Goal: Task Accomplishment & Management: Manage account settings

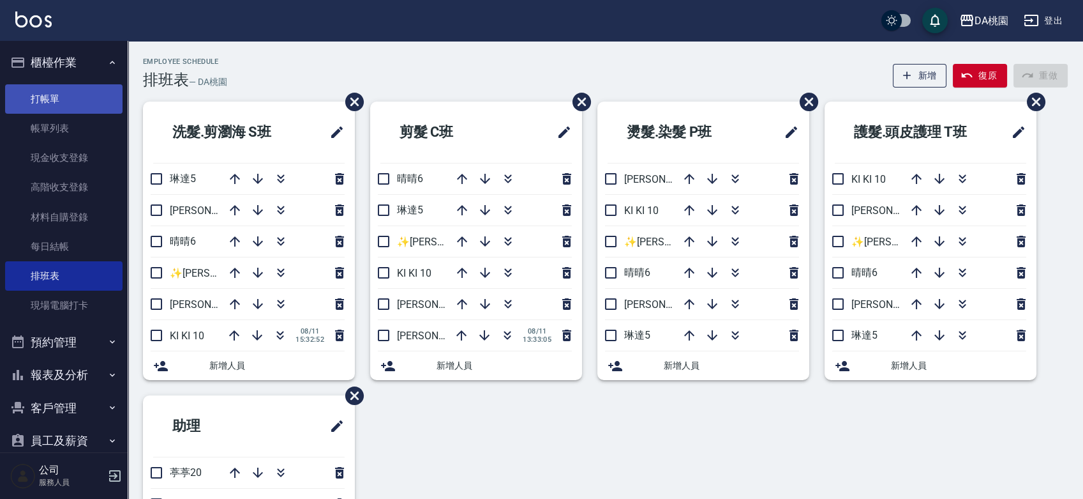
click at [62, 103] on link "打帳單" at bounding box center [63, 98] width 117 height 29
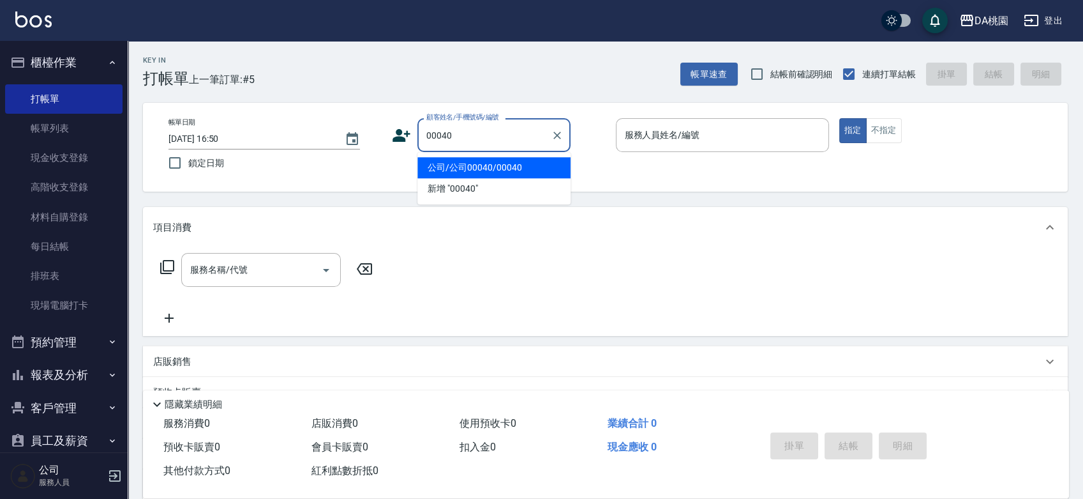
type input "公司/公司00040/00040"
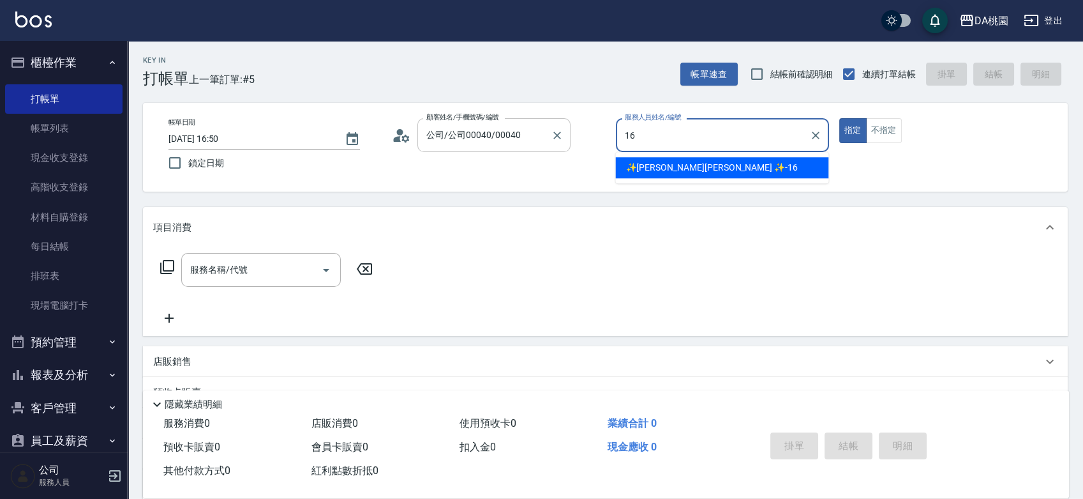
type input "✨GARY蓋瑞 ✨-16"
type button "true"
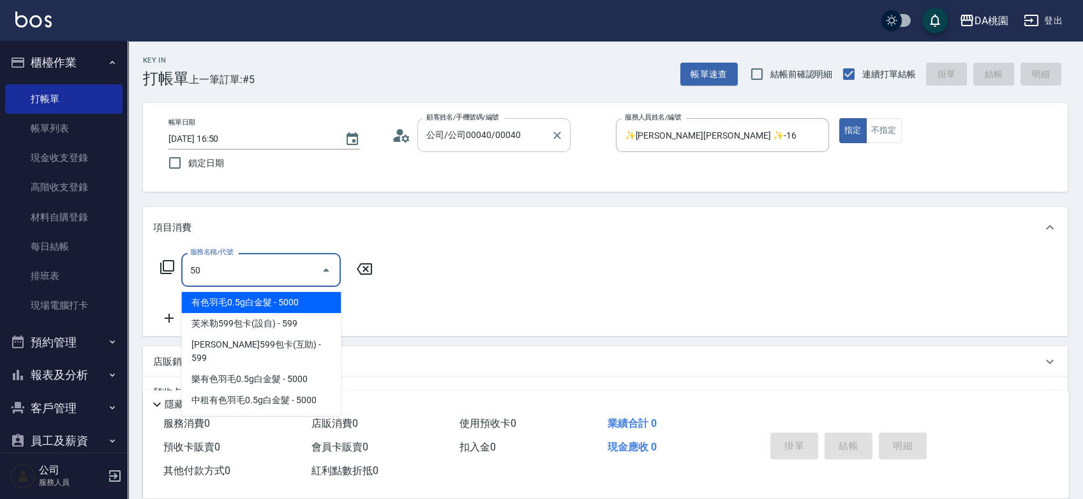
type input "501"
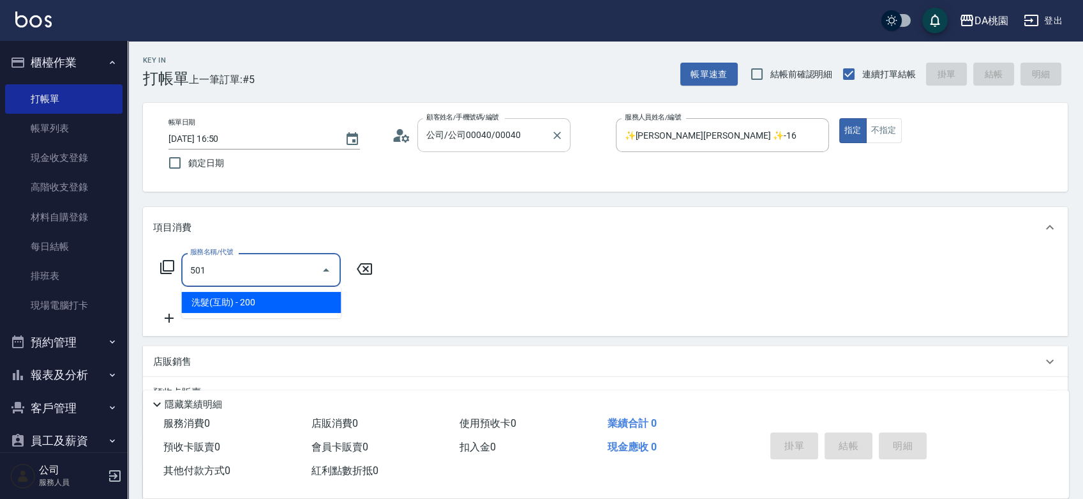
type input "20"
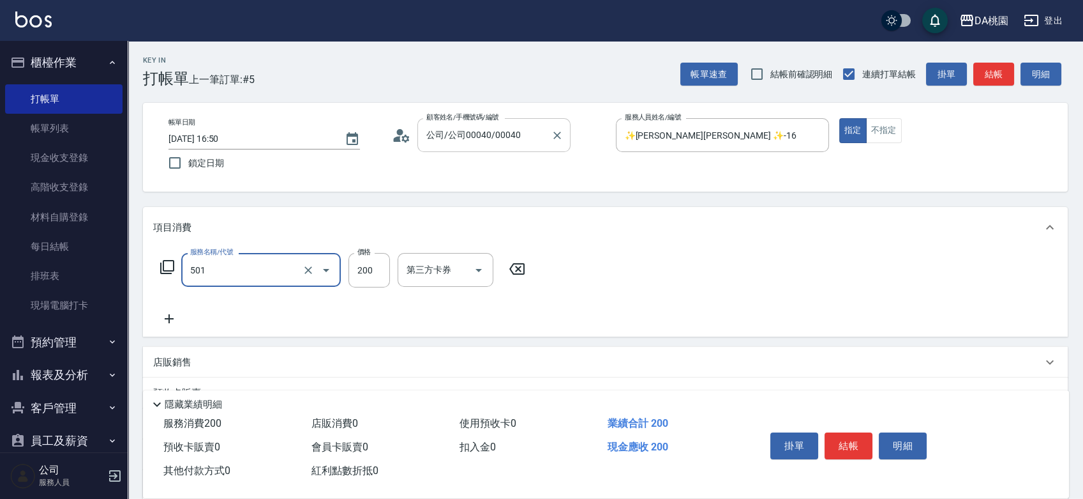
type input "洗髮(互助)(501)"
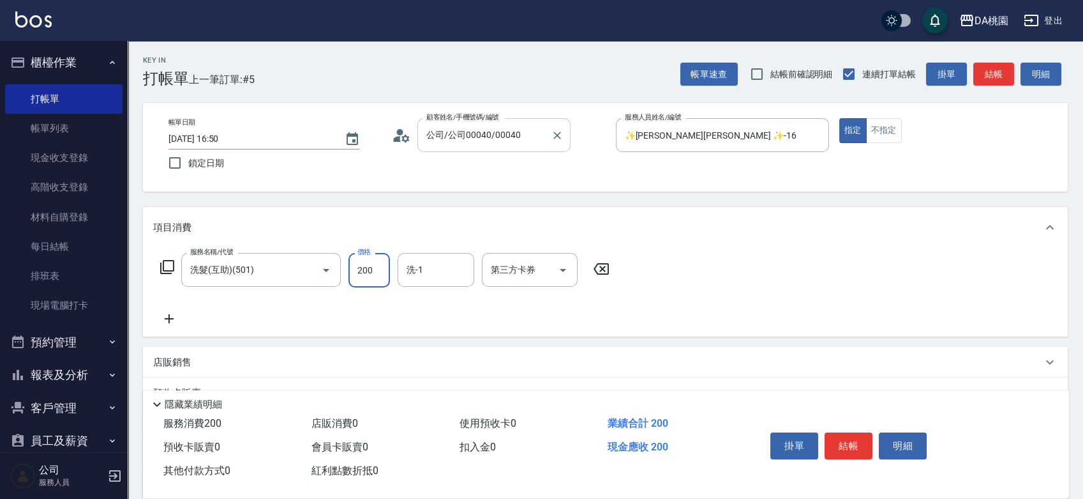
type input "0"
type input "25"
type input "20"
type input "250"
type input "[PERSON_NAME]-18"
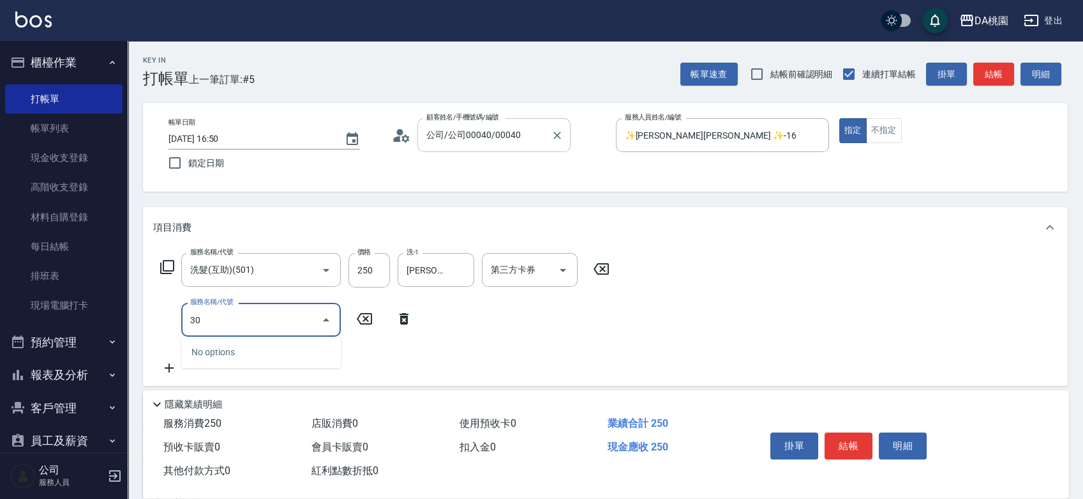
type input "303"
type input "50"
type input "A級剪髮(303)"
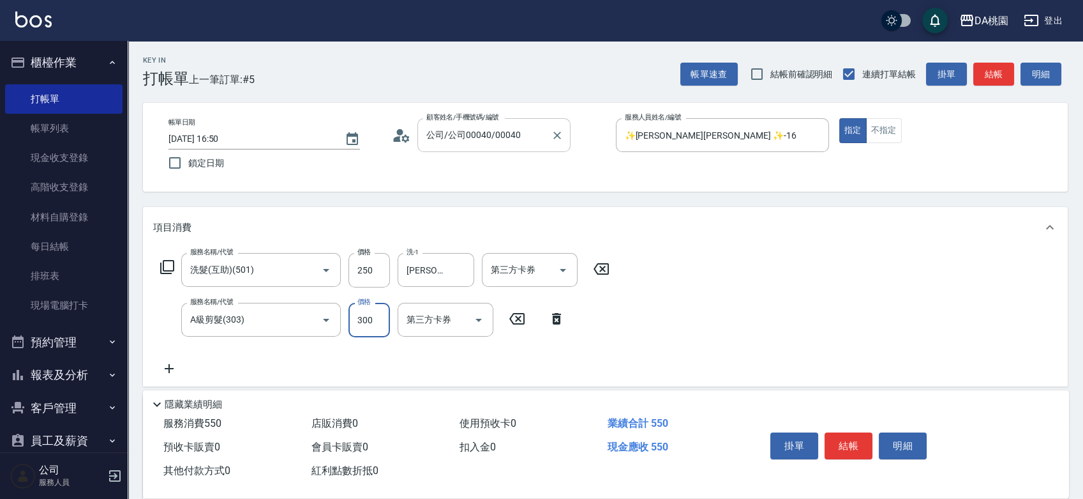
type input "5"
type input "20"
type input "50"
type input "30"
type input "500"
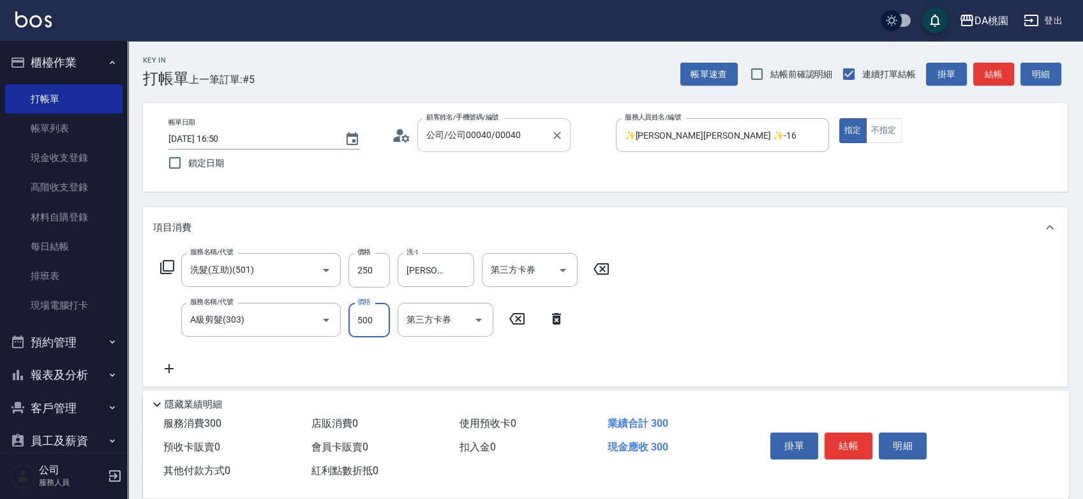
type input "70"
type input "500"
click at [839, 447] on button "結帳" at bounding box center [849, 445] width 48 height 27
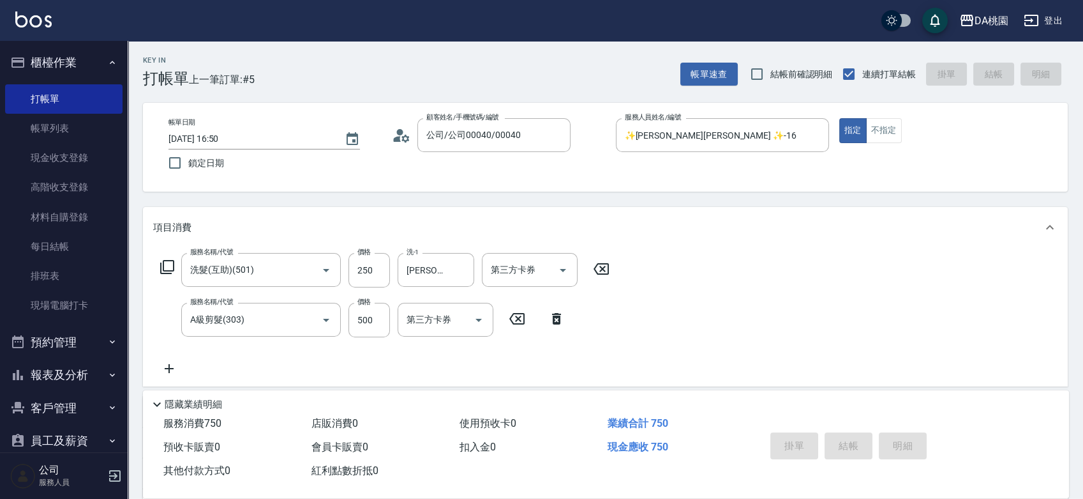
type input "0"
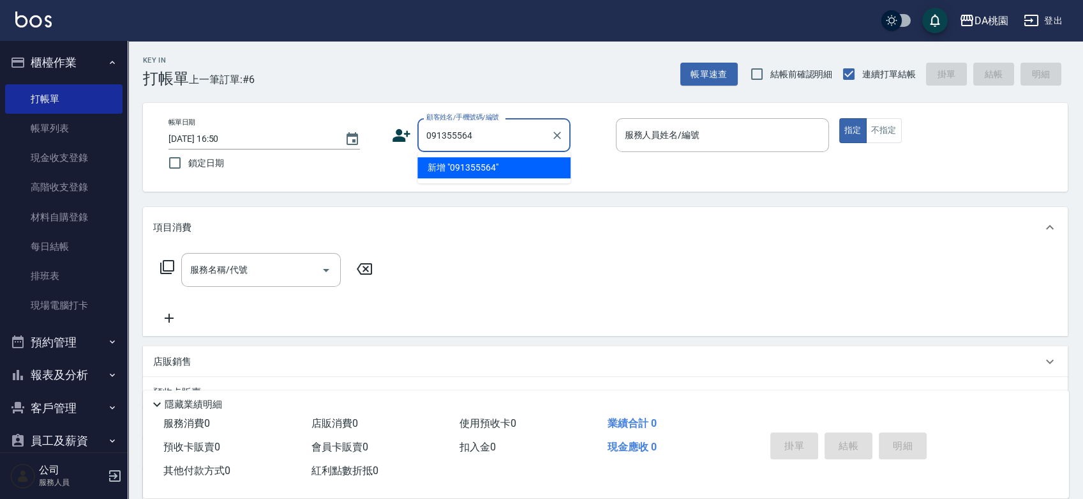
type input "091355564"
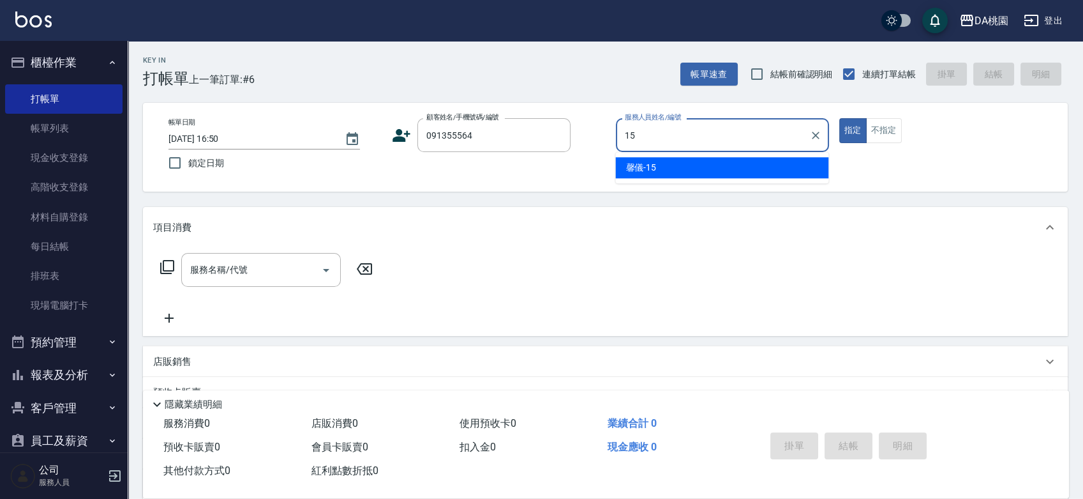
type input "馨儀-15"
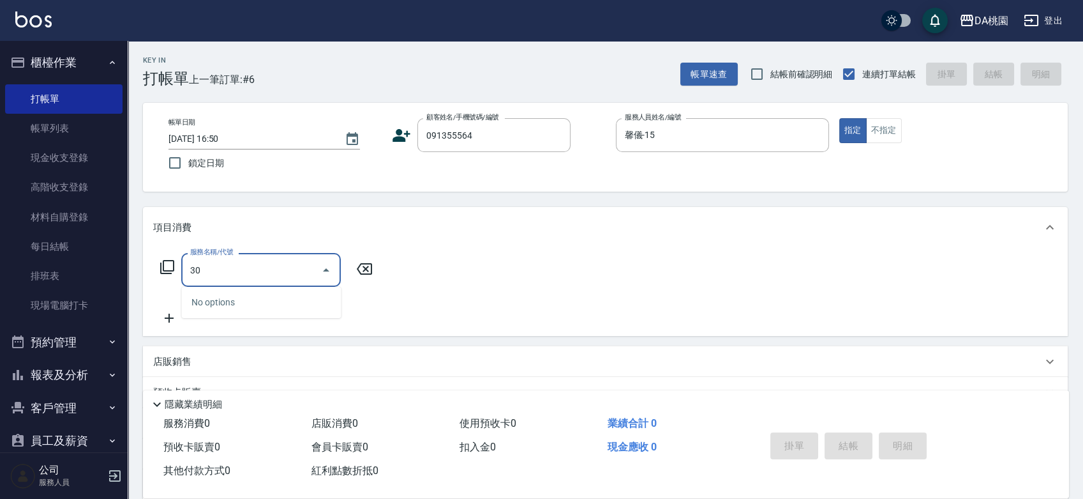
type input "303"
type input "30"
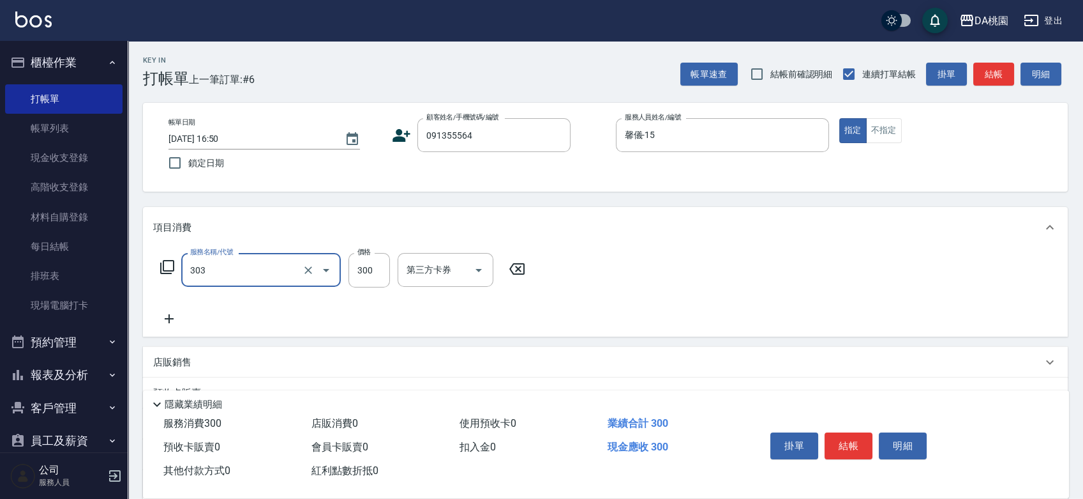
type input "A級剪髮(303)"
type input "7"
type input "0"
type input "700"
type input "70"
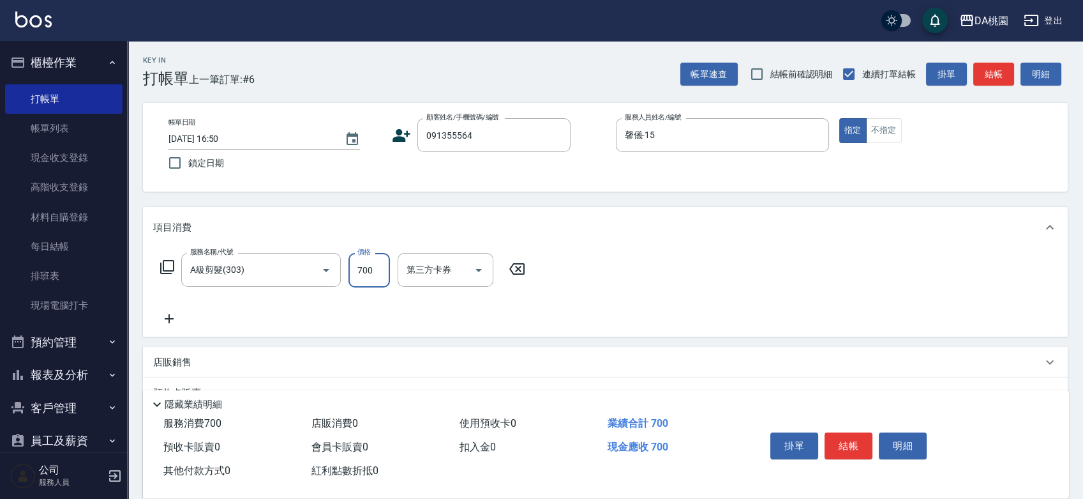
type input "700"
drag, startPoint x: 850, startPoint y: 441, endPoint x: 883, endPoint y: 457, distance: 36.8
click at [850, 441] on button "結帳" at bounding box center [849, 445] width 48 height 27
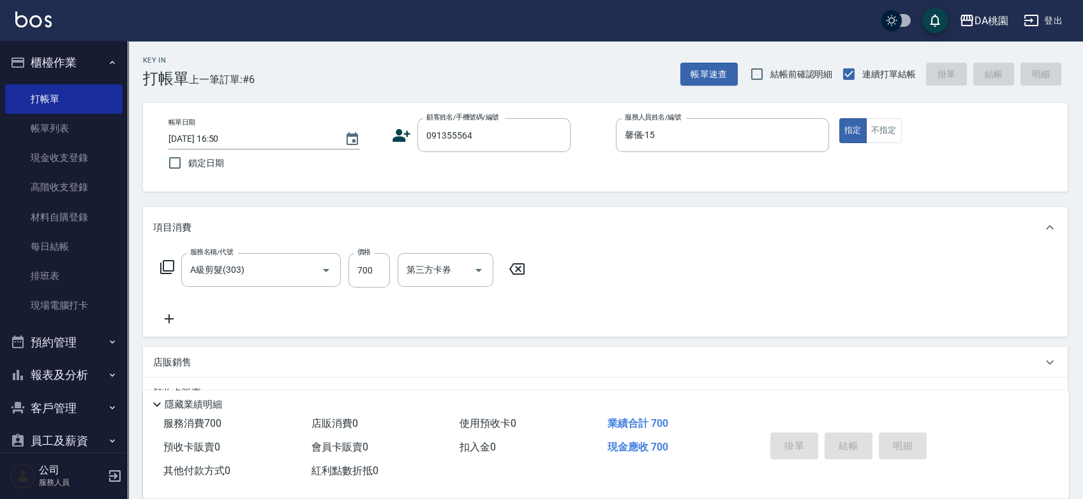
type input "2025/08/11 16:51"
type input "0"
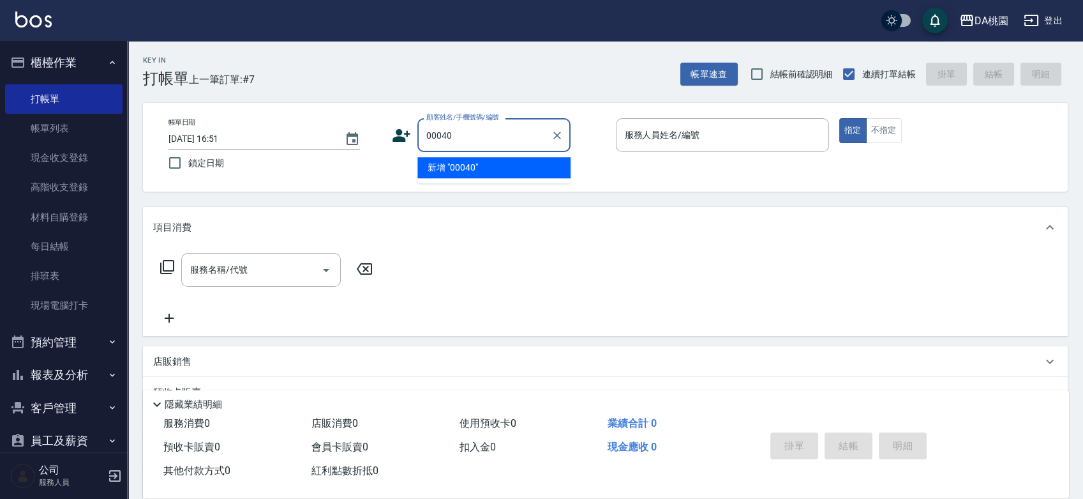
type input "00040"
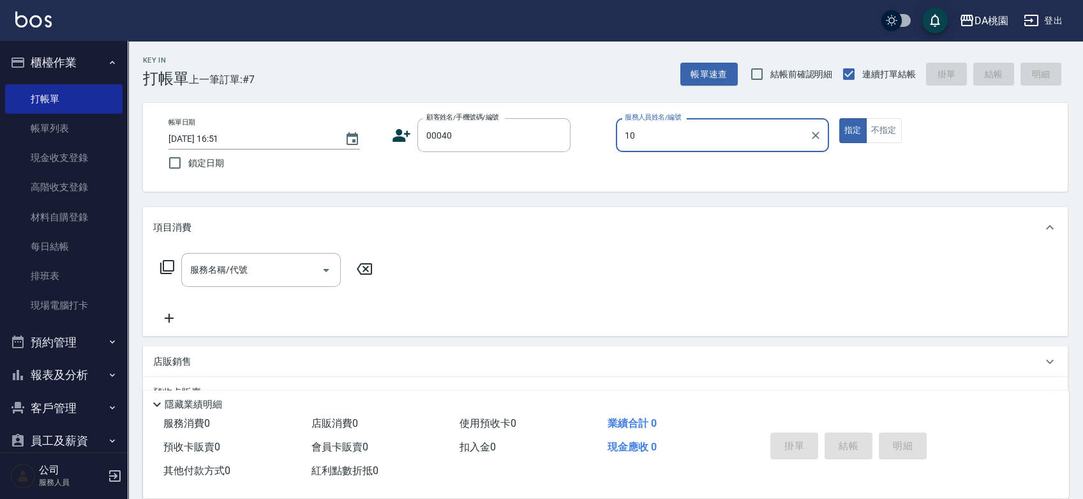
type input "KI KI -10"
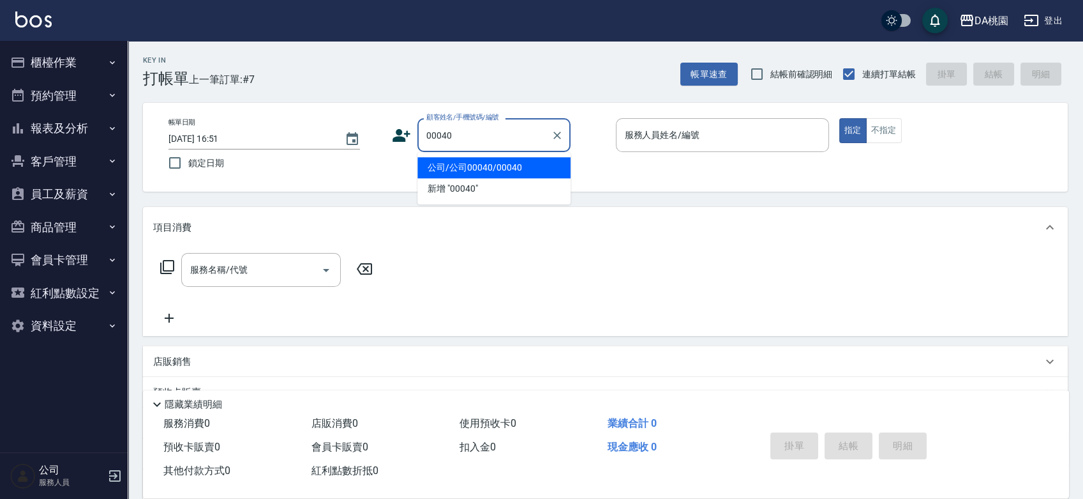
type input "公司/公司00040/00040"
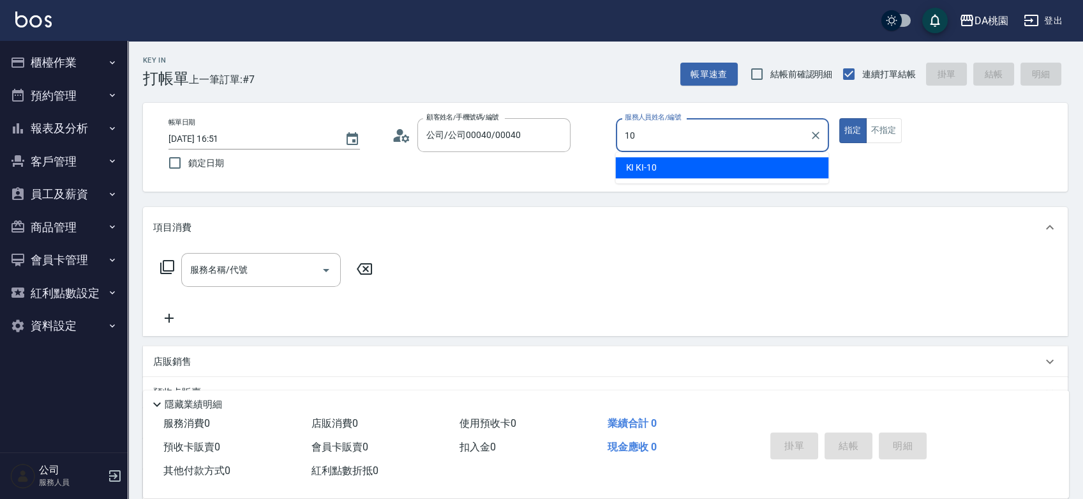
type input "KI KI -10"
type button "true"
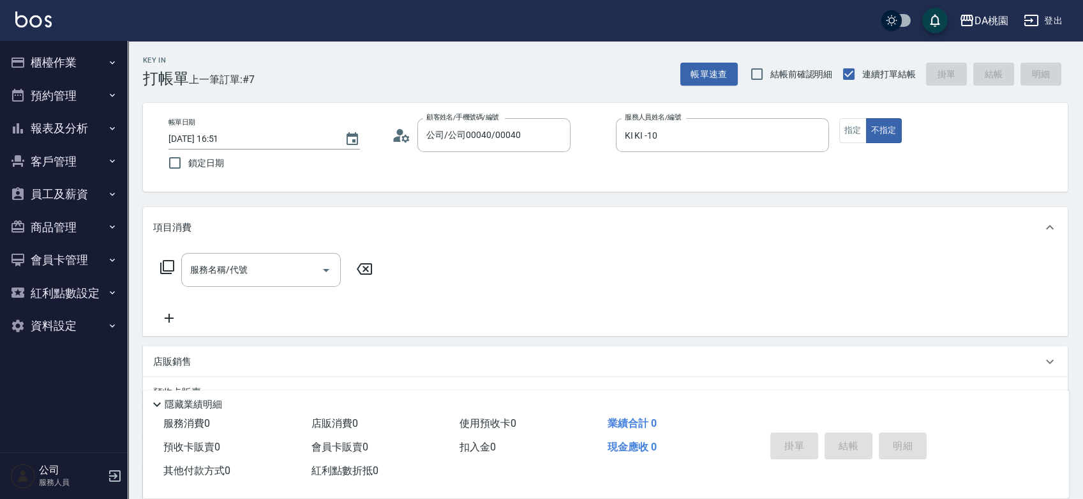
click at [169, 264] on icon at bounding box center [167, 266] width 15 height 15
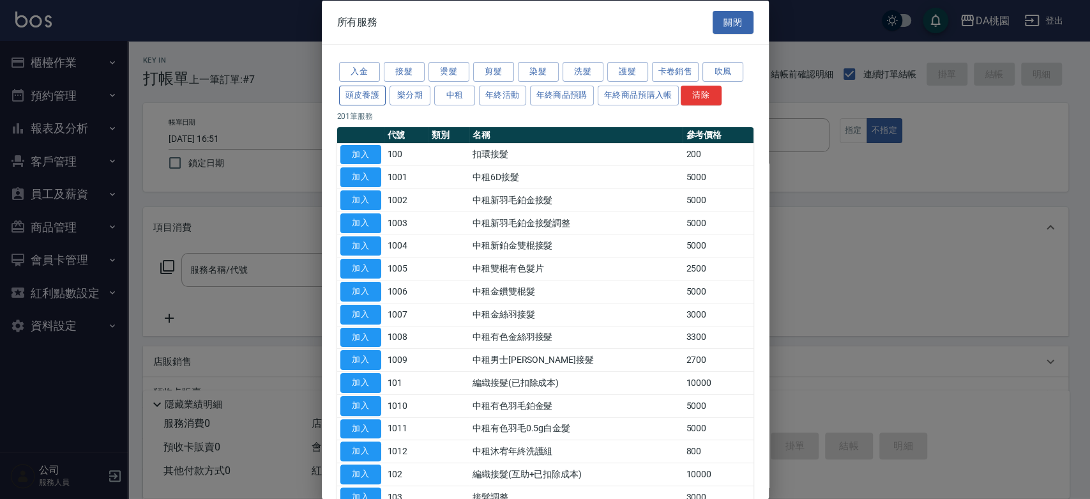
click at [378, 100] on button "頭皮養護" at bounding box center [362, 95] width 47 height 20
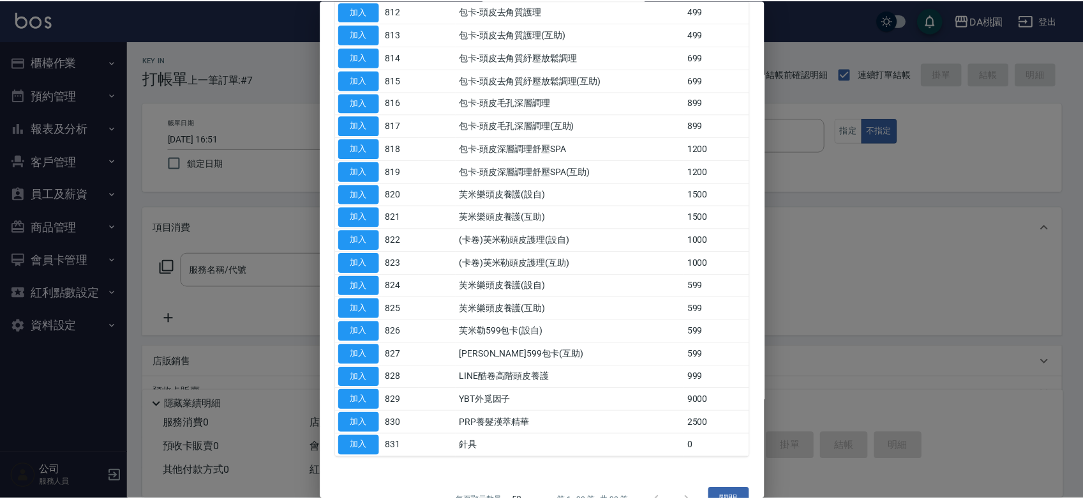
scroll to position [425, 0]
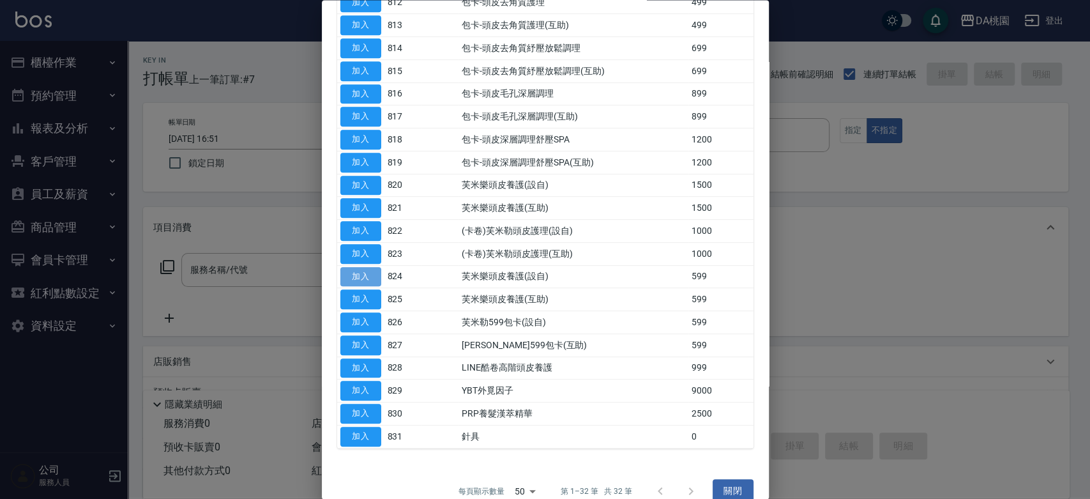
click at [368, 277] on button "加入" at bounding box center [360, 277] width 41 height 20
type input "芙米樂頭皮養護(設自)(824)"
type input "50"
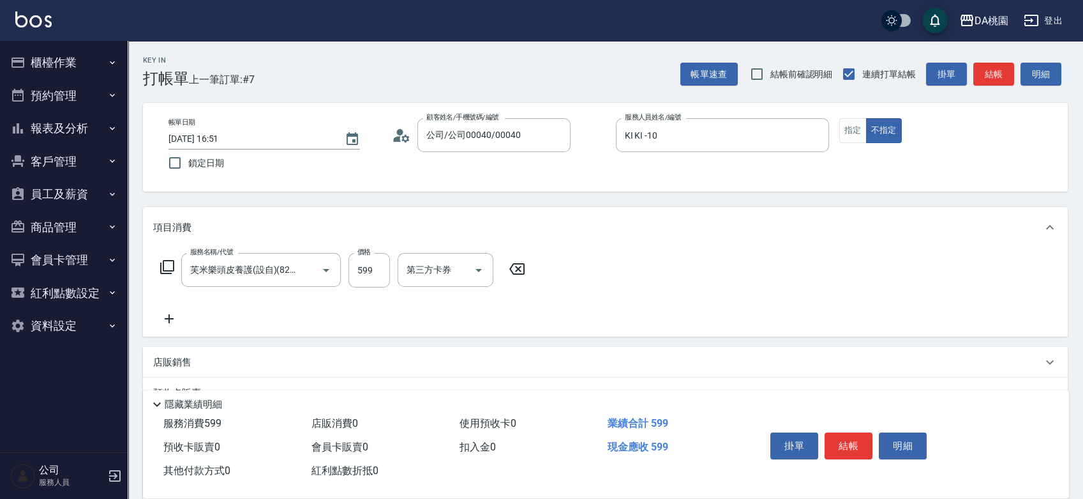
click at [368, 277] on input "599" at bounding box center [369, 270] width 41 height 34
type input "7"
type input "0"
type input "700"
type input "70"
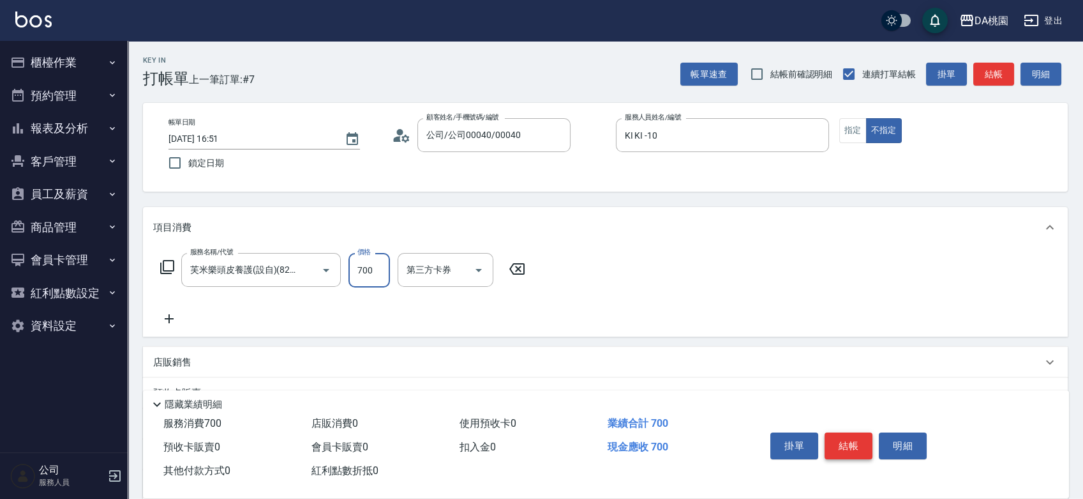
type input "700"
click at [849, 444] on button "結帳" at bounding box center [849, 445] width 48 height 27
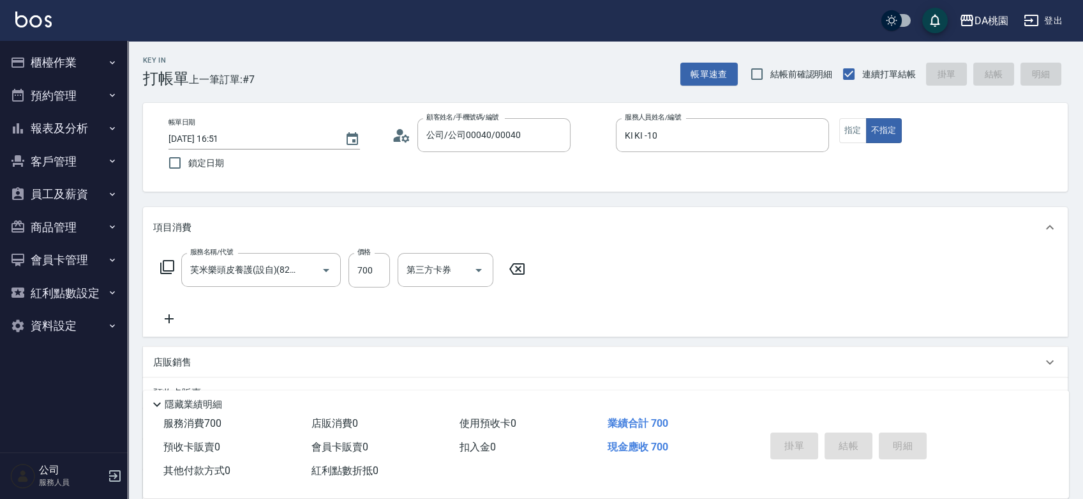
type input "0"
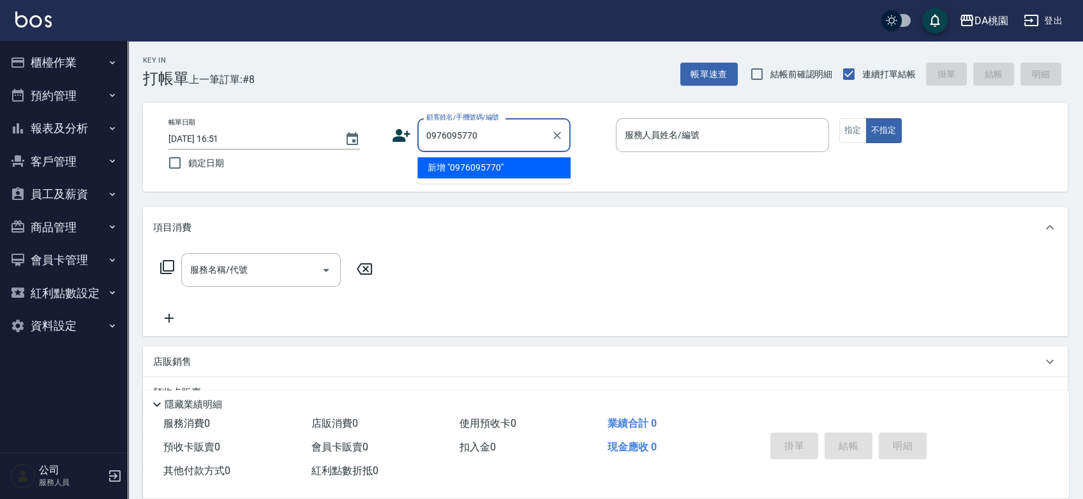
type input "0976095770"
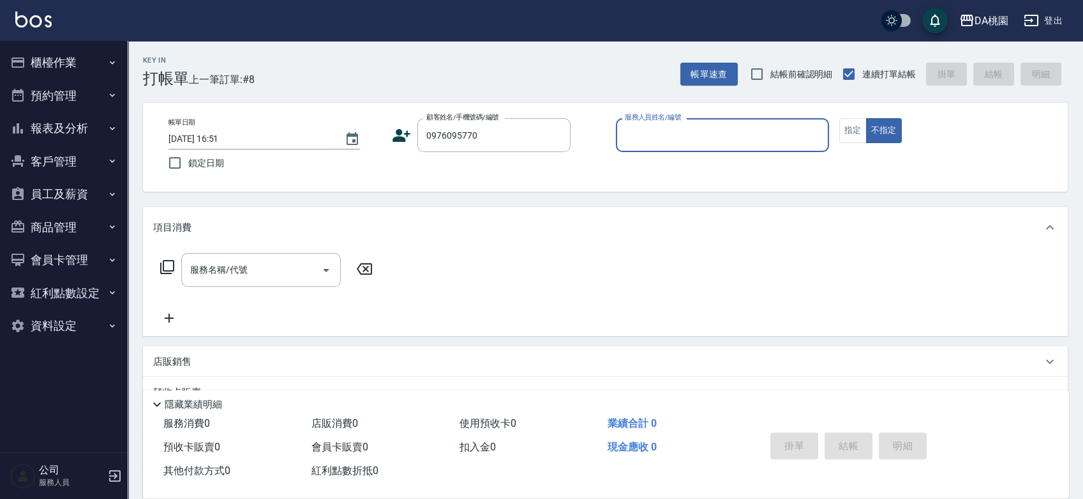
type input "1"
type input "琳達-5"
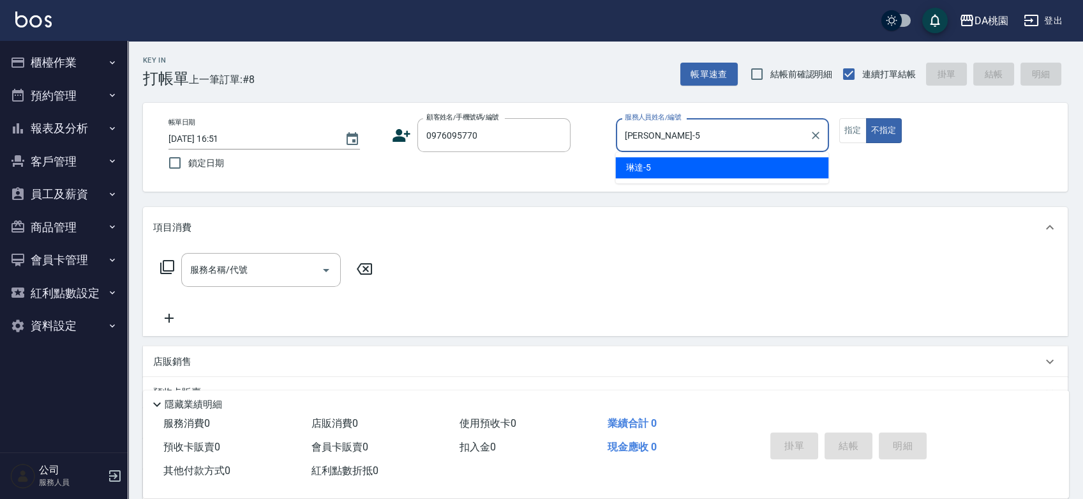
type button "false"
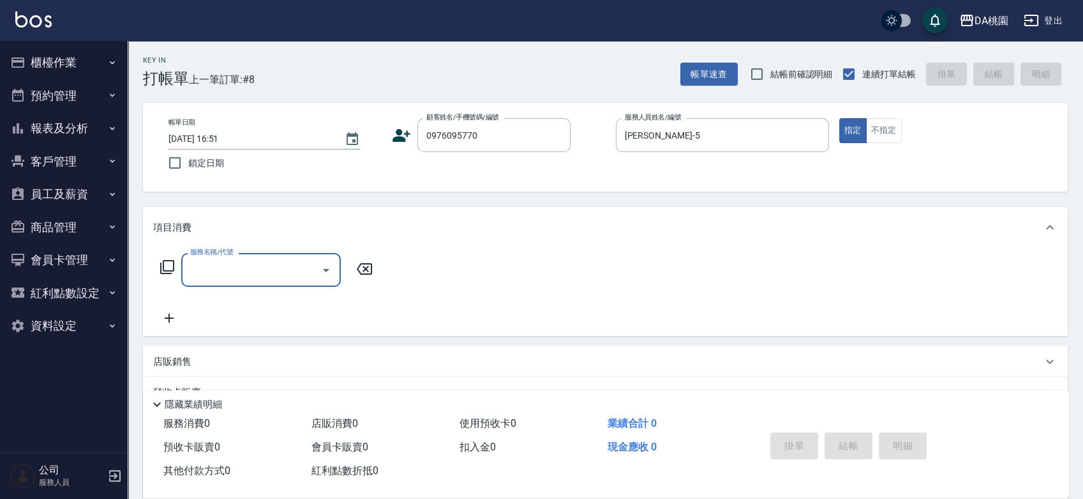
click at [541, 364] on div "店販銷售" at bounding box center [597, 361] width 889 height 13
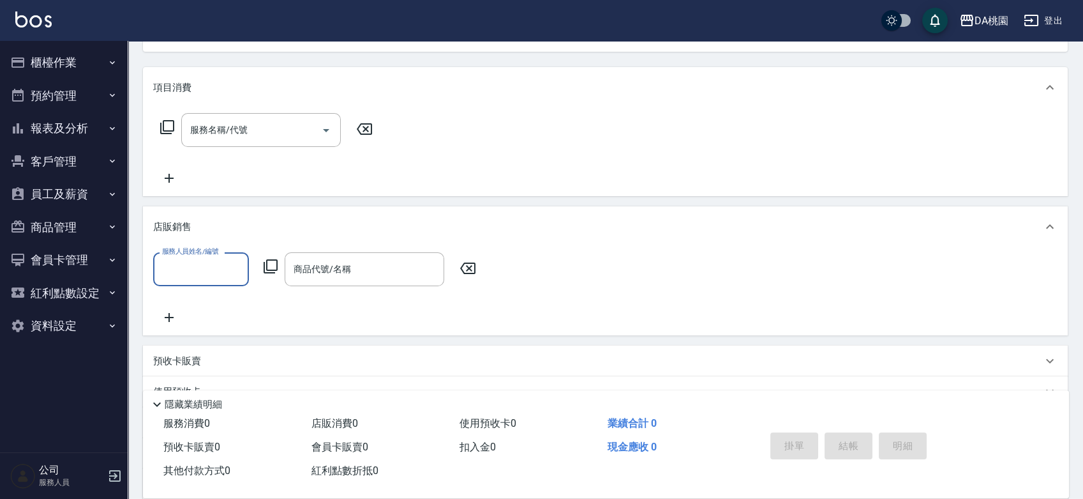
scroll to position [142, 0]
type input "琳達-5"
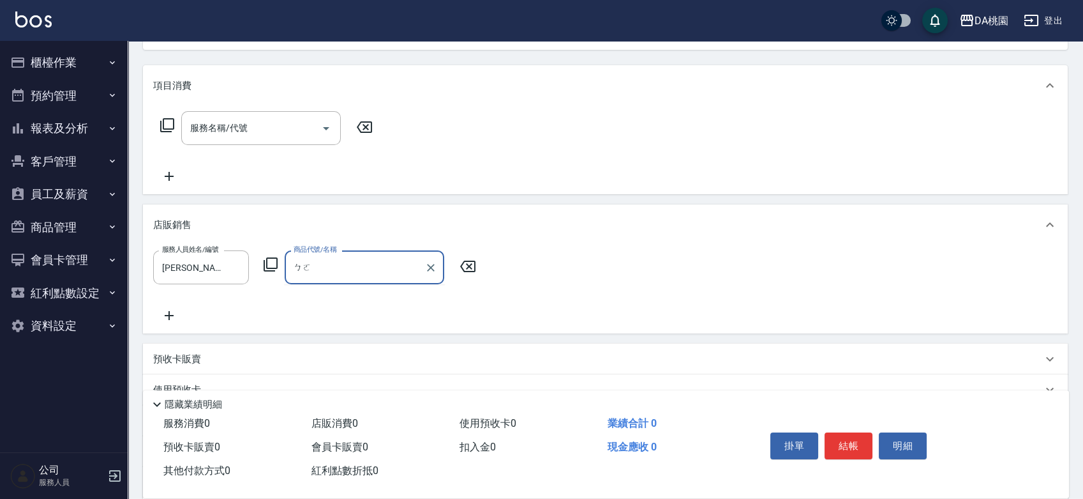
type input "波"
type input "[PERSON_NAME]斯新品玻尿酸洗護組500ML"
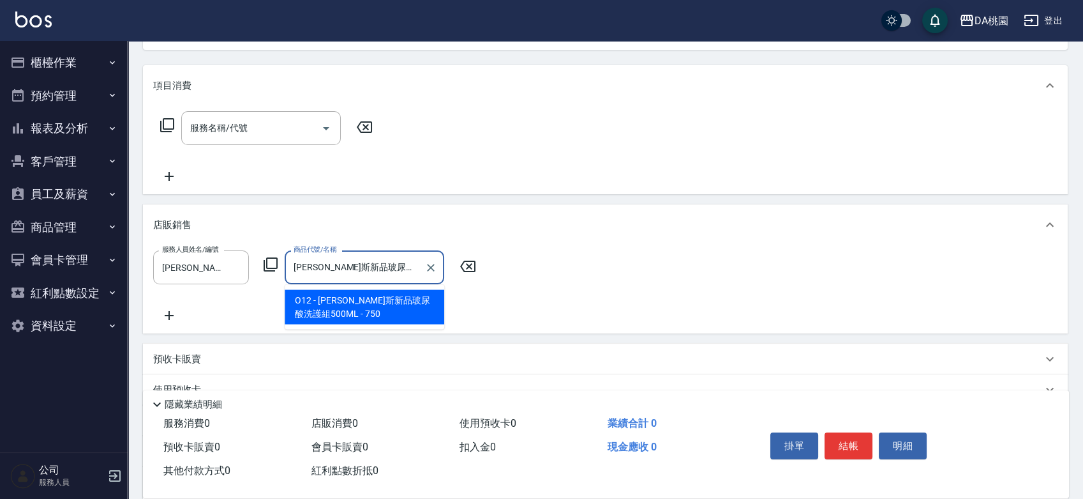
type input "70"
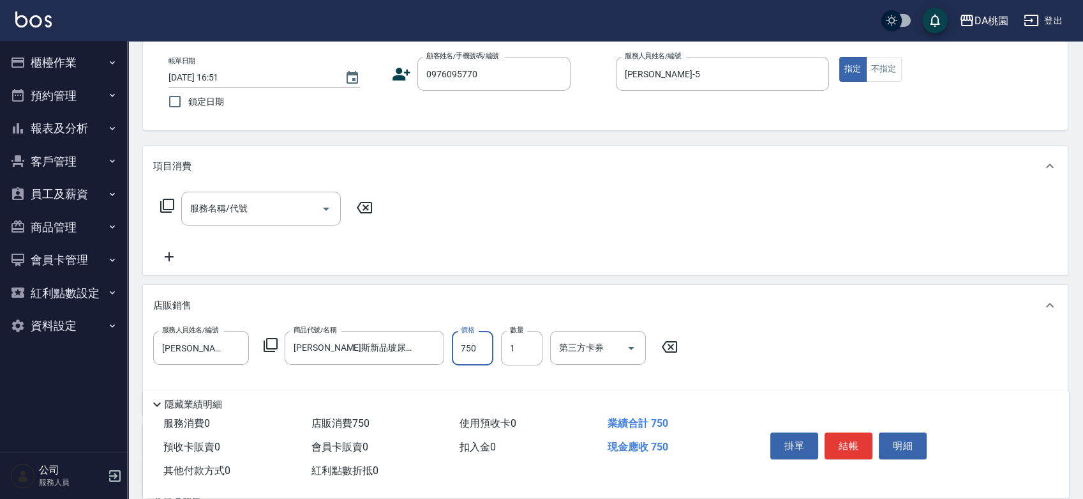
scroll to position [0, 0]
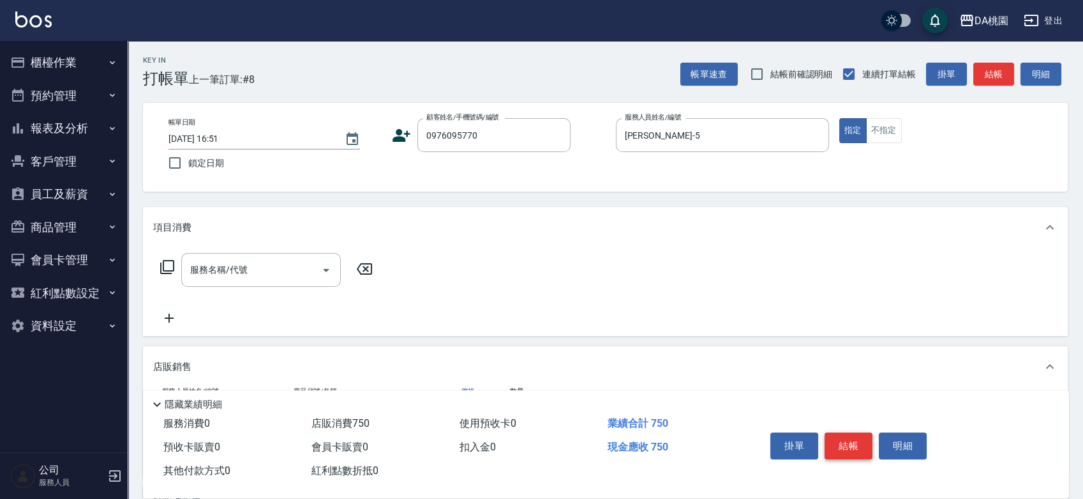
click at [851, 434] on button "結帳" at bounding box center [849, 445] width 48 height 27
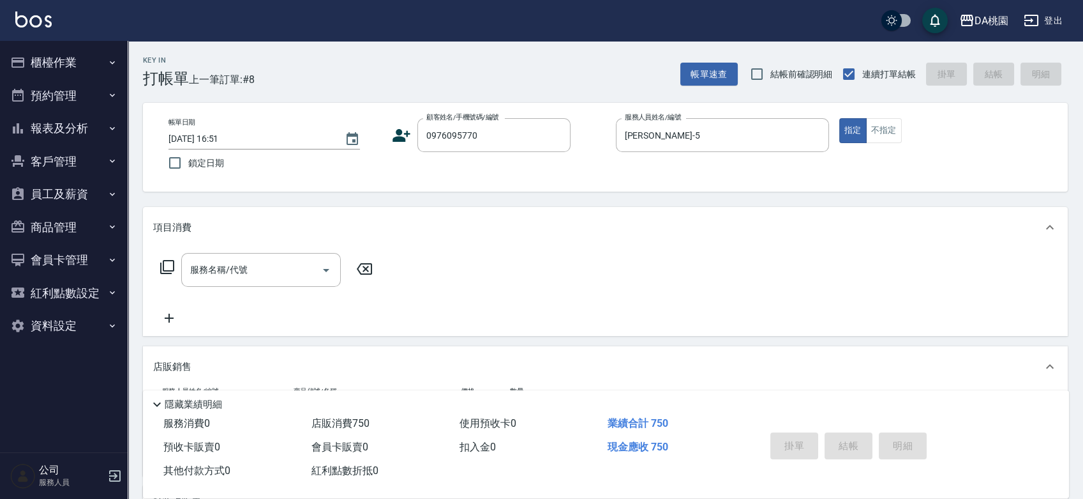
type input "2025/08/11 16:52"
type input "0"
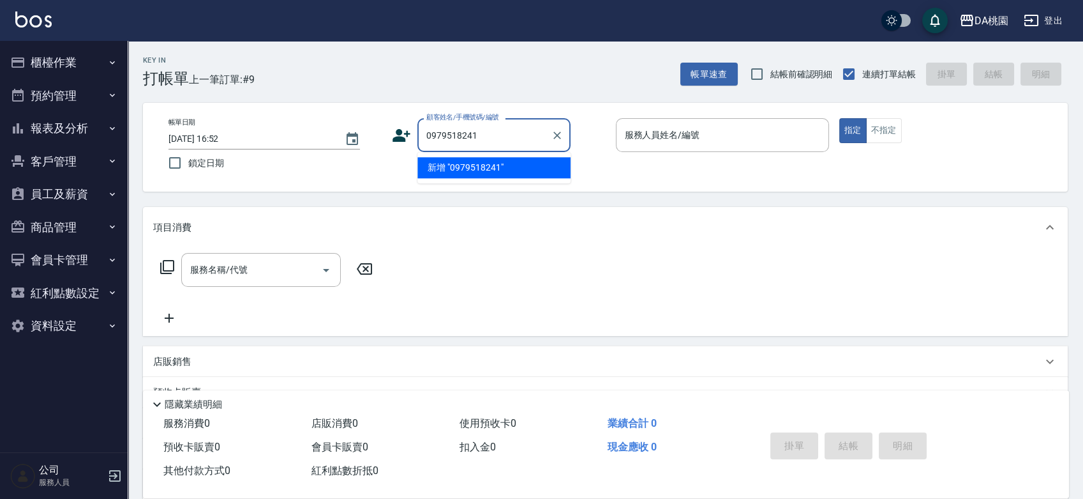
type input "0979518241"
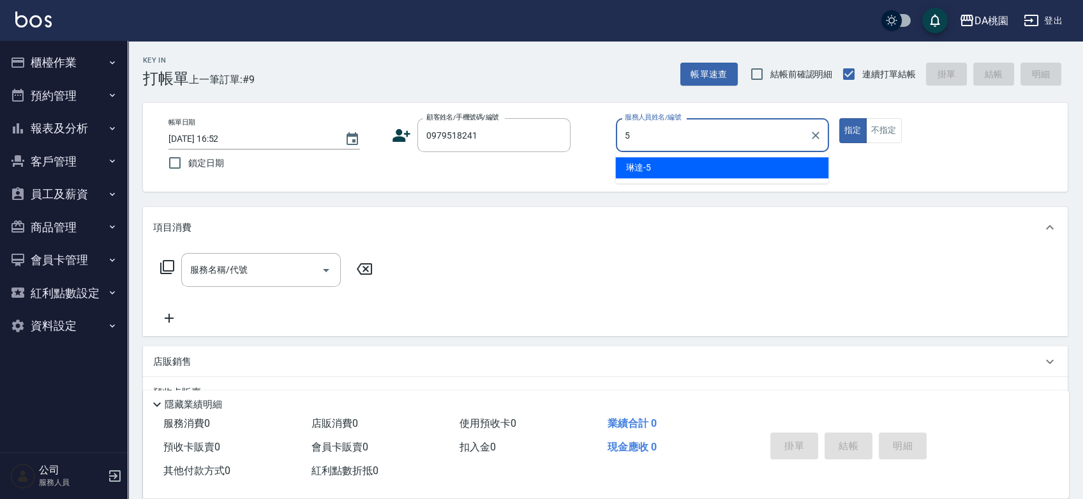
type input "琳達-5"
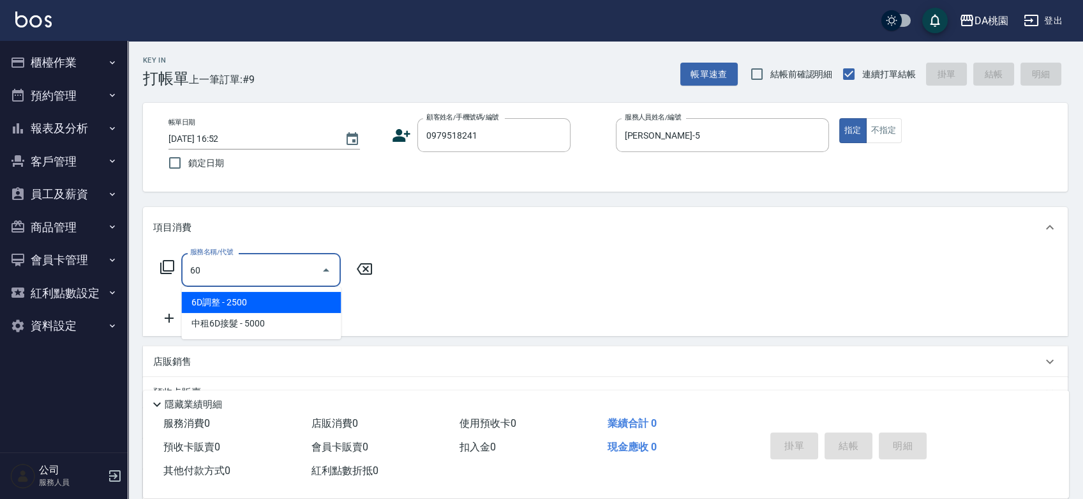
type input "608"
type input "120"
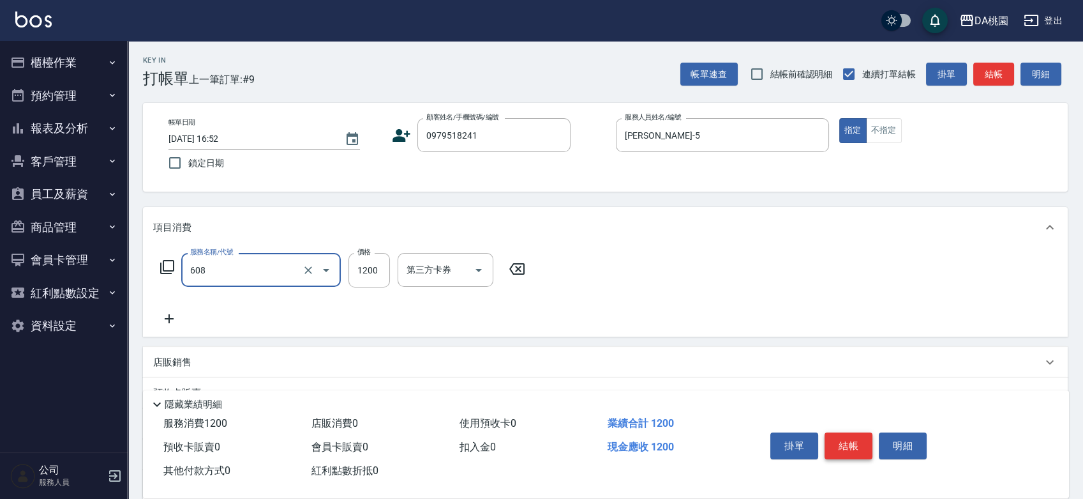
type input "鱗脂質護髮(608)"
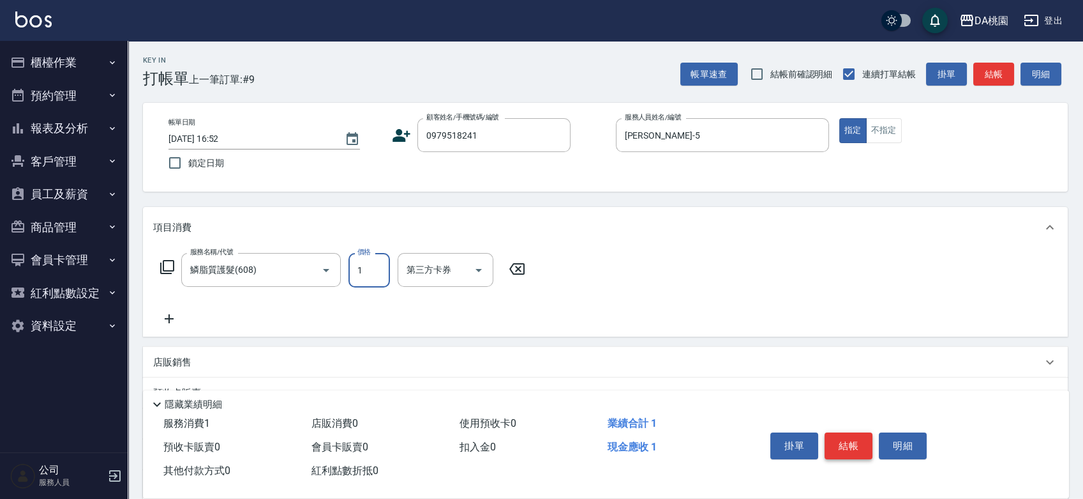
type input "0"
type input "15"
type input "10"
type input "150"
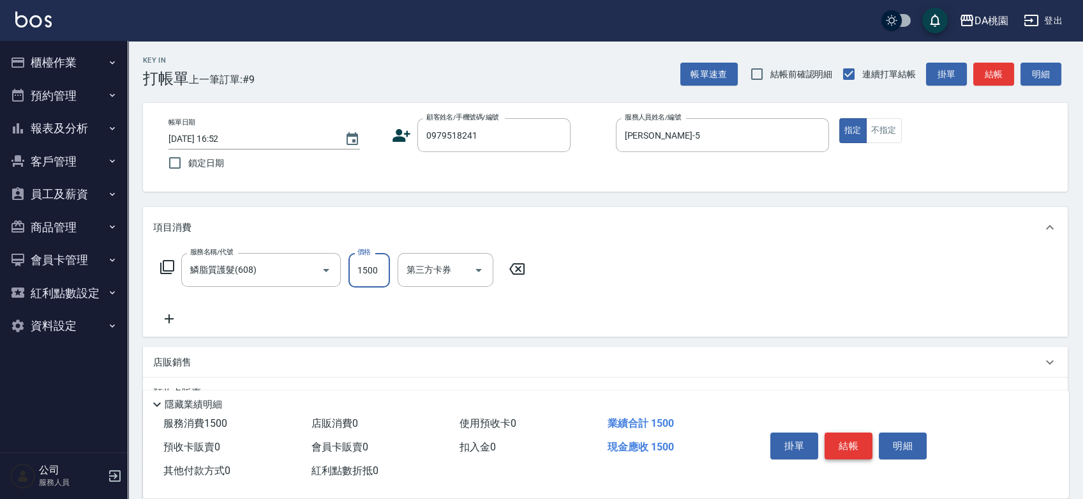
type input "1500"
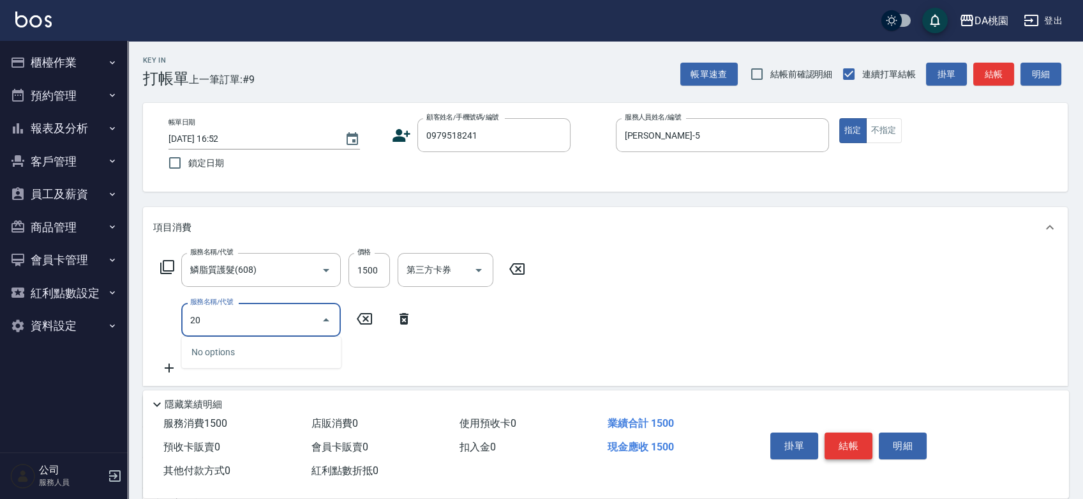
type input "200"
type input "300"
type input "離子燙(200)"
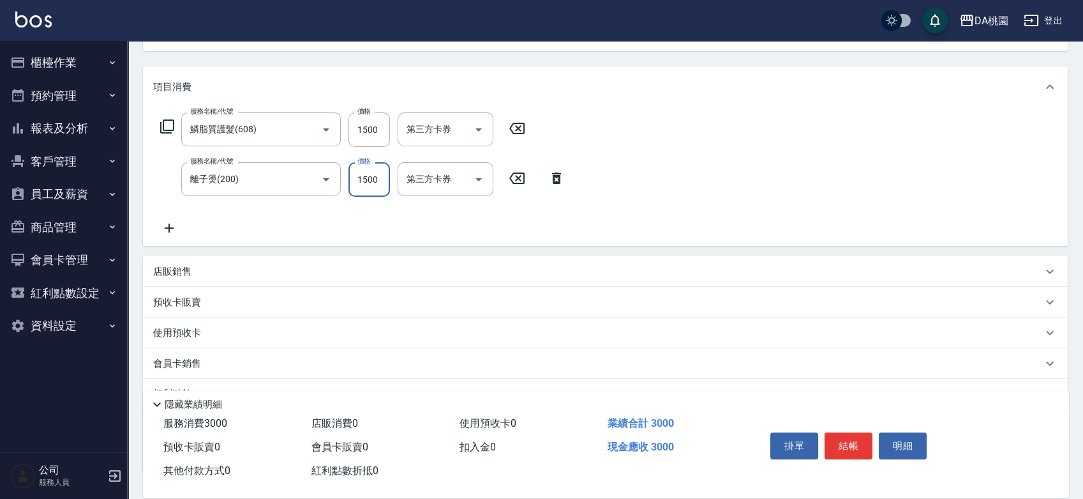
scroll to position [142, 0]
click at [781, 269] on div "店販銷售" at bounding box center [597, 270] width 889 height 13
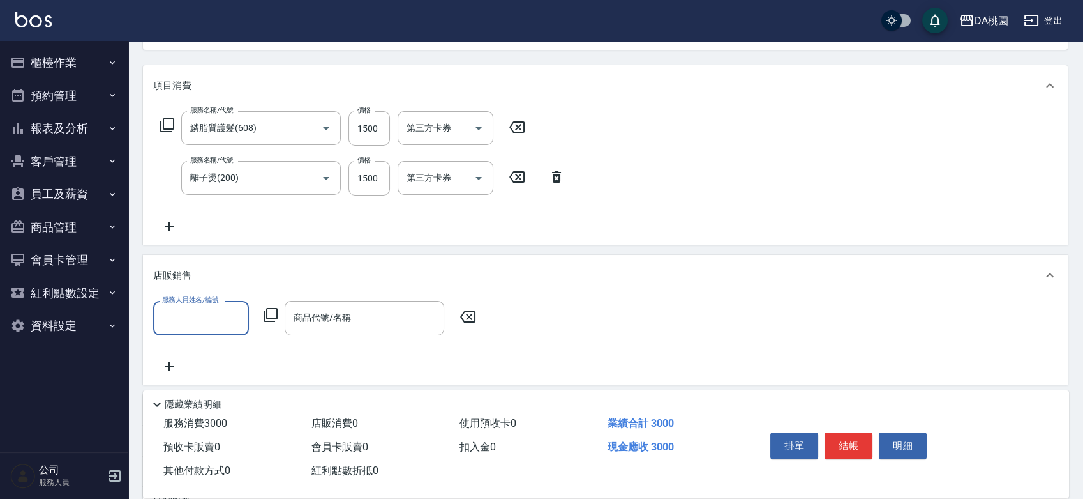
scroll to position [0, 0]
type input "琳達-5"
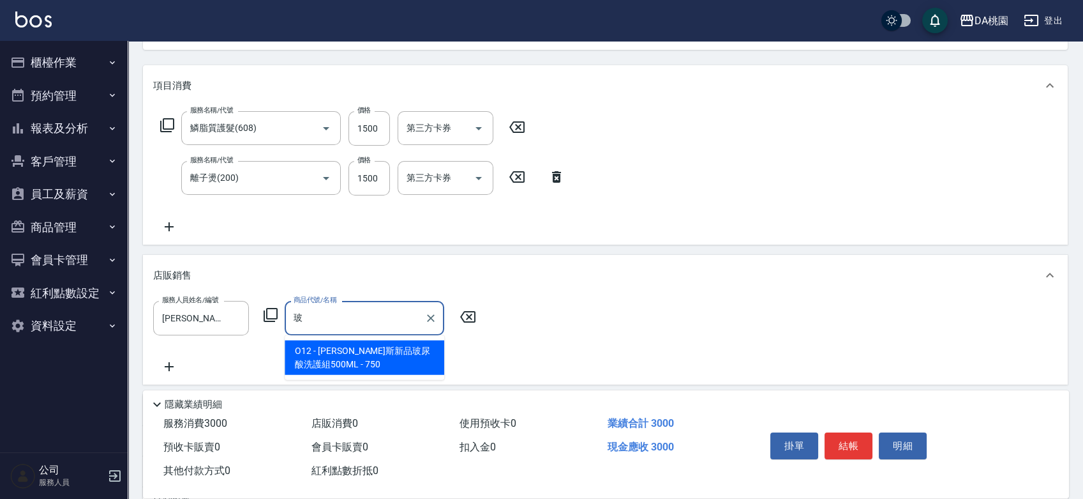
type input "喬娜斯新品玻尿酸洗護組500ML"
type input "370"
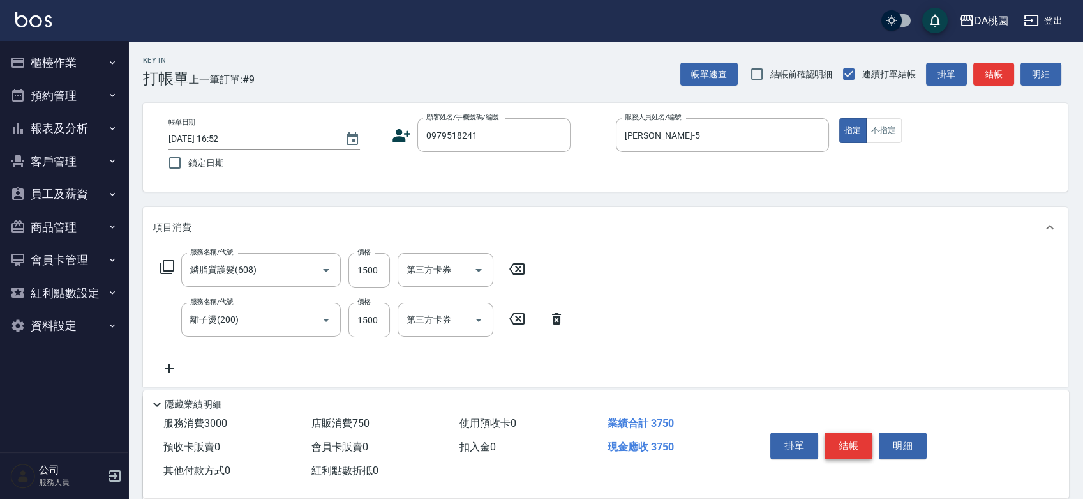
click at [854, 443] on button "結帳" at bounding box center [849, 445] width 48 height 27
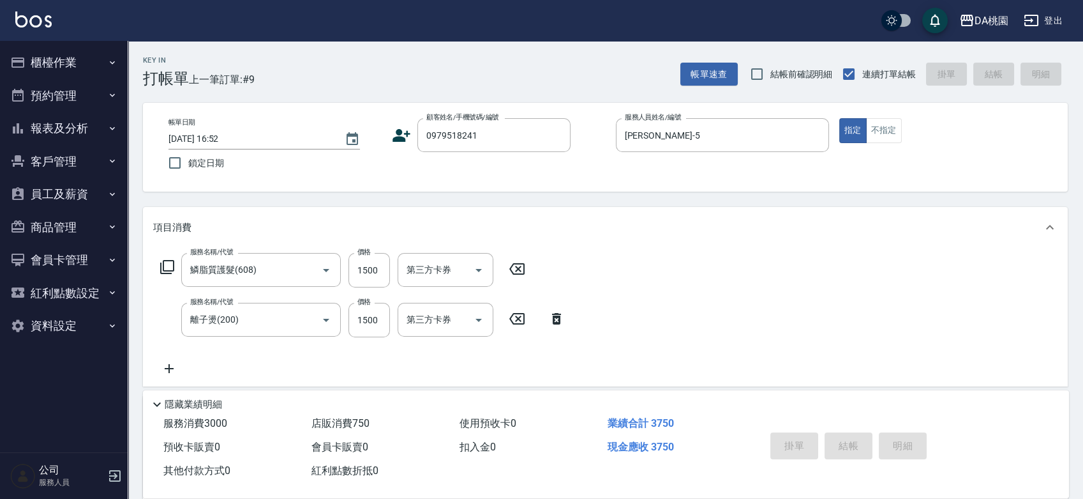
type input "0"
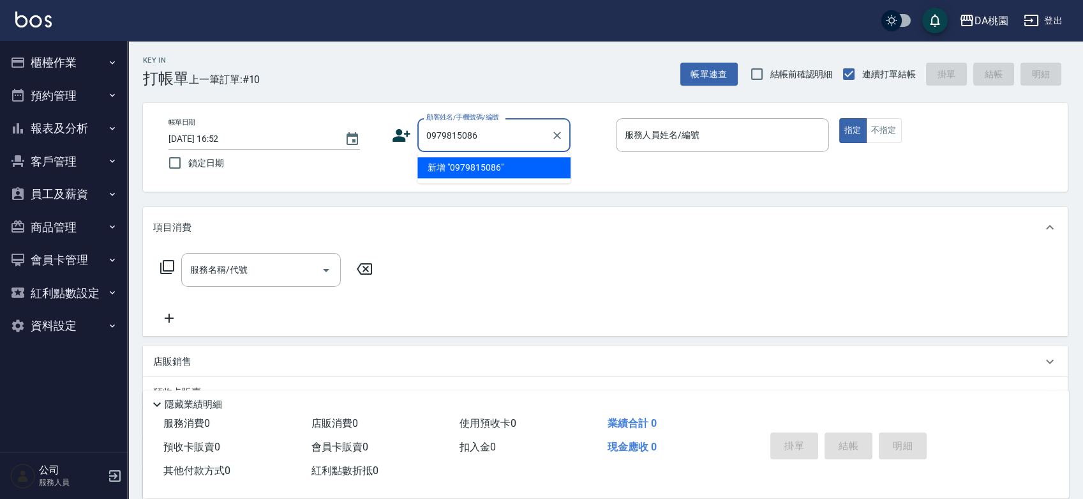
type input "0979815086"
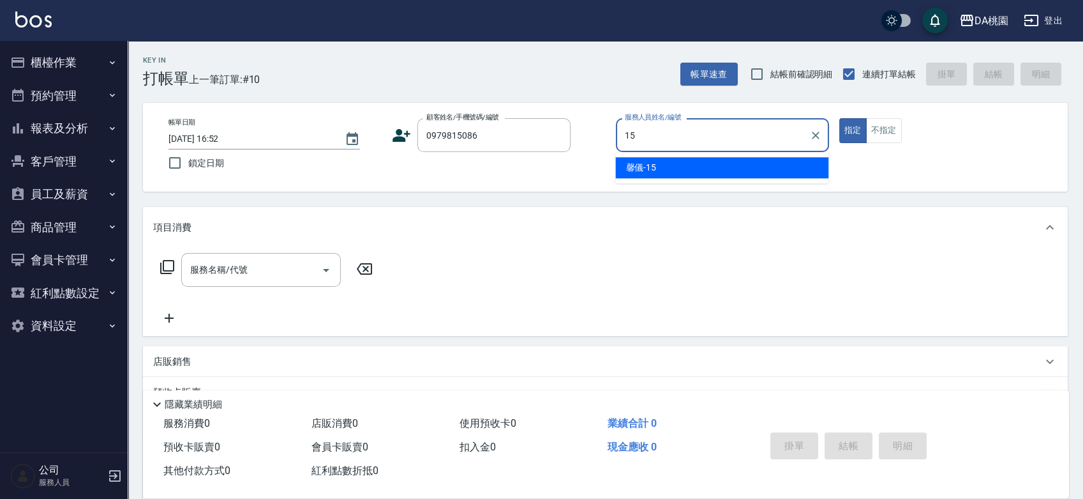
type input "馨儀-15"
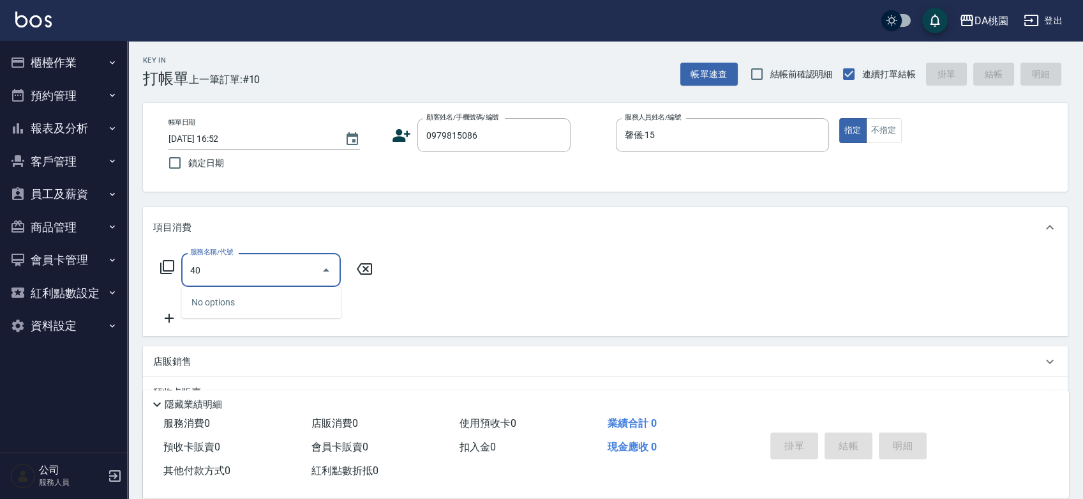
type input "400"
type input "150"
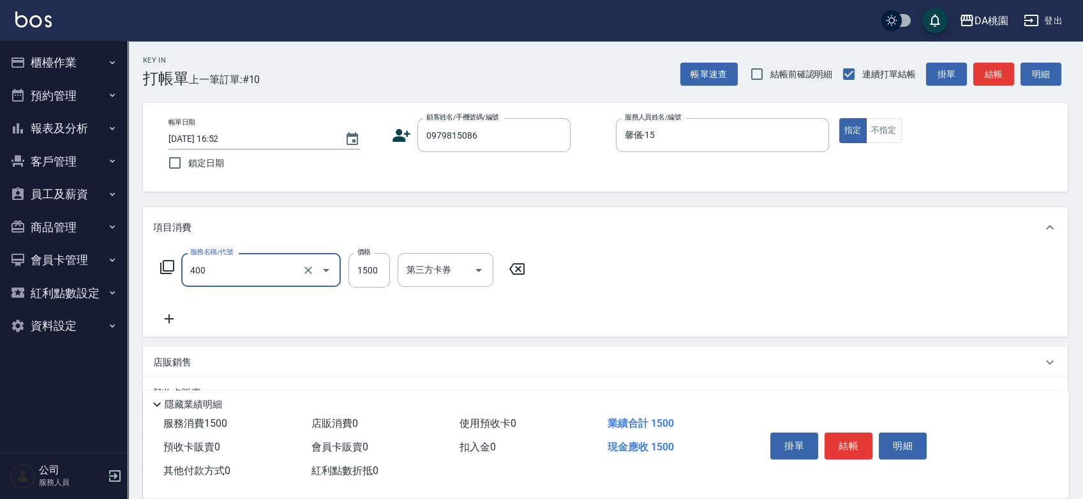
type input "染髮(400)"
type input "0"
type input "200"
type input "20"
type input "2000"
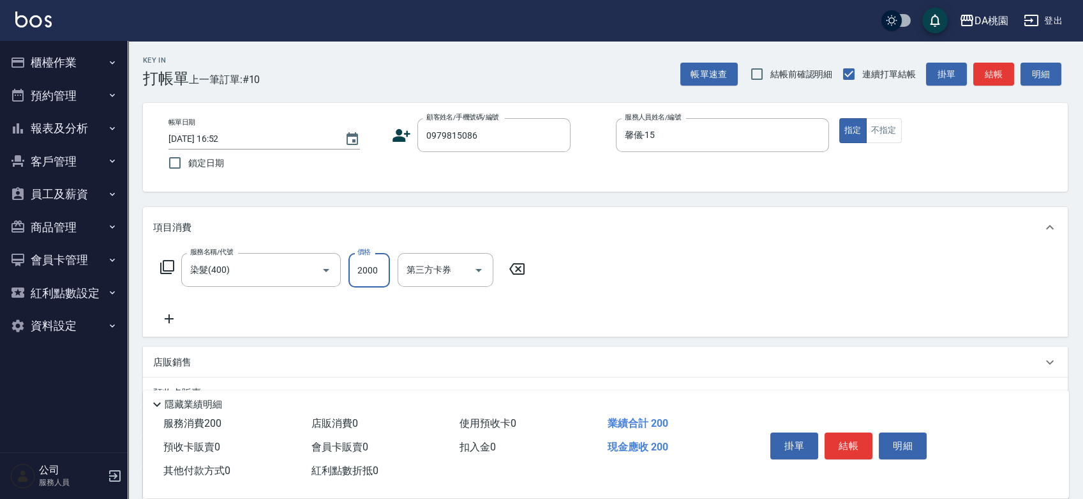
type input "200"
type input "2000"
click at [756, 369] on div "店販銷售" at bounding box center [605, 362] width 925 height 31
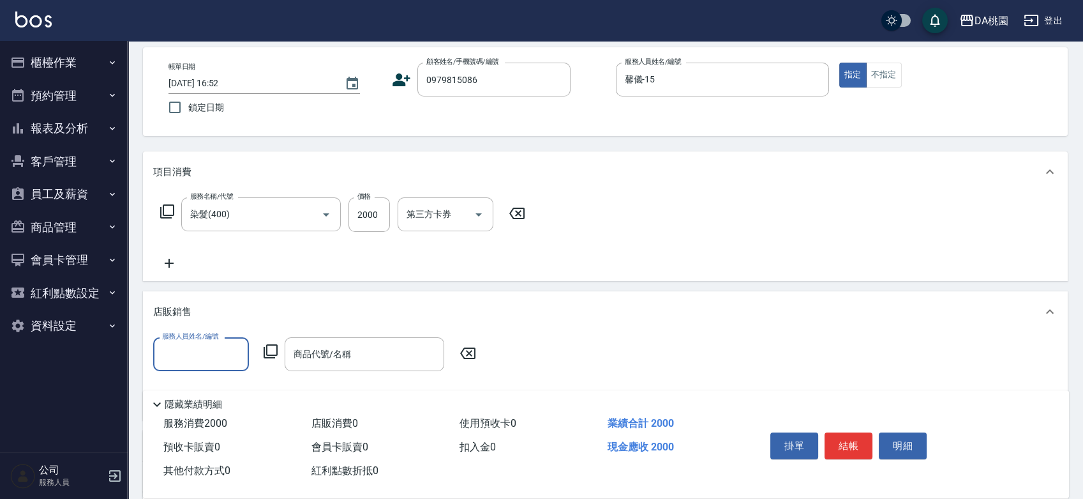
scroll to position [142, 0]
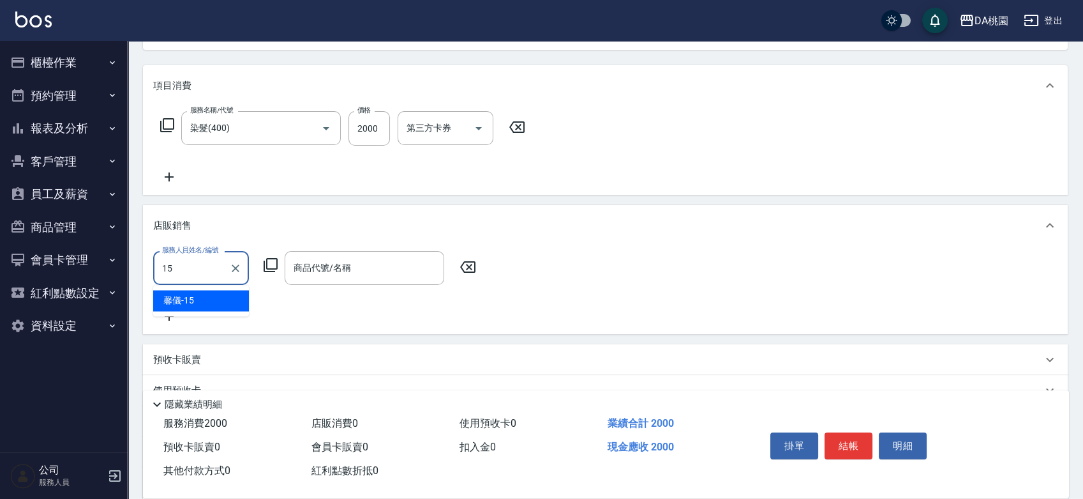
type input "馨儀-15"
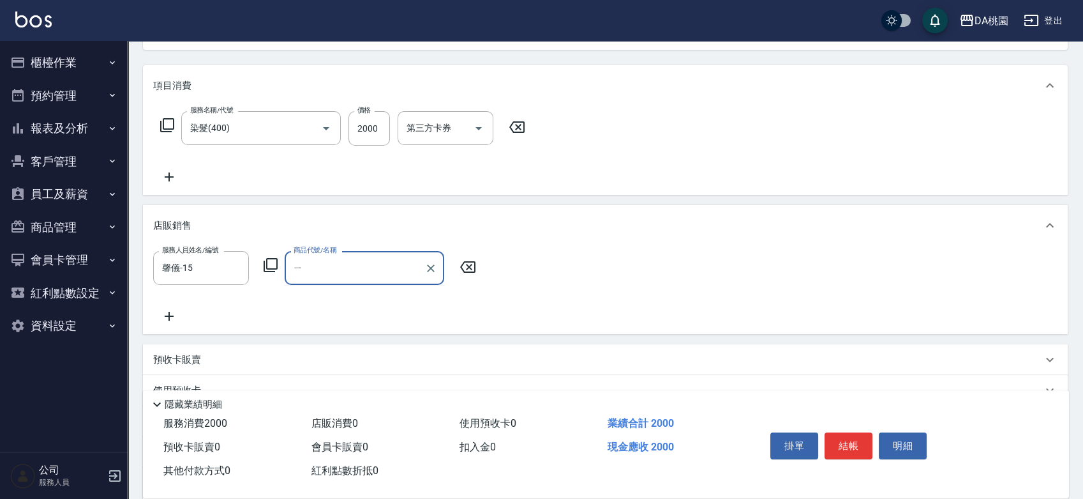
type input "一"
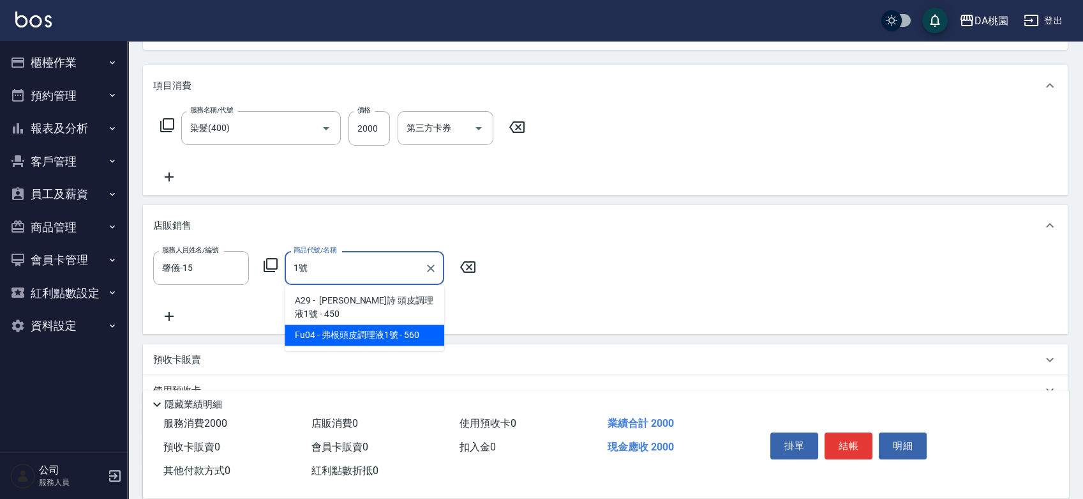
click at [400, 338] on span "Fu04 - 弗根頭皮調理液1號 - 560" at bounding box center [365, 334] width 160 height 21
type input "弗根頭皮調理液1號"
type input "250"
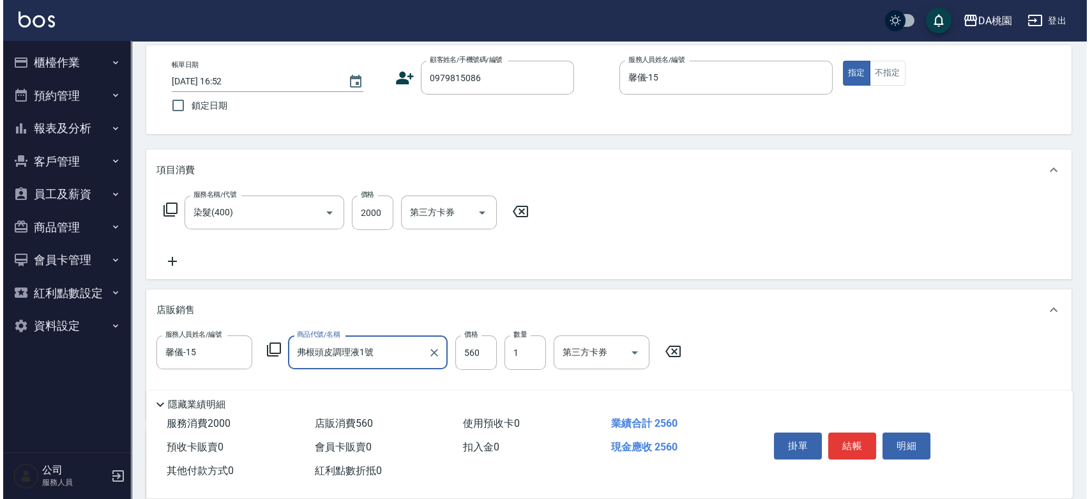
scroll to position [0, 0]
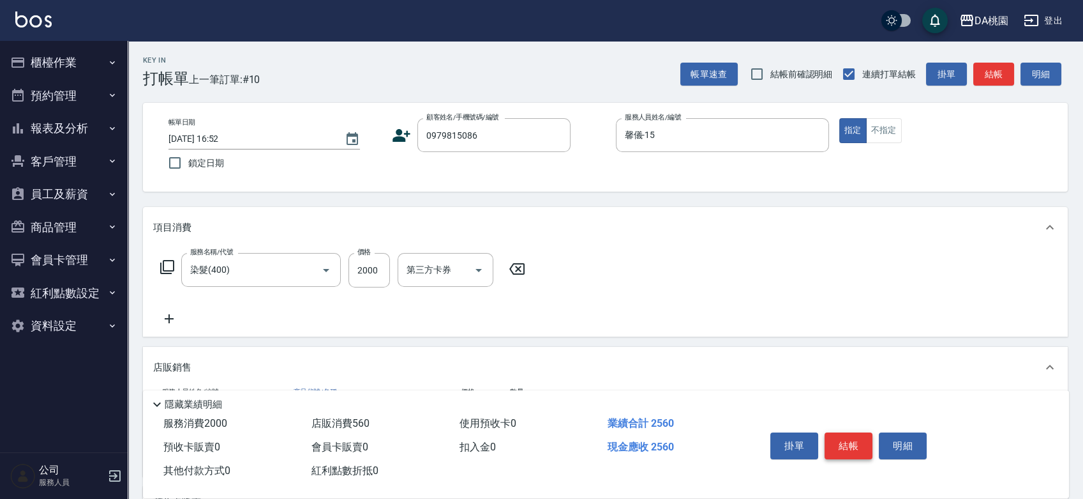
type input "弗根頭皮調理液1號"
click at [859, 439] on button "結帳" at bounding box center [849, 445] width 48 height 27
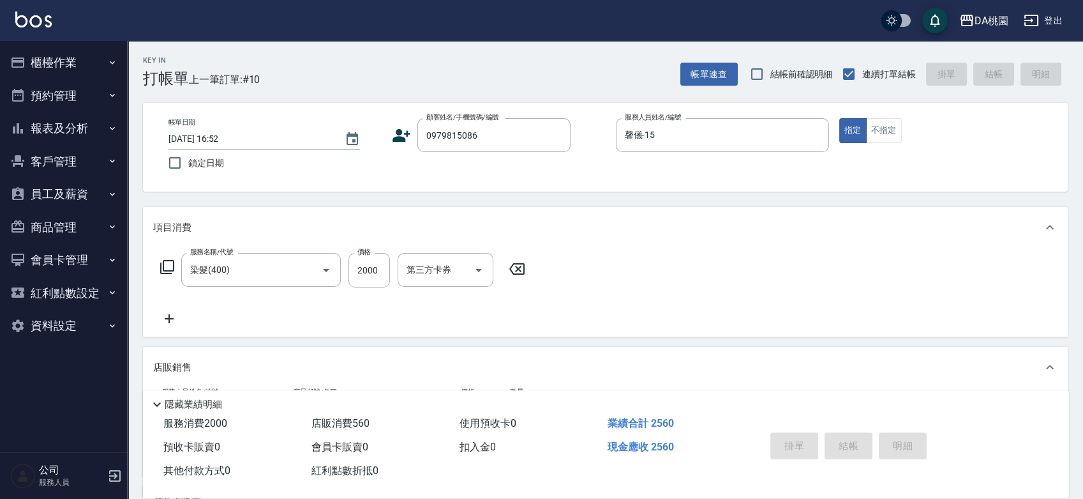
type input "2025/08/11 16:53"
type input "0"
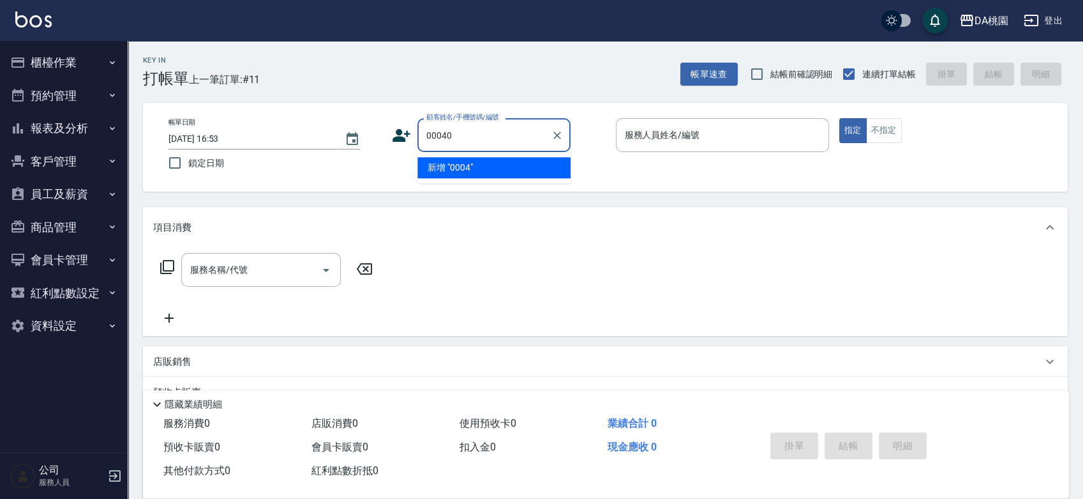
type input "00040"
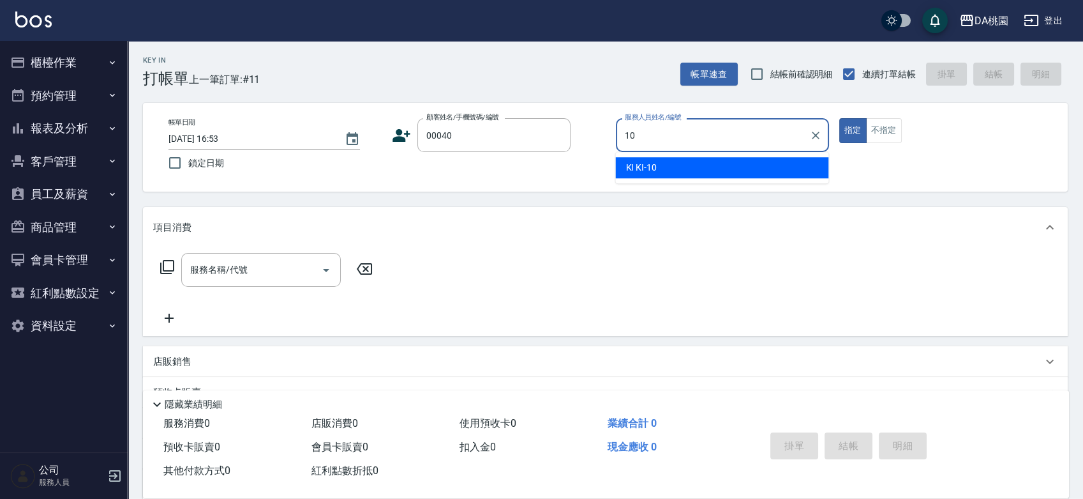
type input "KI KI -10"
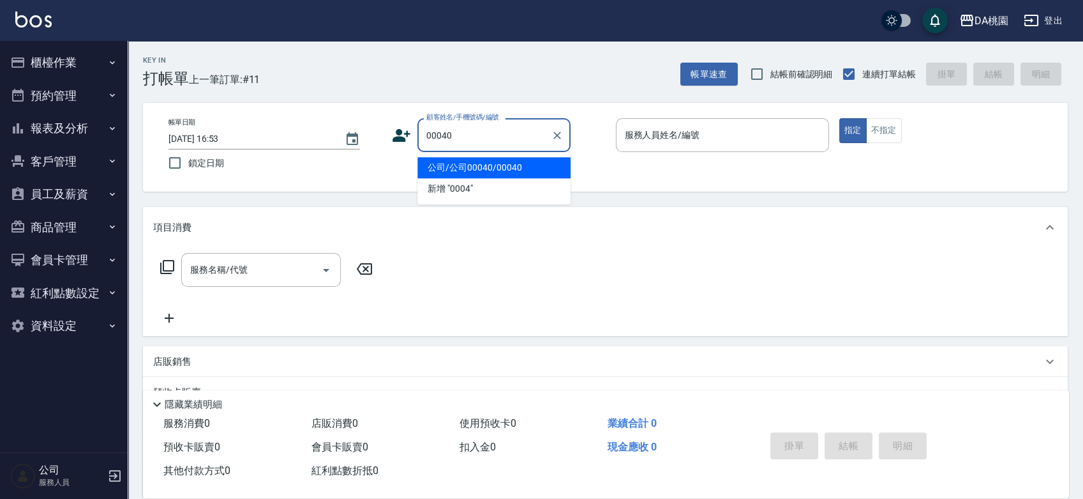
type input "公司/公司00040/00040"
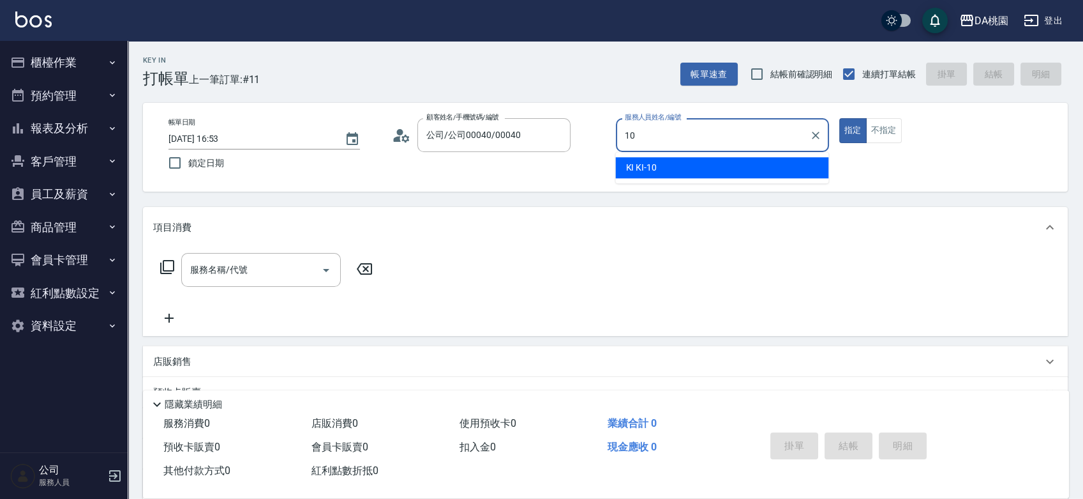
type input "KI KI -10"
type button "true"
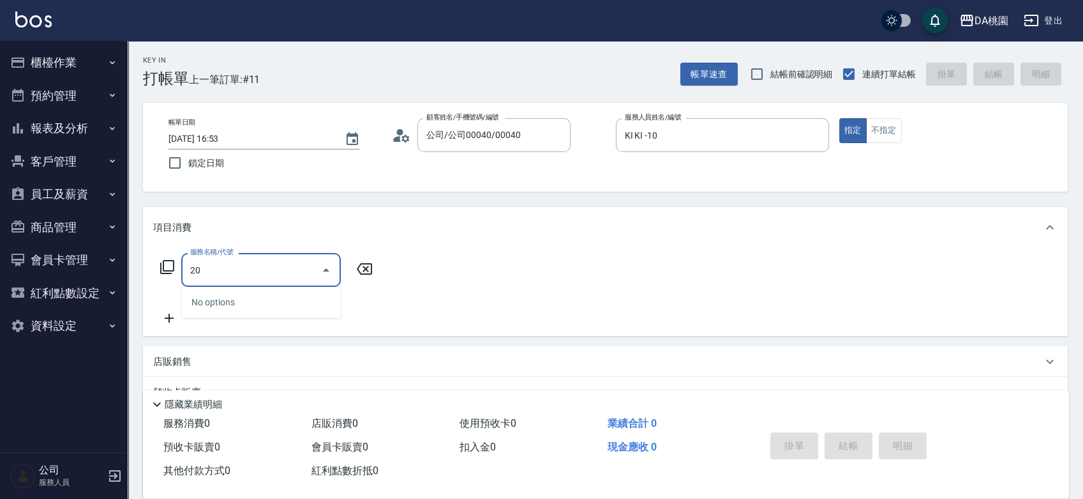
type input "200"
type input "150"
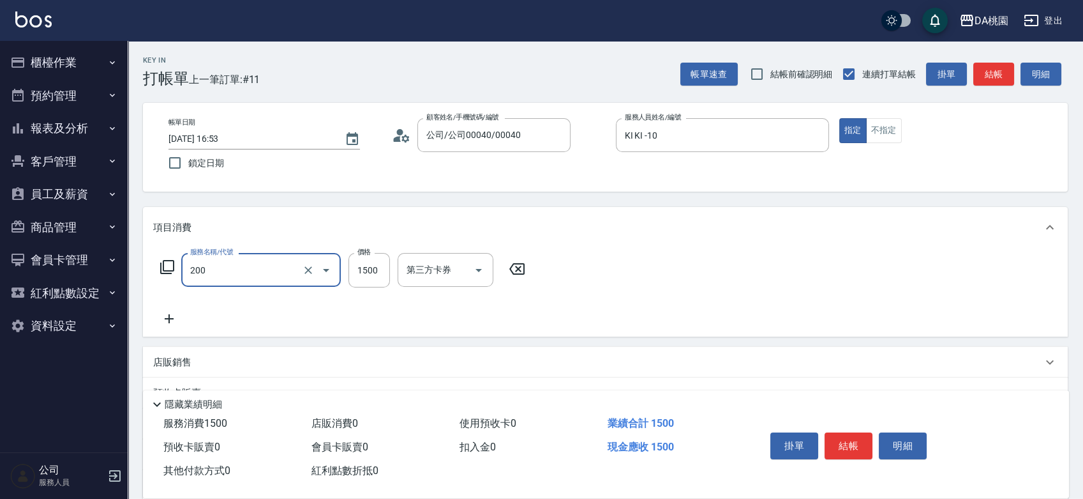
type input "離子燙(200)"
type input "0"
type input "250"
type input "2500"
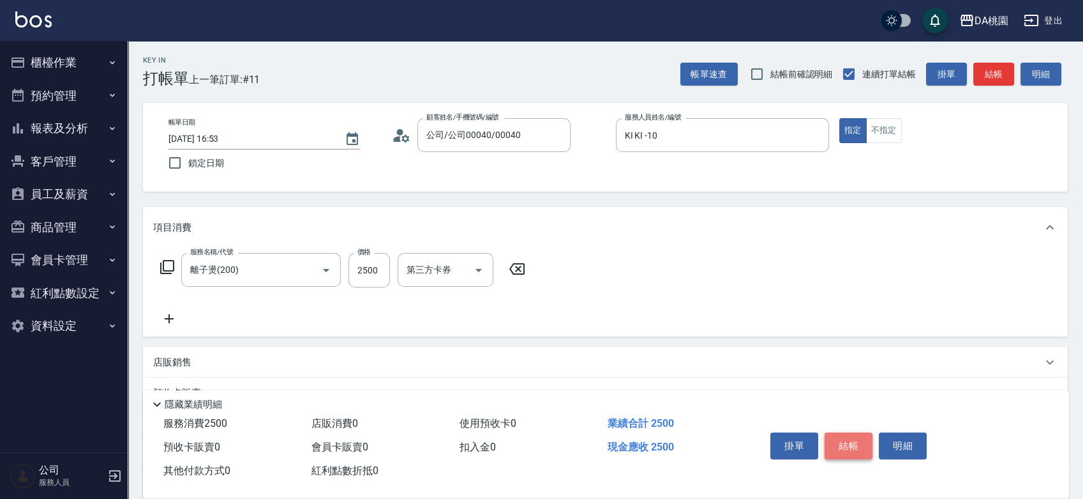
click at [843, 448] on button "結帳" at bounding box center [849, 445] width 48 height 27
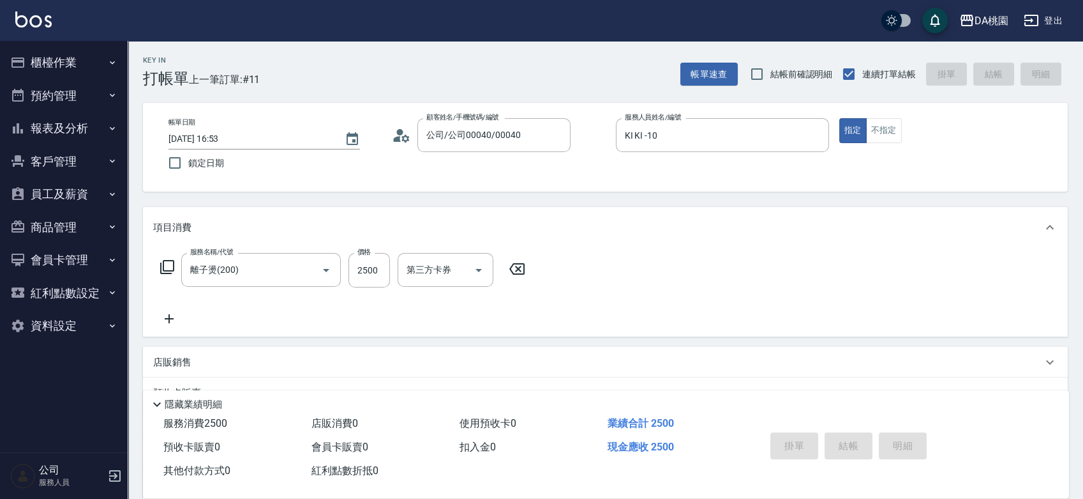
type input "0"
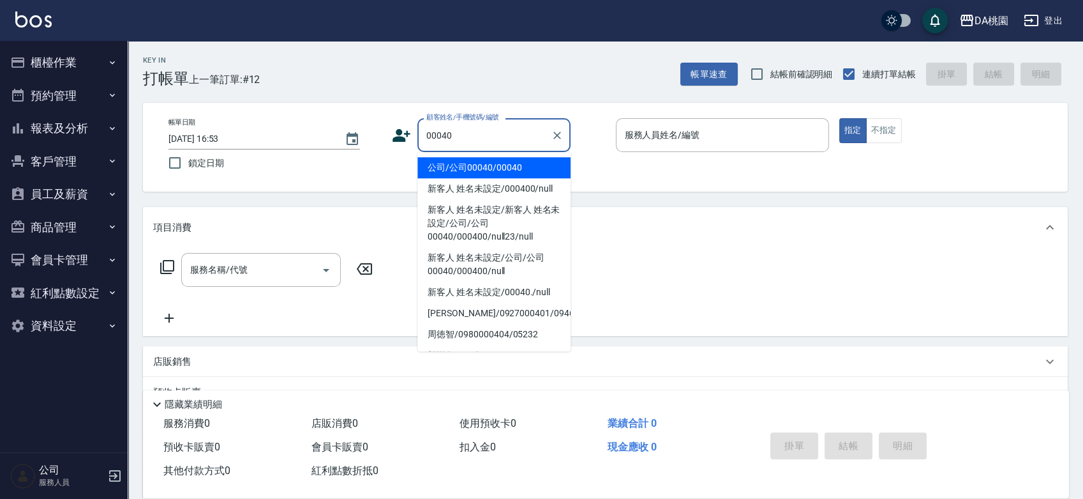
type input "公司/公司00040/00040"
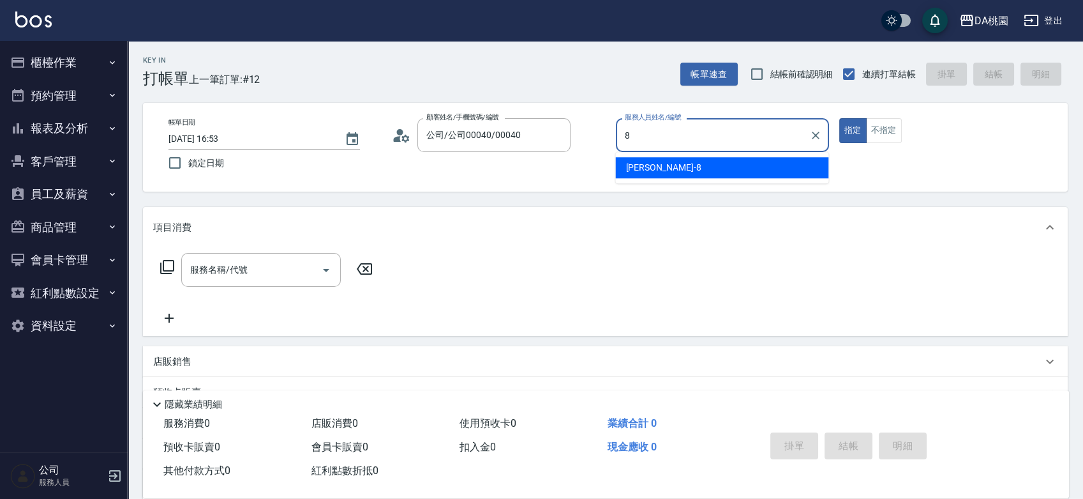
type input "[PERSON_NAME]-8"
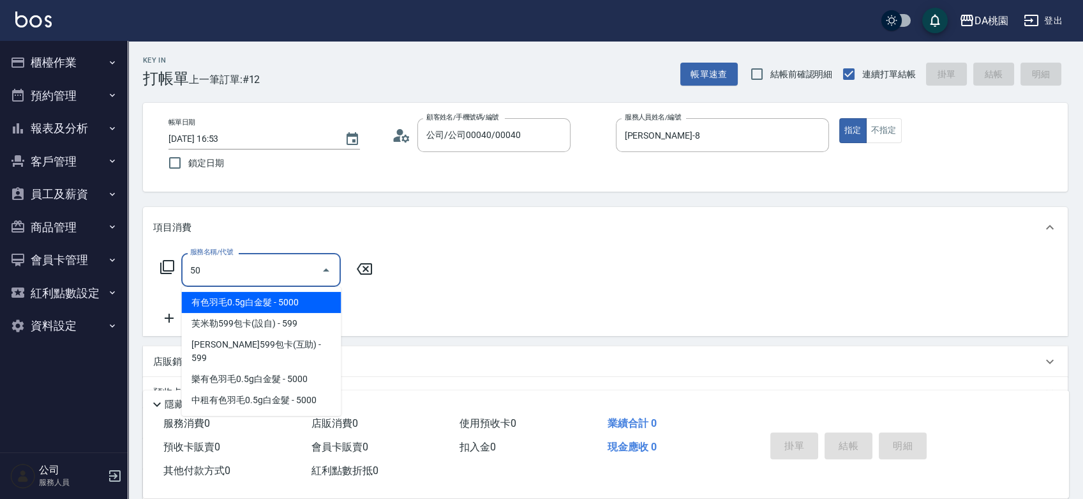
type input "501"
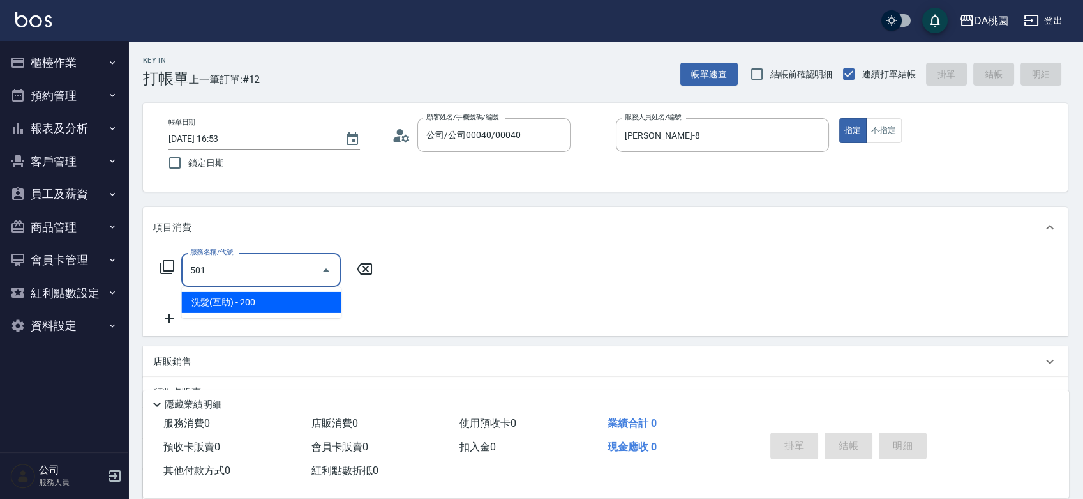
type input "20"
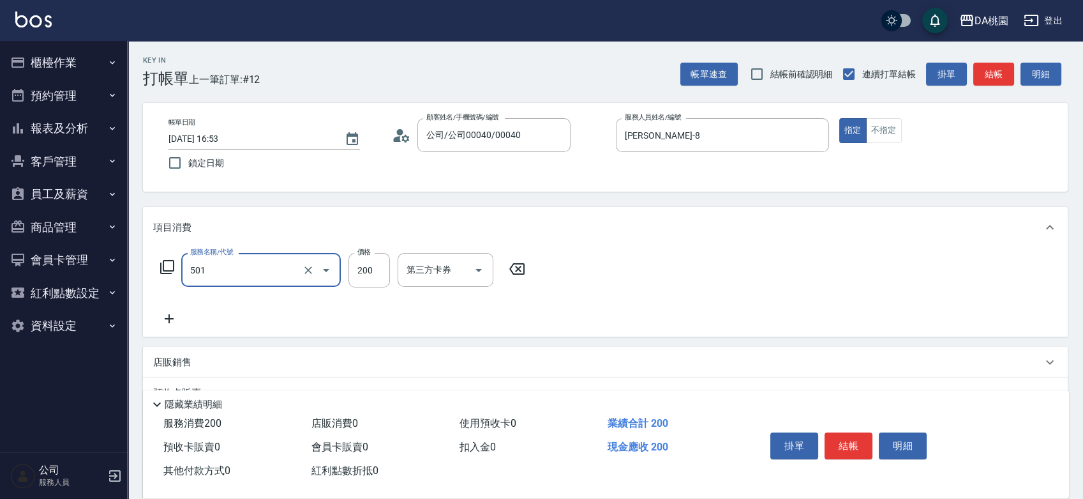
type input "洗髮(互助)(501)"
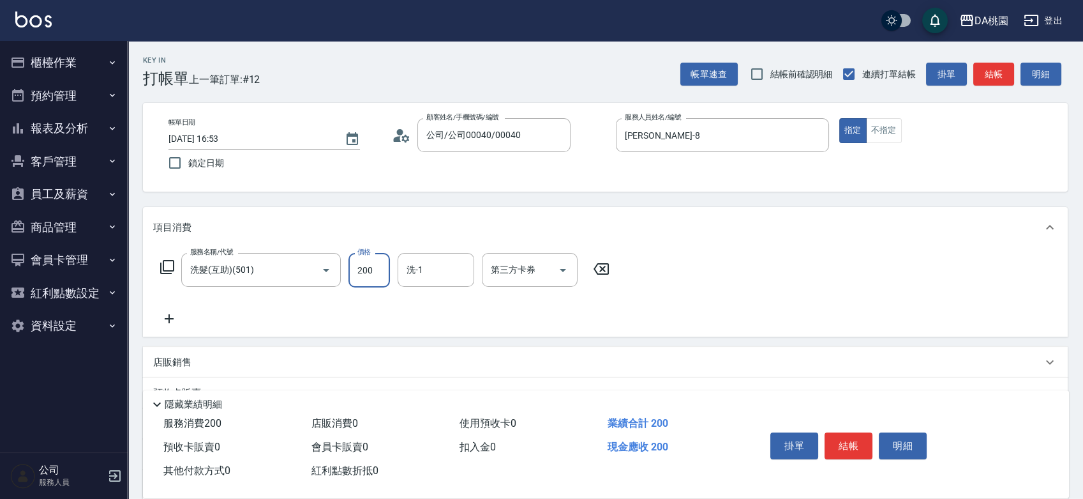
type input "0"
type input "35"
type input "30"
type input "350"
type input "cherry-25"
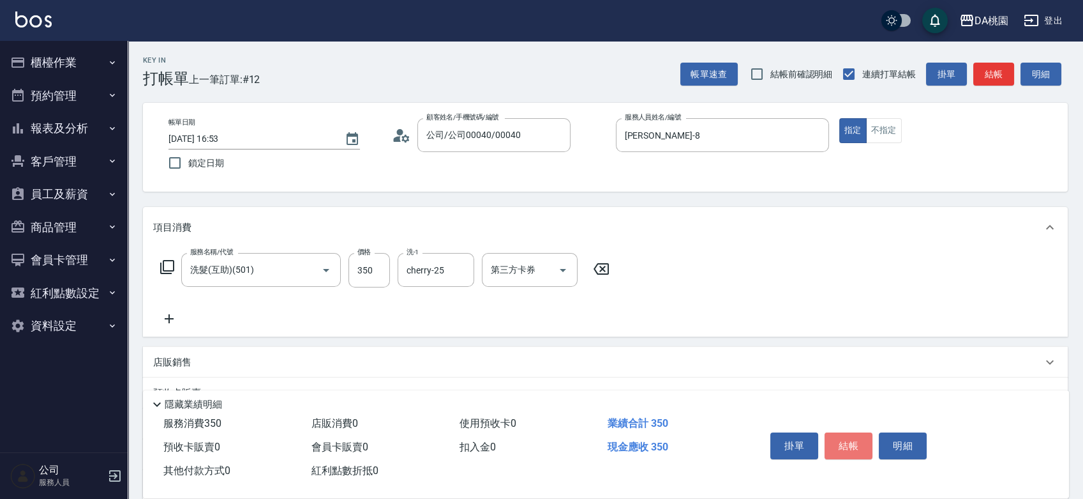
click at [836, 446] on button "結帳" at bounding box center [849, 445] width 48 height 27
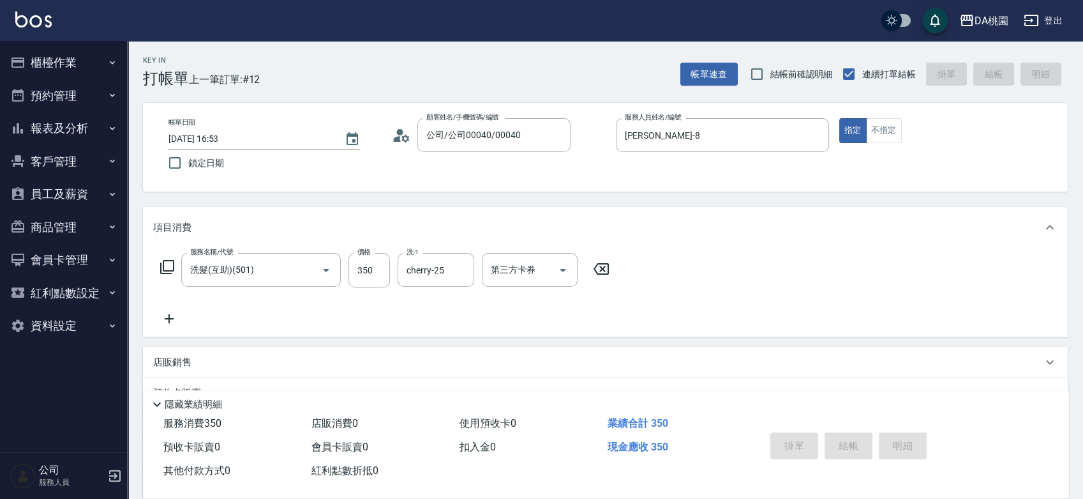
type input "0"
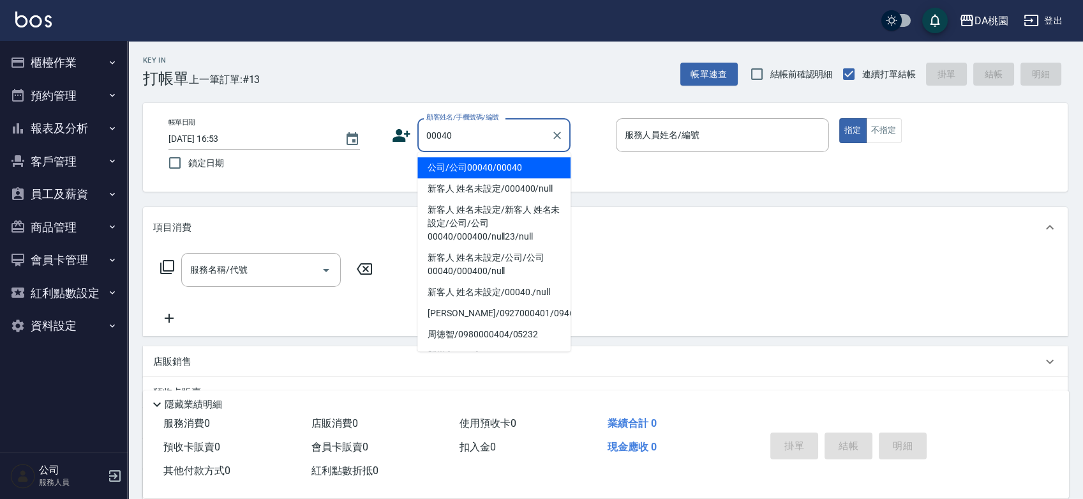
type input "公司/公司00040/00040"
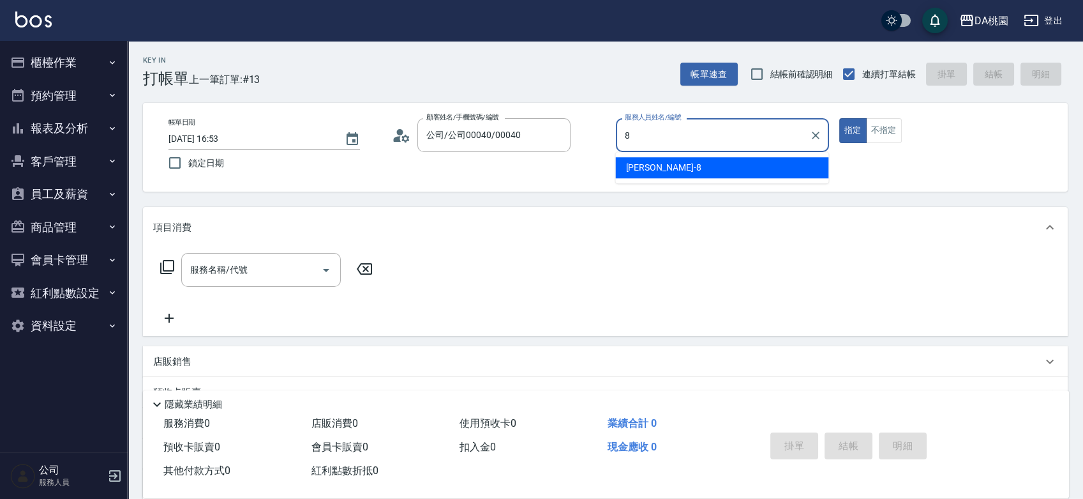
type input "[PERSON_NAME]-8"
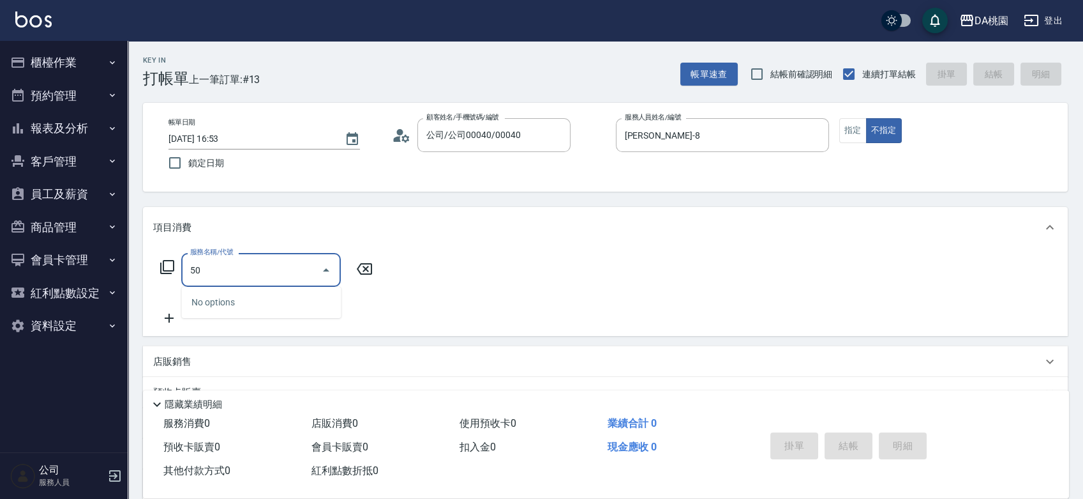
type input "501"
type input "20"
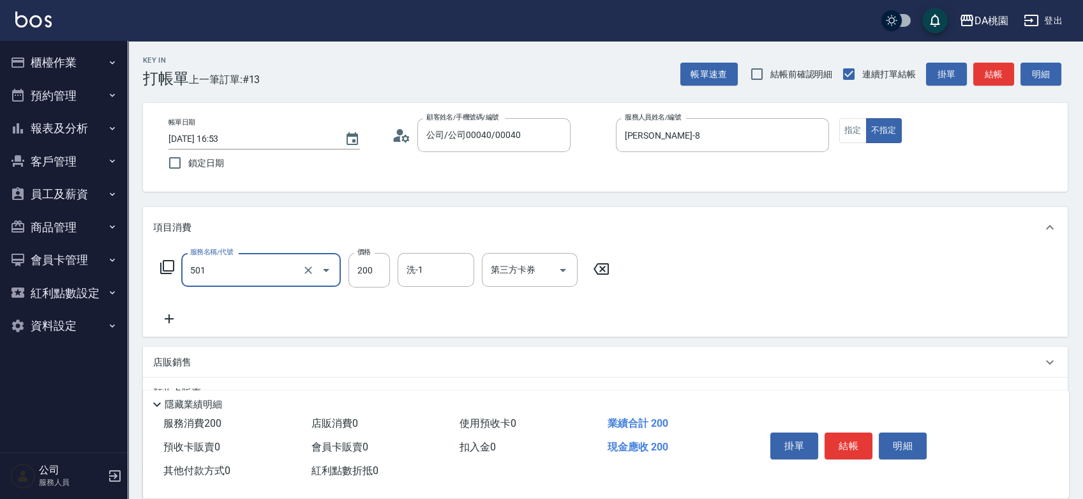
type input "洗髮(互助)(501)"
type input "0"
type input "25"
type input "20"
type input "250"
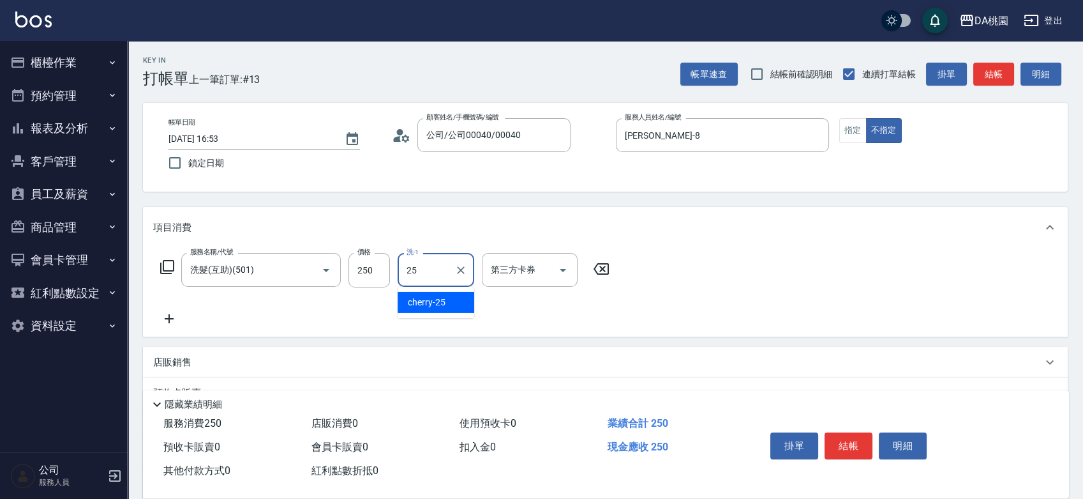
type input "cherry-25"
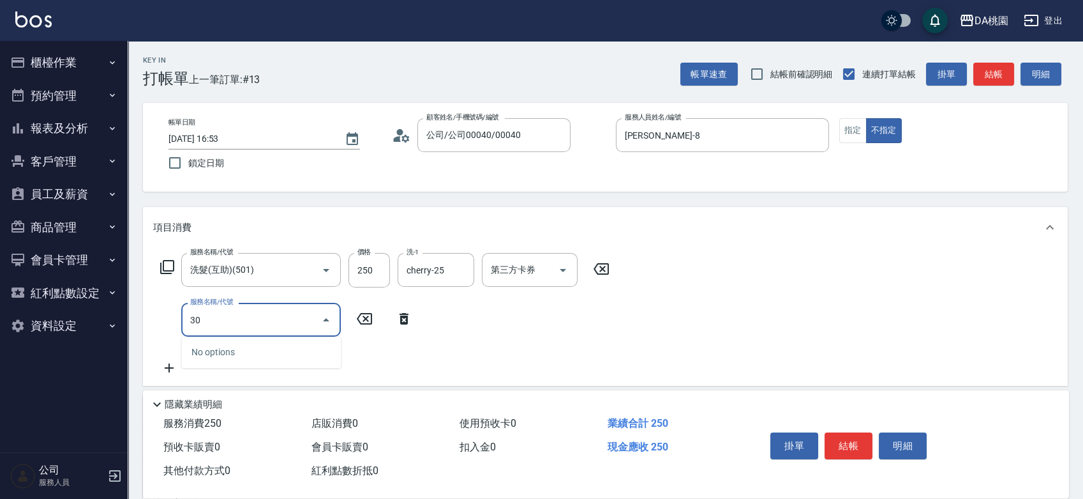
type input "303"
type input "50"
type input "A級剪髮(303)"
click at [857, 439] on button "結帳" at bounding box center [849, 445] width 48 height 27
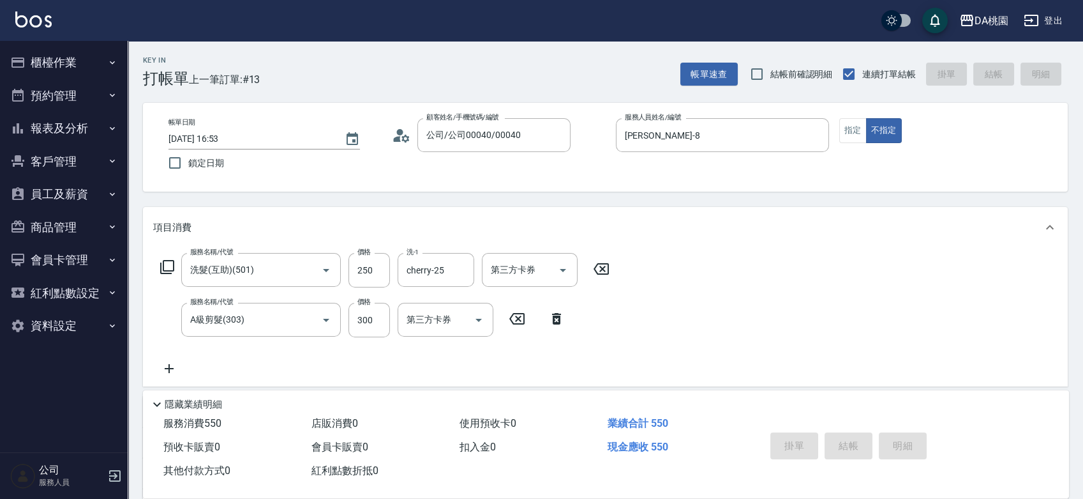
type input "[DATE] 16:54"
type input "0"
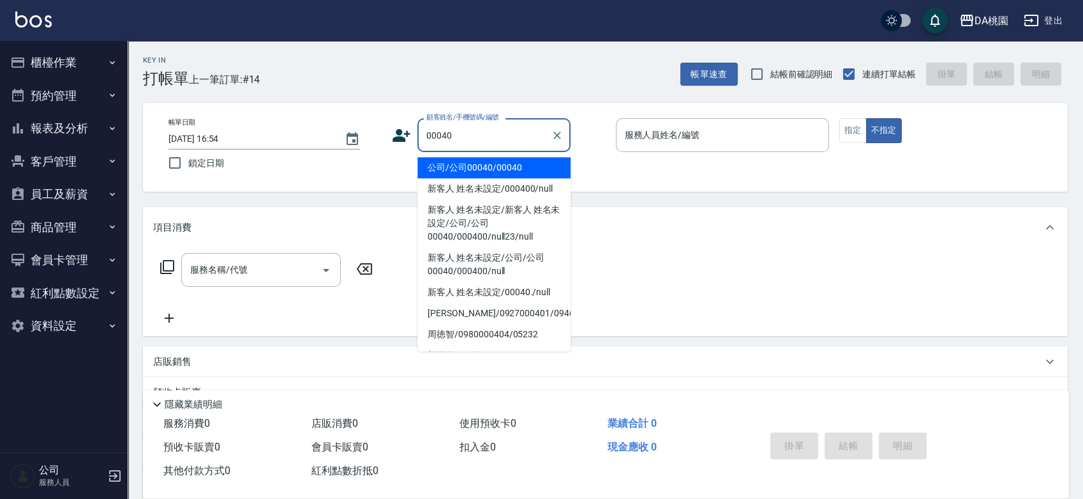
type input "公司/公司00040/00040"
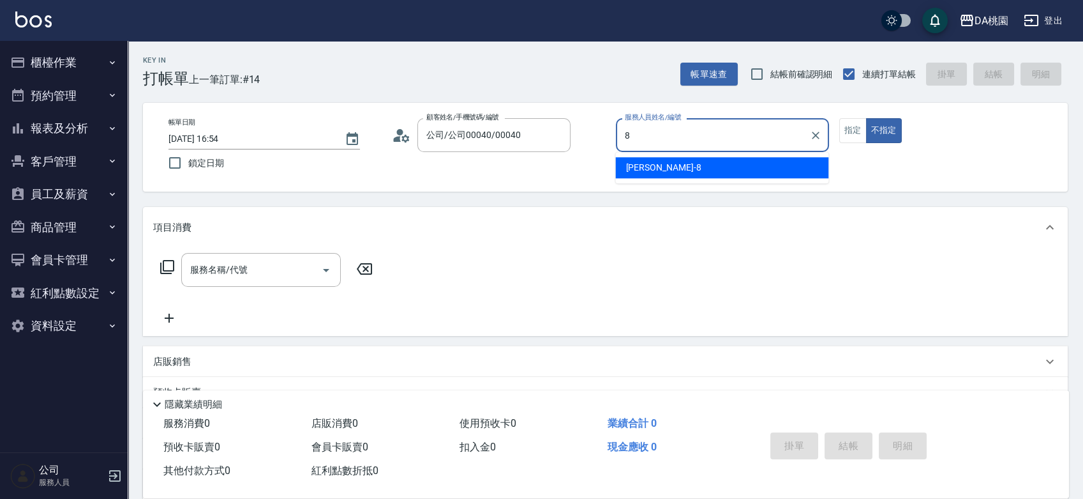
type input "[PERSON_NAME]-8"
type button "false"
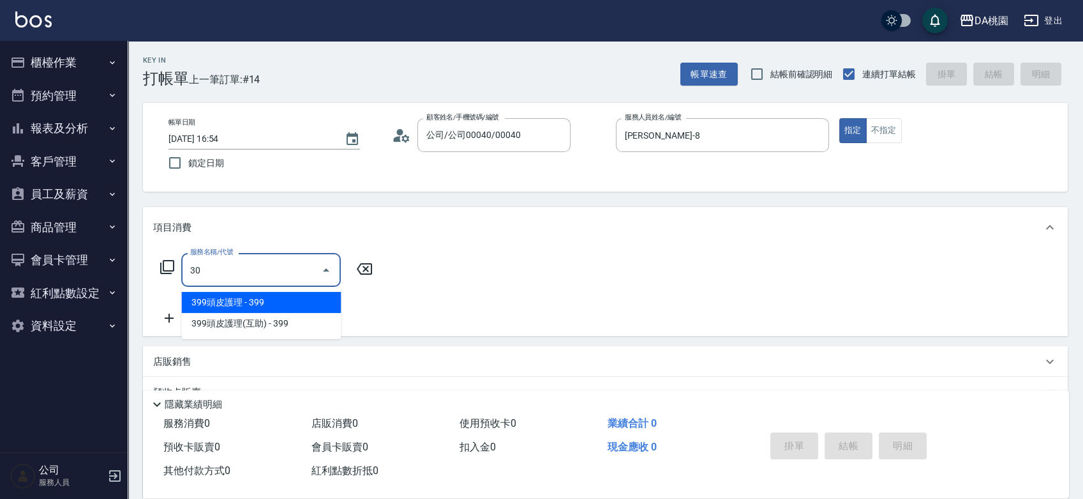
type input "303"
type input "30"
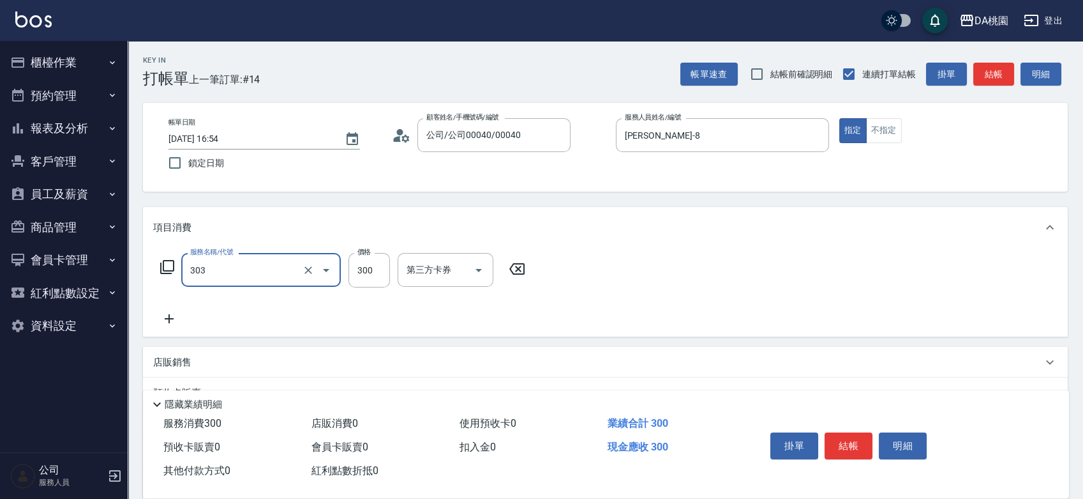
type input "A級剪髮(303)"
type input "0"
type input "35"
type input "30"
type input "350"
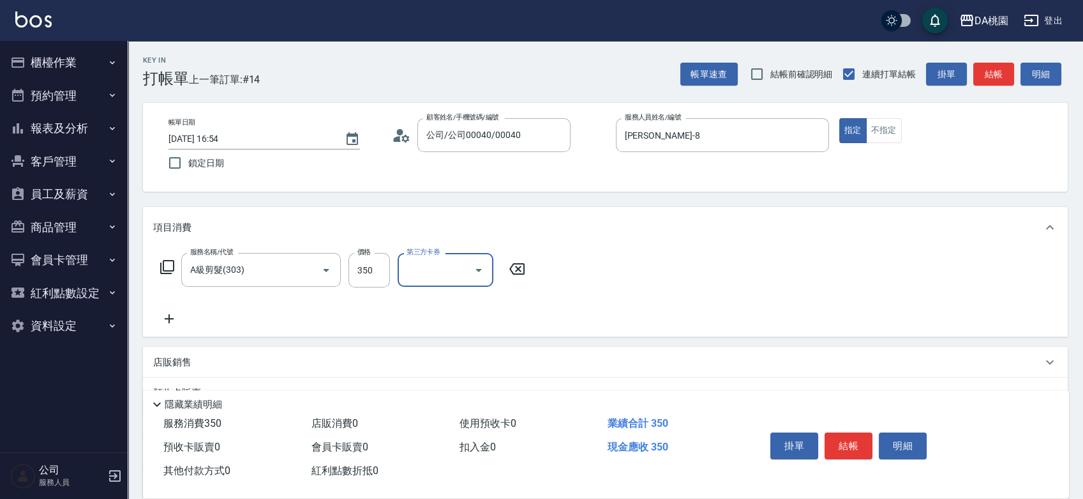
click at [855, 439] on button "結帳" at bounding box center [849, 445] width 48 height 27
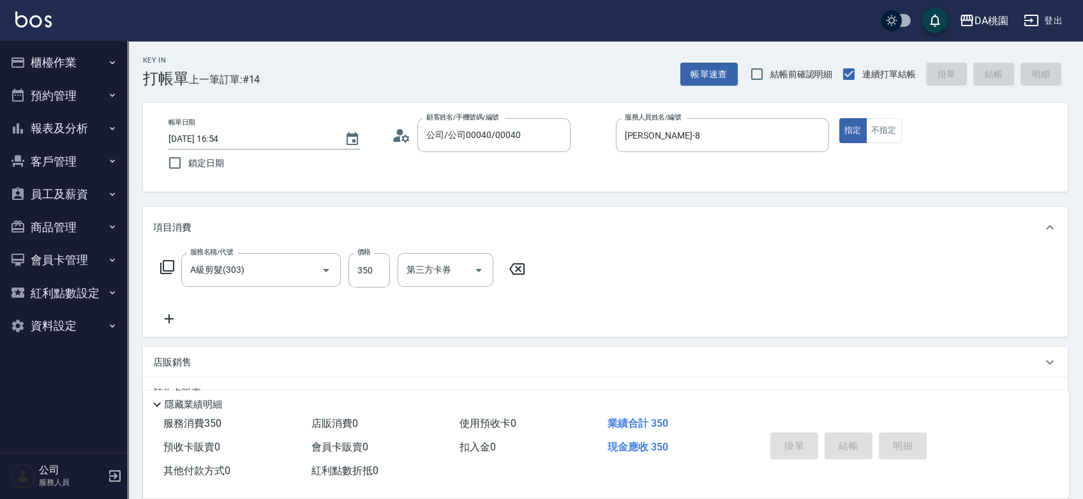
type input "0"
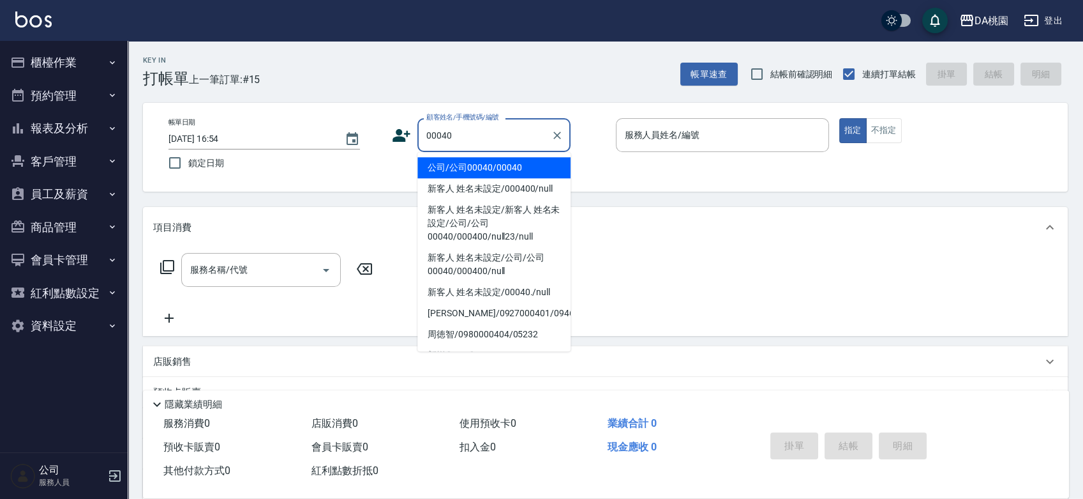
type input "公司/公司00040/00040"
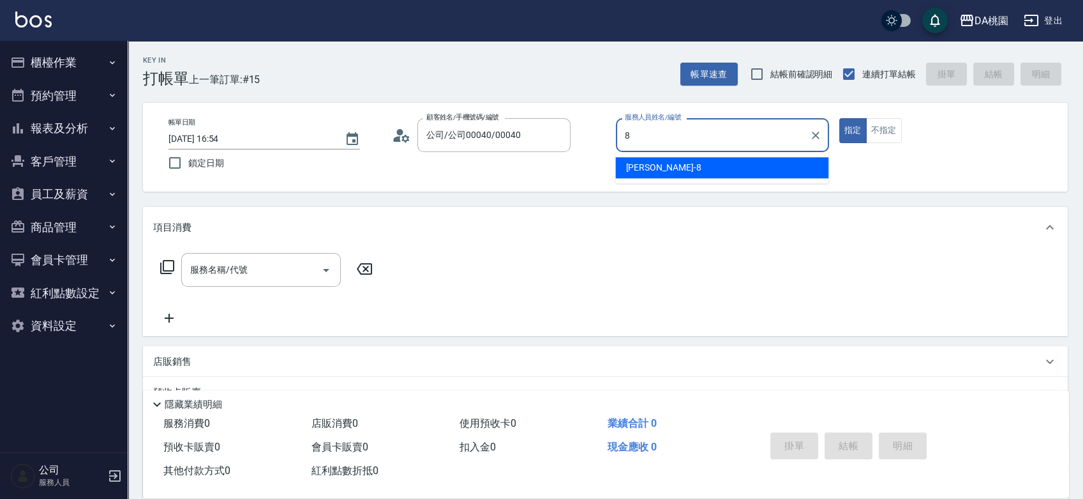
type input "[PERSON_NAME]-8"
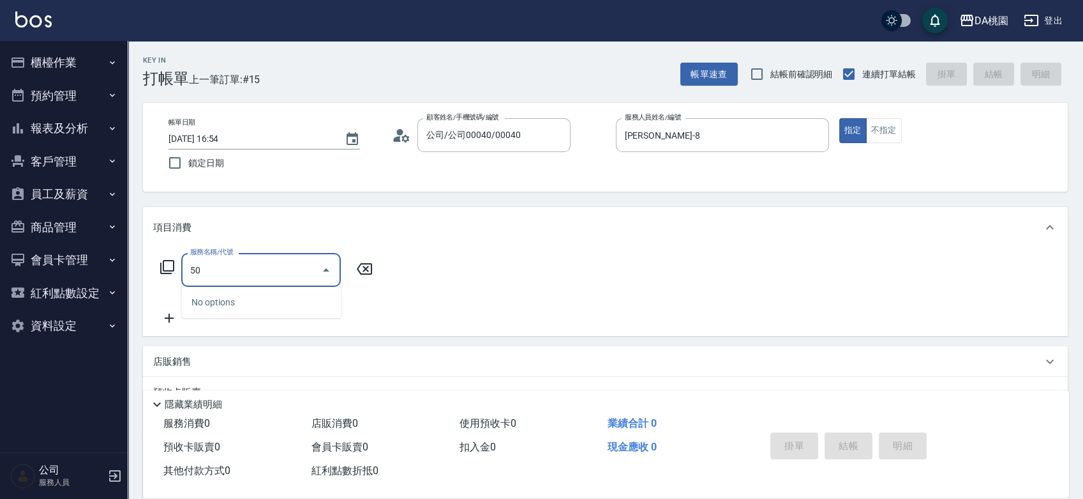
type input "501"
type input "20"
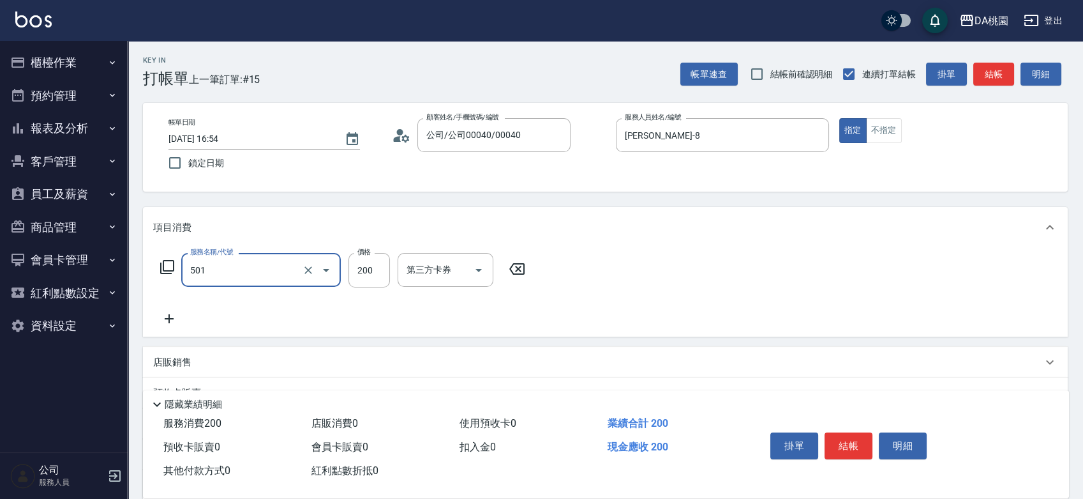
type input "洗髮(互助)(501)"
type input "0"
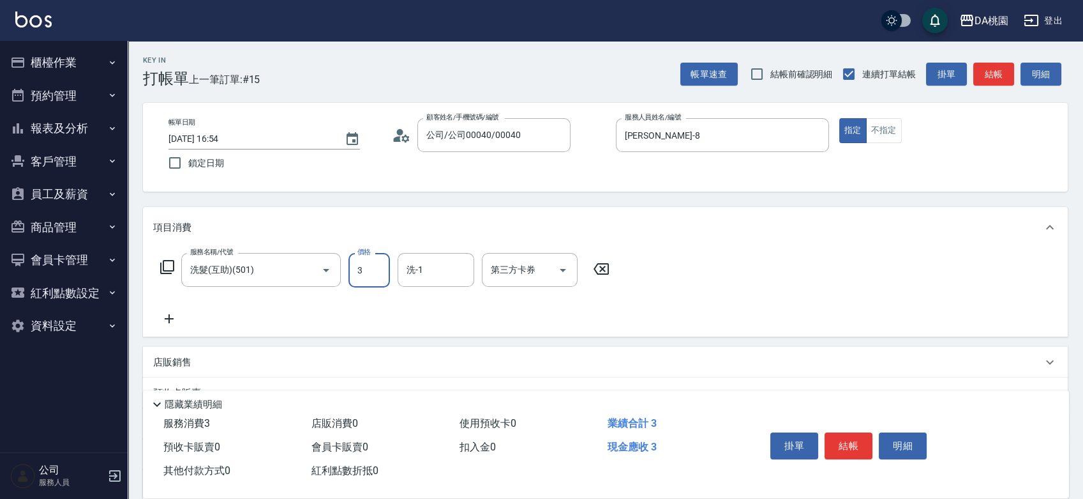
type input "35"
type input "30"
type input "350"
type input "小妤-18"
click at [855, 438] on button "結帳" at bounding box center [849, 445] width 48 height 27
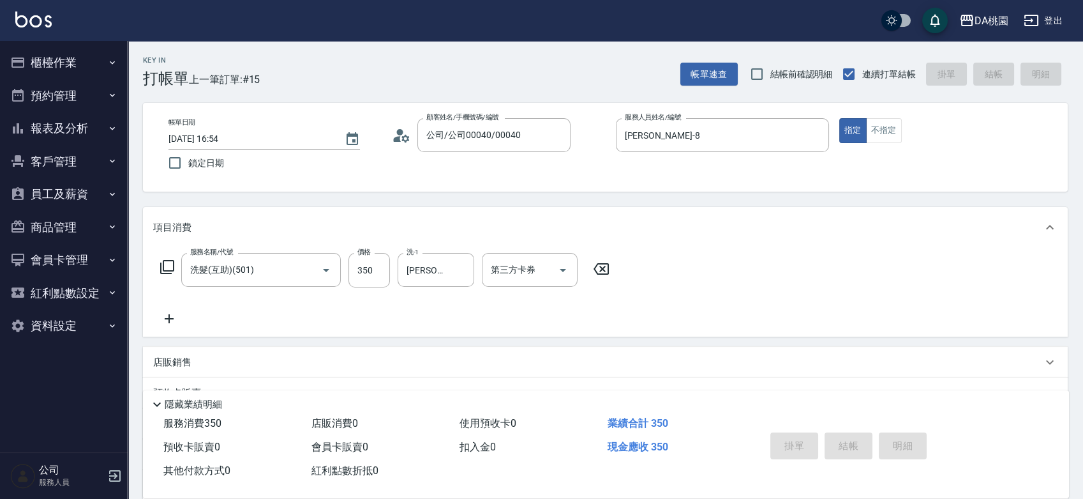
type input "0"
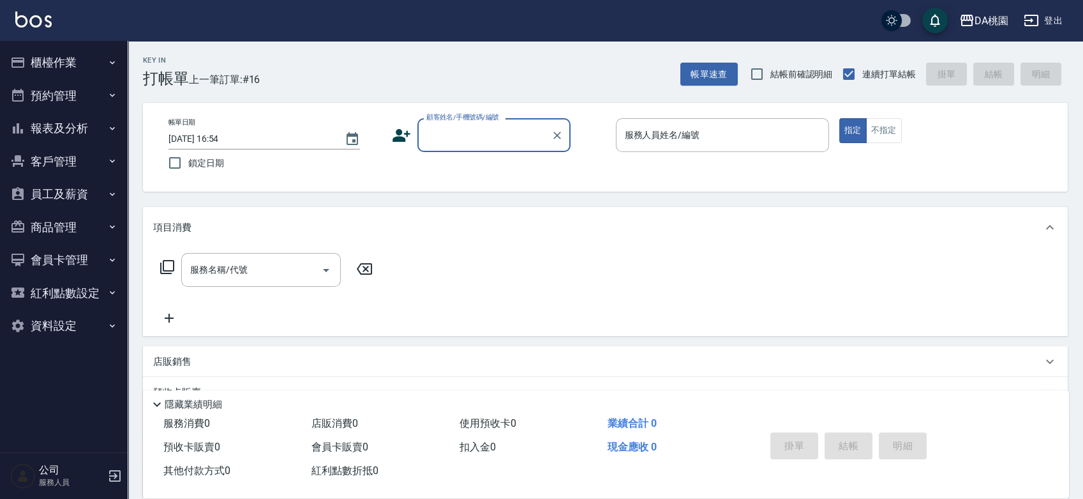
click at [74, 132] on button "報表及分析" at bounding box center [63, 128] width 117 height 33
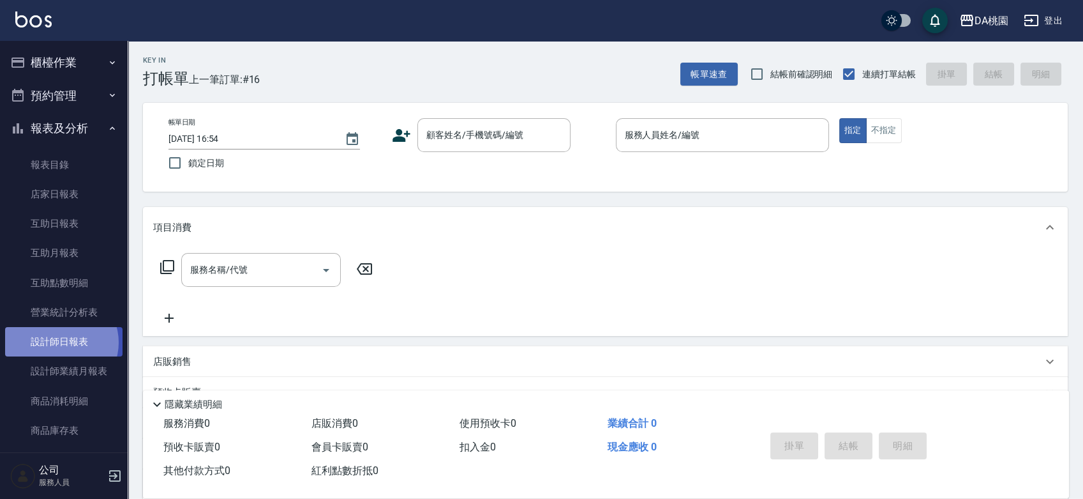
click at [60, 342] on link "設計師日報表" at bounding box center [63, 341] width 117 height 29
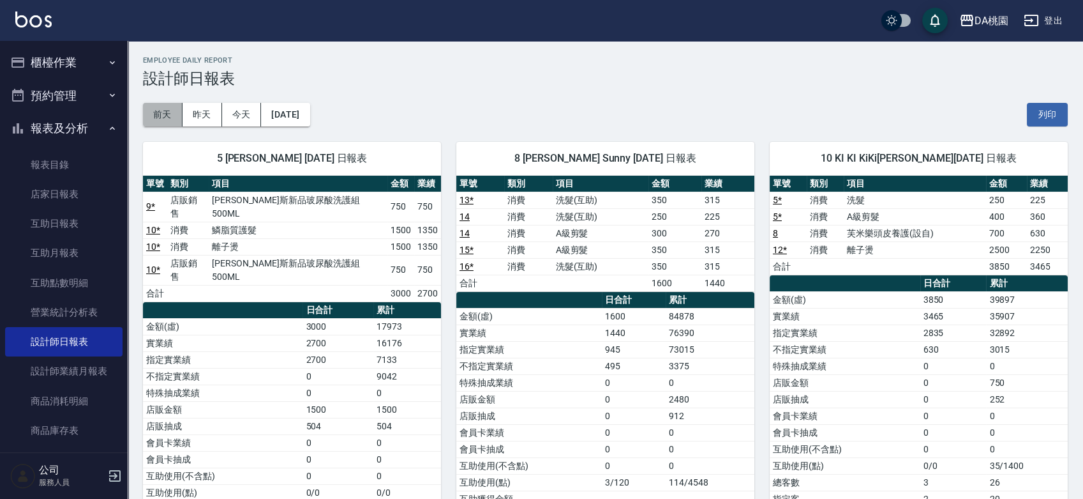
click at [156, 110] on button "前天" at bounding box center [163, 115] width 40 height 24
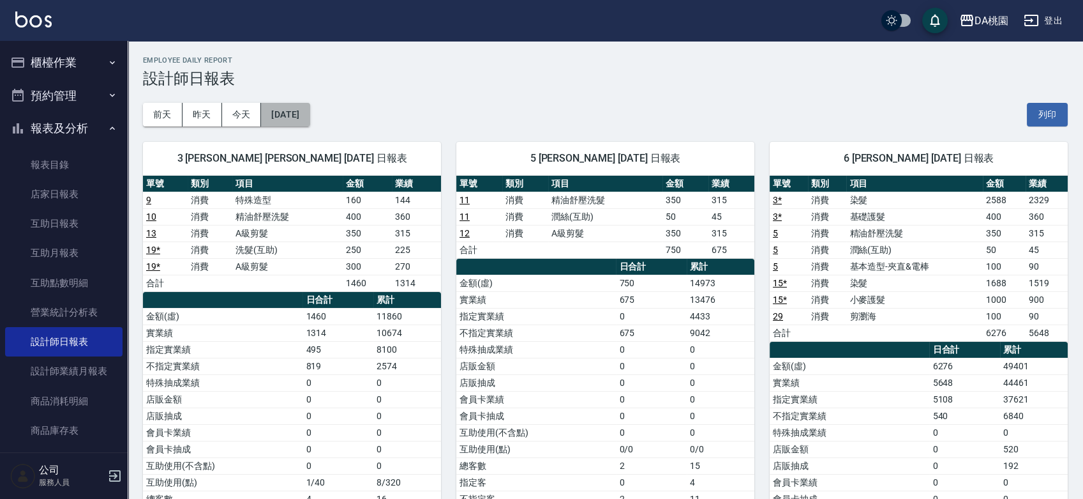
click at [278, 109] on button "2025/08/09" at bounding box center [285, 115] width 49 height 24
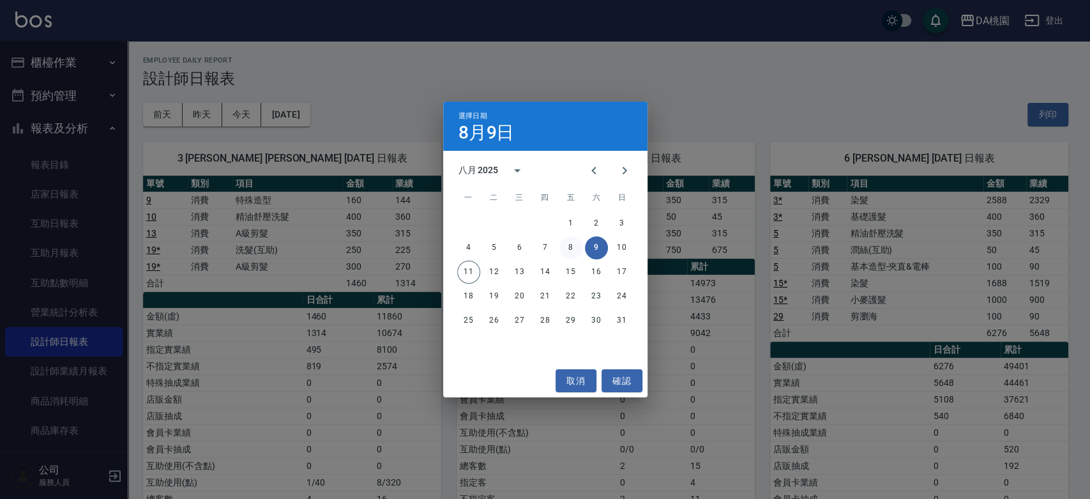
click at [573, 246] on button "8" at bounding box center [570, 247] width 23 height 23
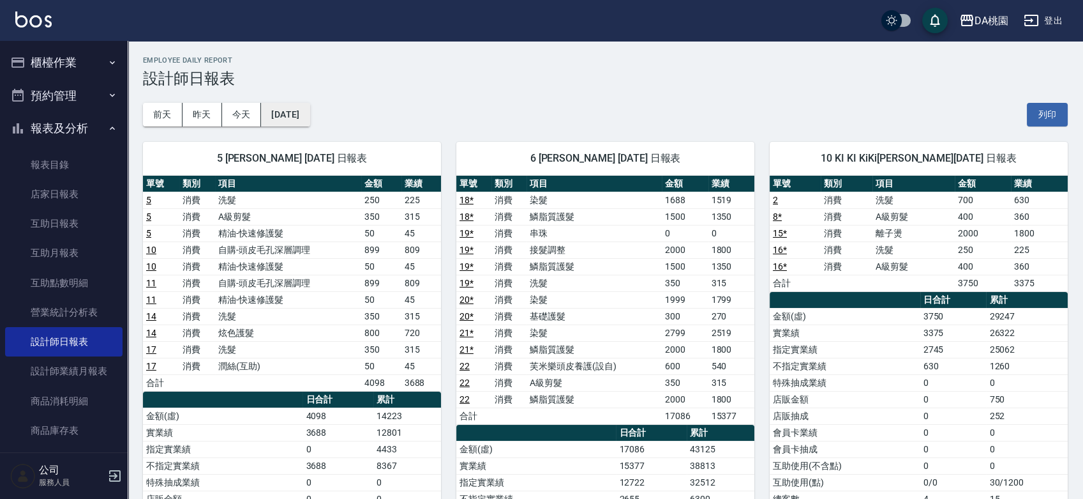
click at [296, 104] on button "2025/08/08" at bounding box center [285, 115] width 49 height 24
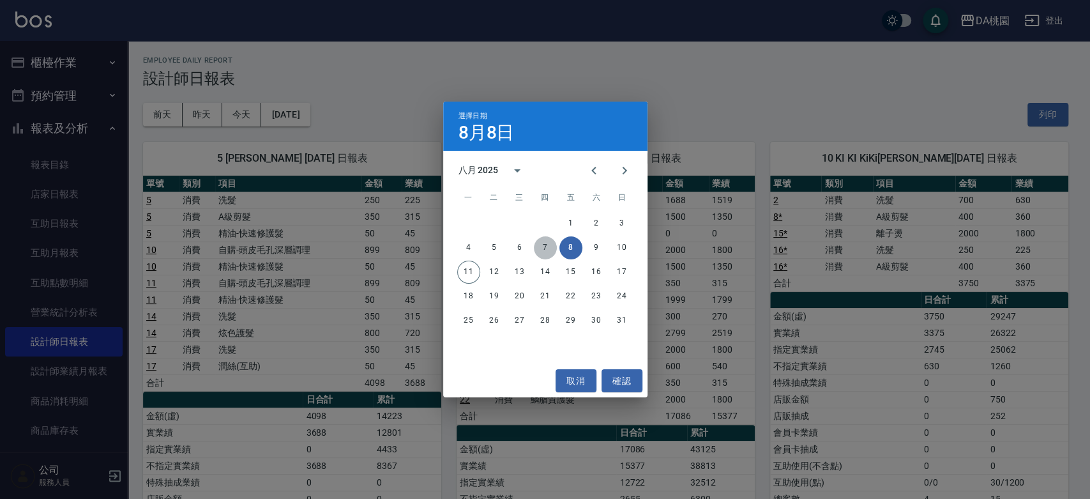
click at [546, 247] on button "7" at bounding box center [545, 247] width 23 height 23
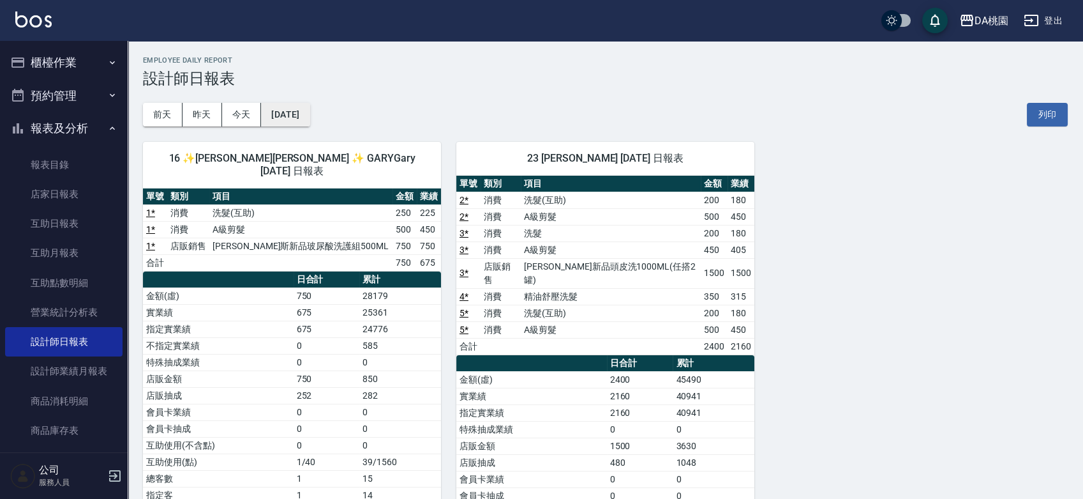
click at [307, 115] on button "2025/08/07" at bounding box center [285, 115] width 49 height 24
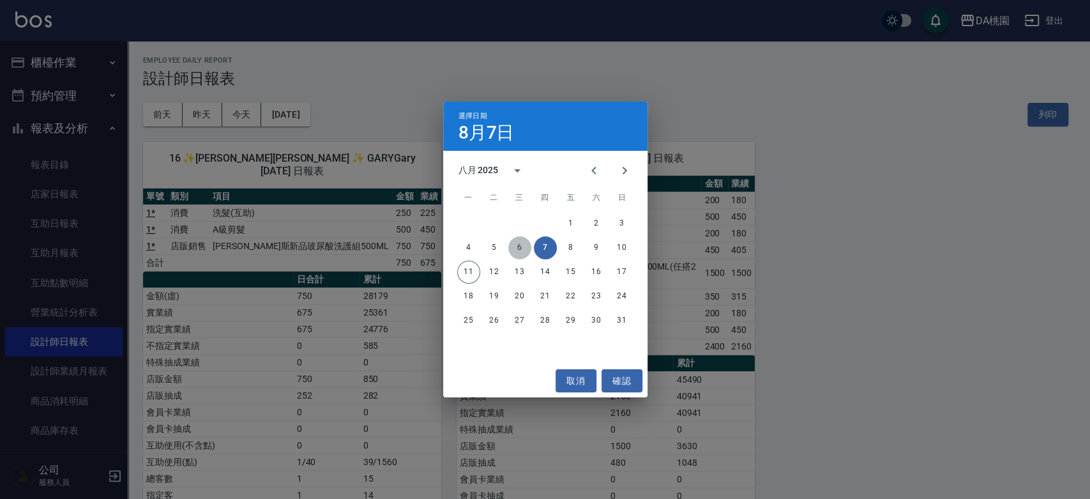
click at [521, 249] on button "6" at bounding box center [519, 247] width 23 height 23
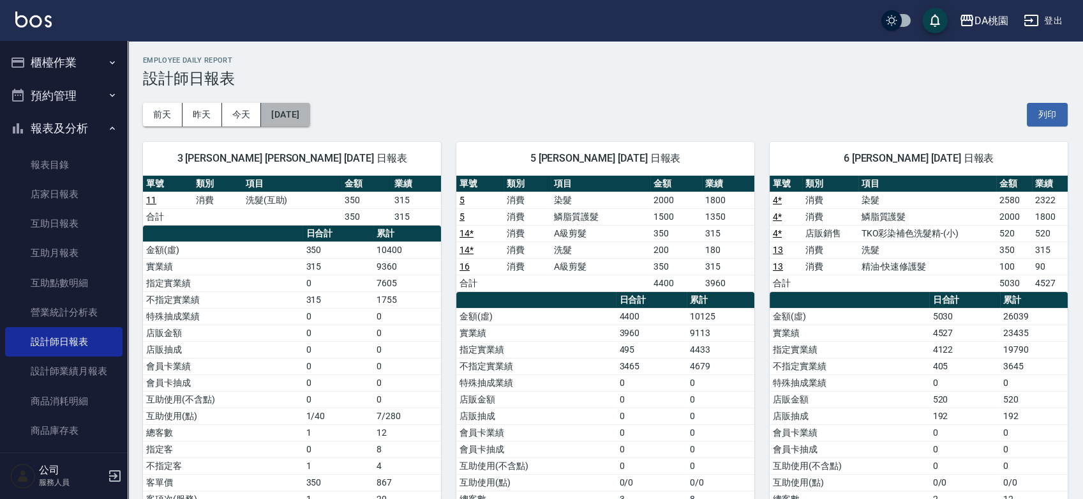
click at [301, 120] on button "2025/08/06" at bounding box center [285, 115] width 49 height 24
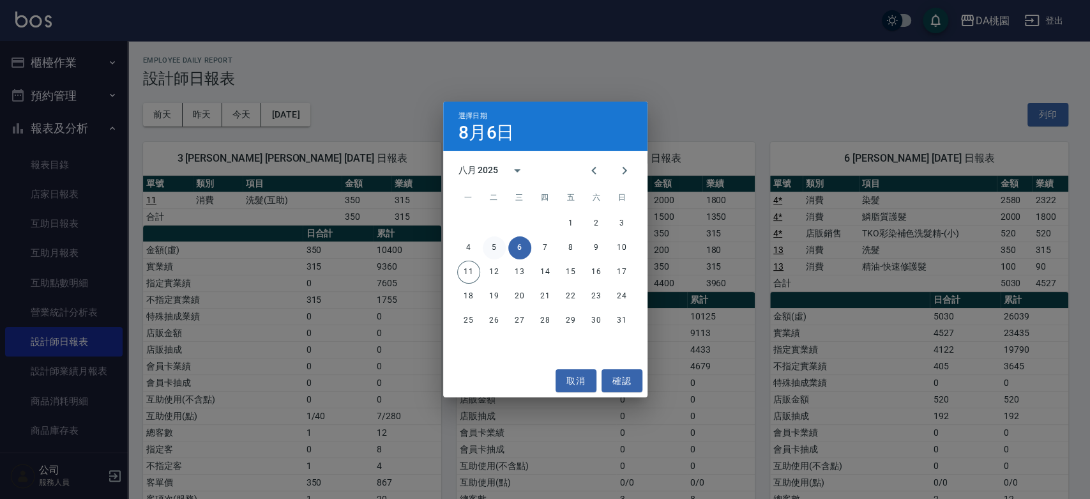
click at [493, 243] on button "5" at bounding box center [494, 247] width 23 height 23
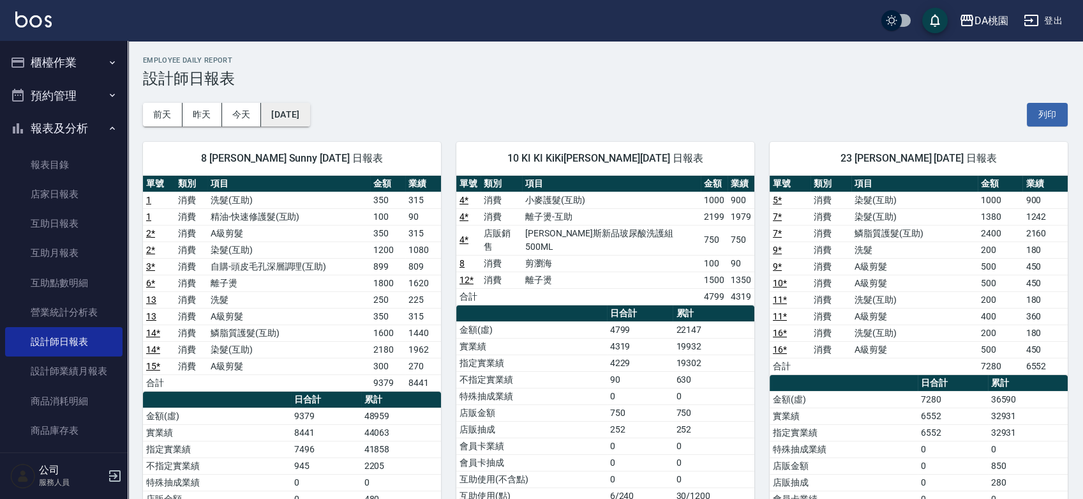
click at [285, 112] on button "2025/08/05" at bounding box center [285, 115] width 49 height 24
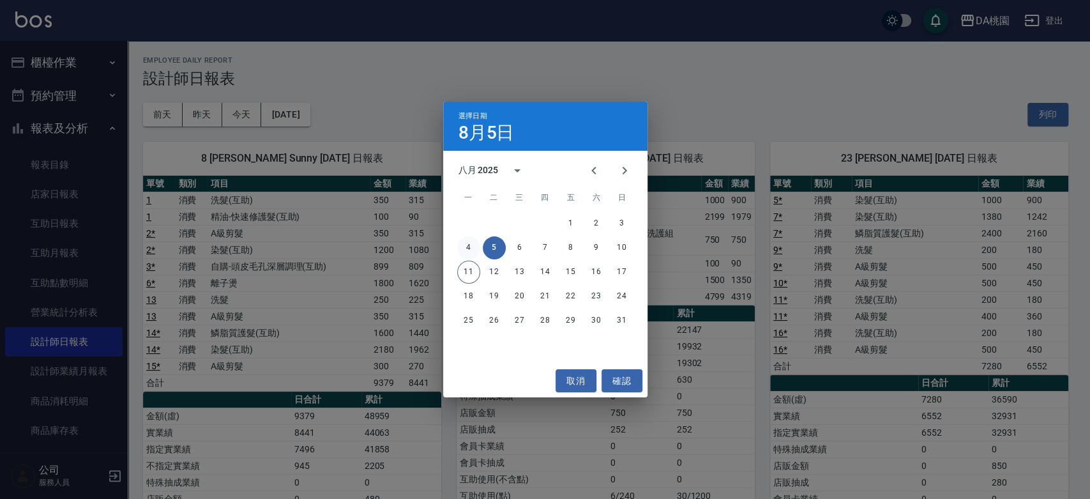
click at [468, 247] on button "4" at bounding box center [468, 247] width 23 height 23
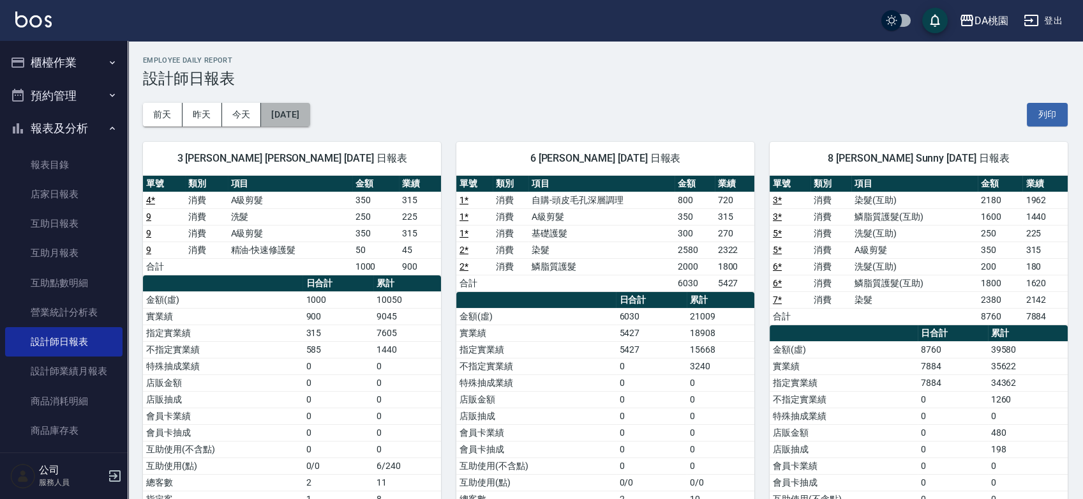
click at [304, 105] on button "2025/08/04" at bounding box center [285, 115] width 49 height 24
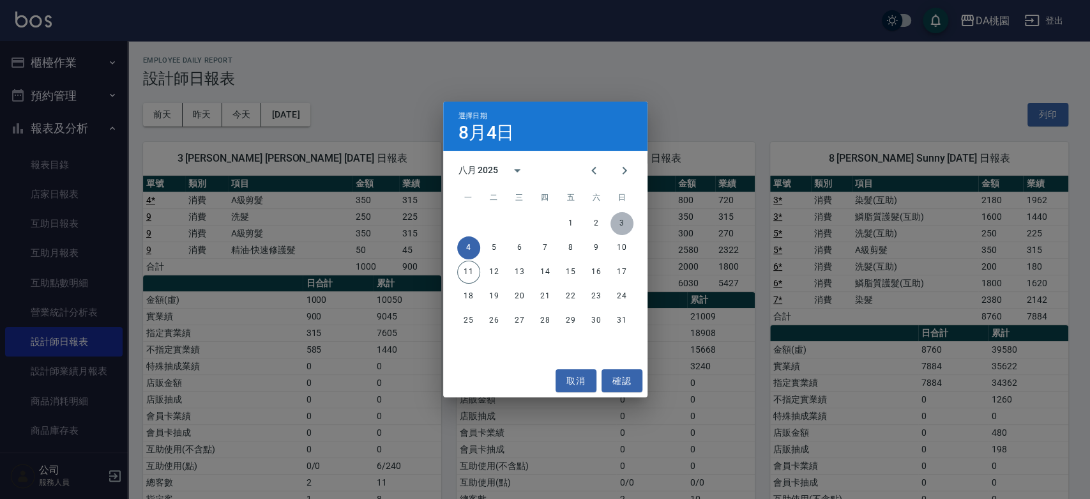
click at [617, 218] on button "3" at bounding box center [621, 223] width 23 height 23
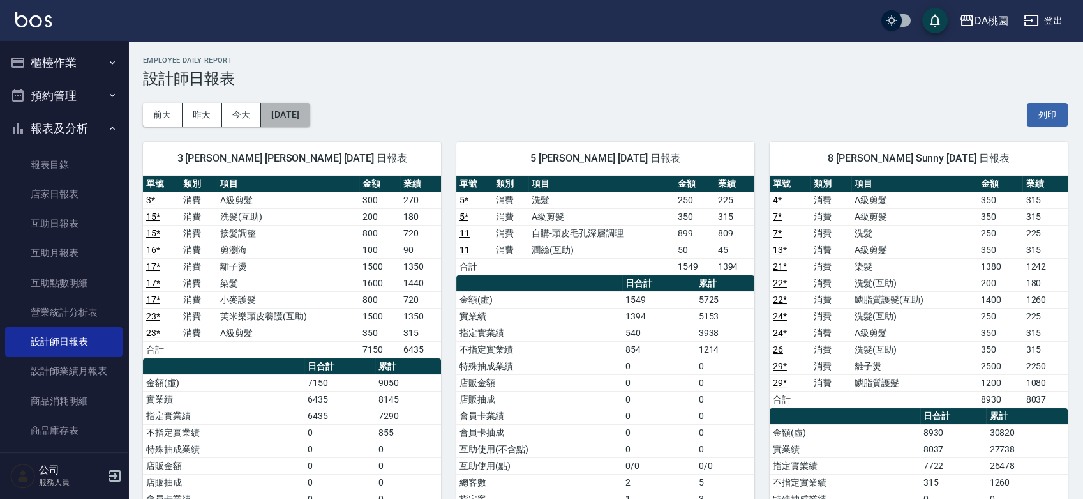
click at [308, 112] on button "2025/08/03" at bounding box center [285, 115] width 49 height 24
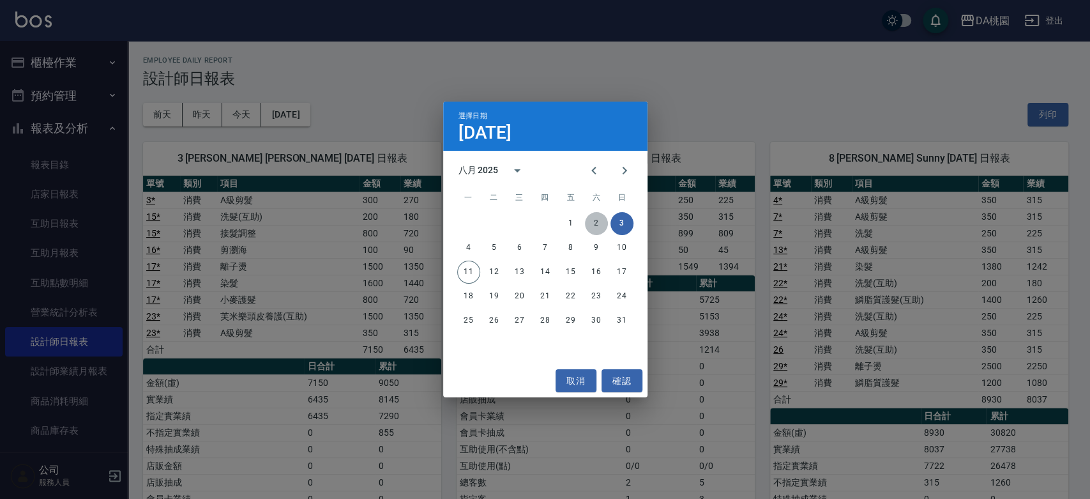
click at [596, 223] on button "2" at bounding box center [596, 223] width 23 height 23
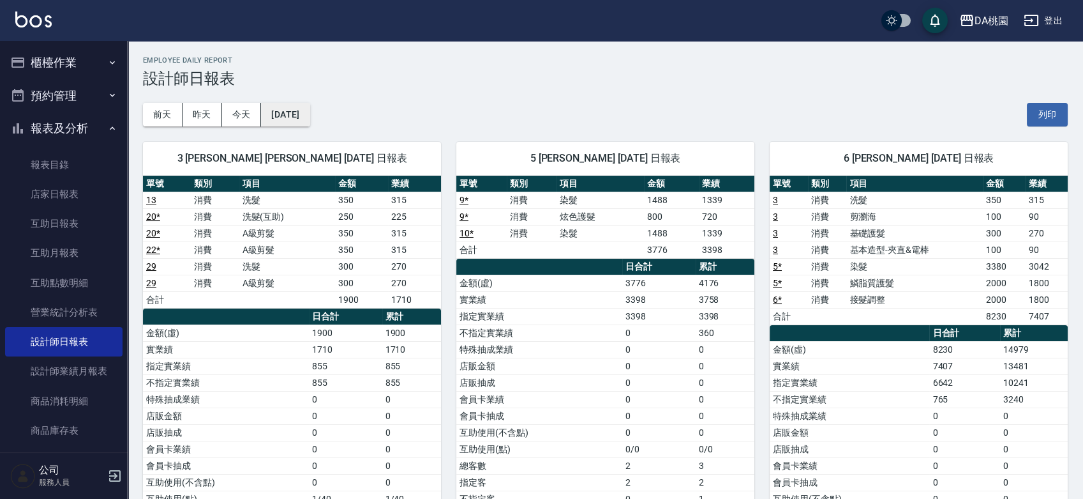
click at [287, 119] on button "2025/08/02" at bounding box center [285, 115] width 49 height 24
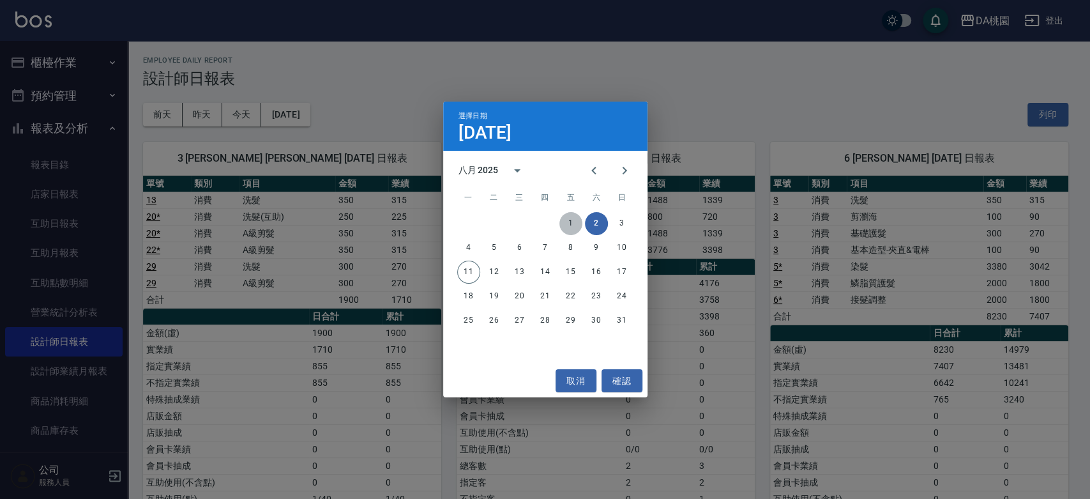
click at [573, 223] on button "1" at bounding box center [570, 223] width 23 height 23
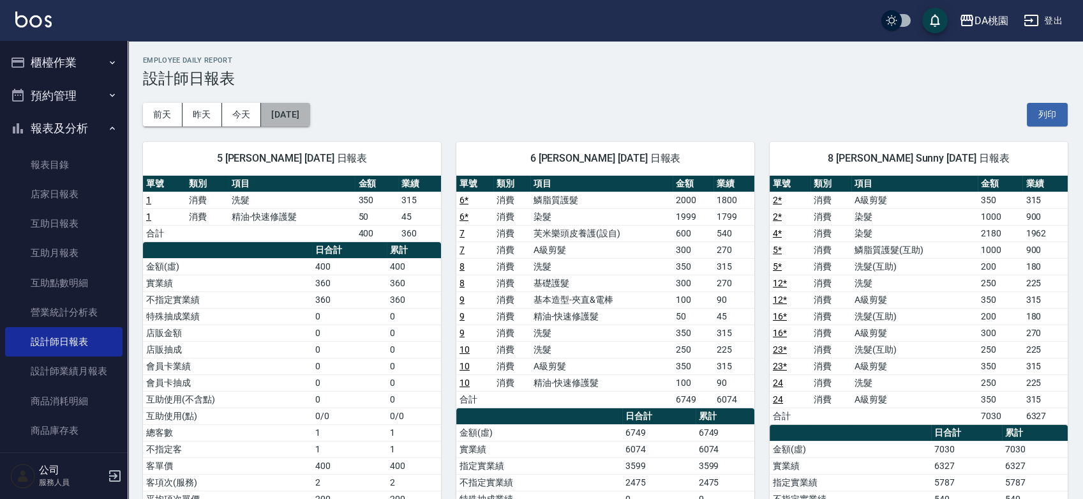
click at [304, 116] on button "2025/08/01" at bounding box center [285, 115] width 49 height 24
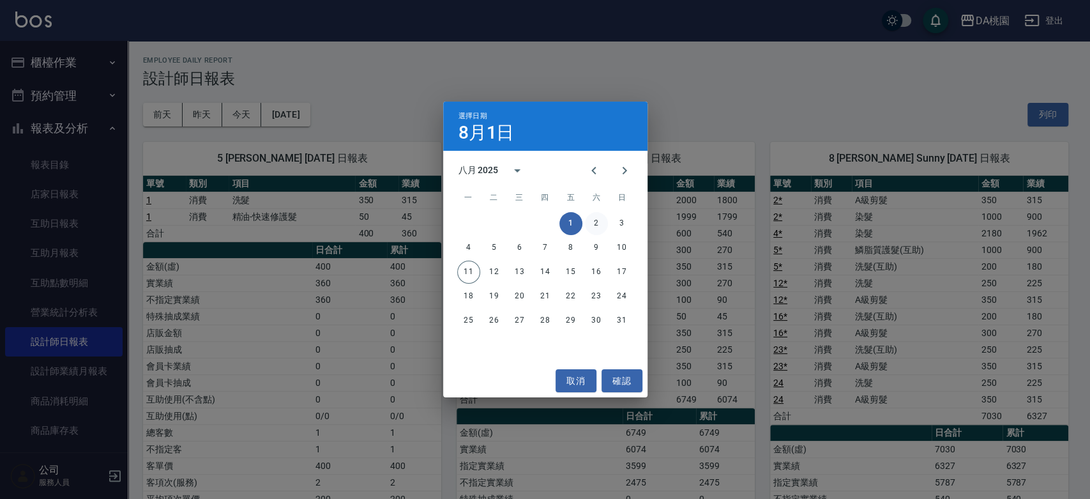
click at [594, 218] on button "2" at bounding box center [596, 223] width 23 height 23
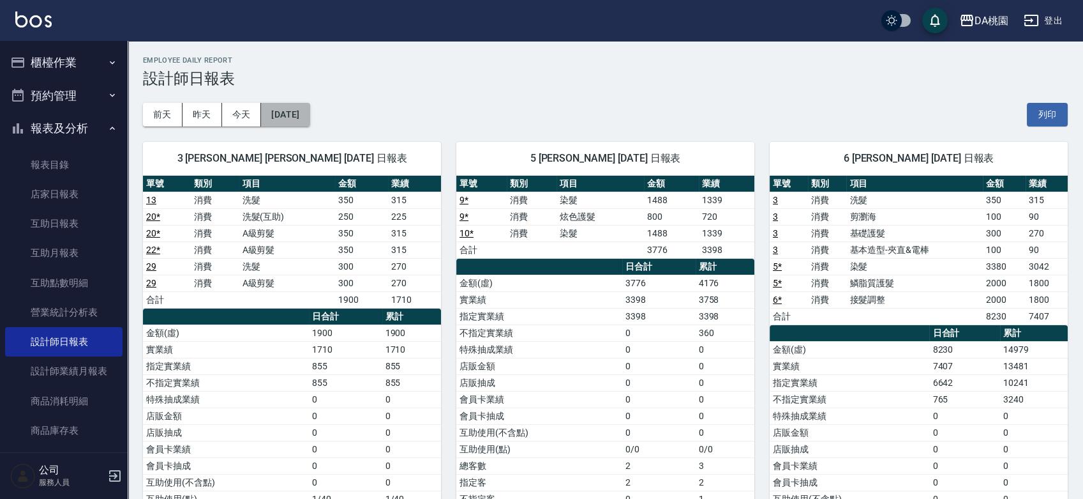
click at [304, 117] on button "2025/08/02" at bounding box center [285, 115] width 49 height 24
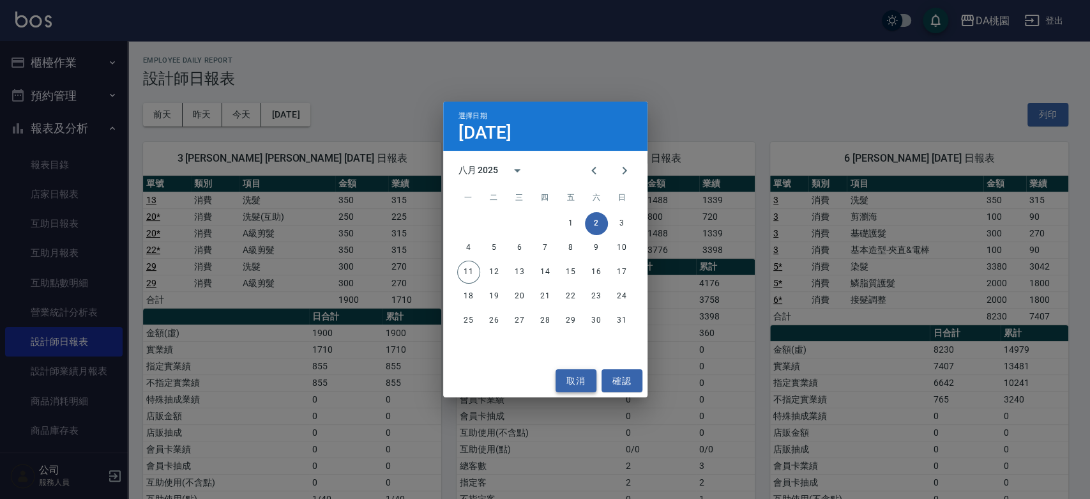
click at [583, 375] on button "取消" at bounding box center [575, 381] width 41 height 24
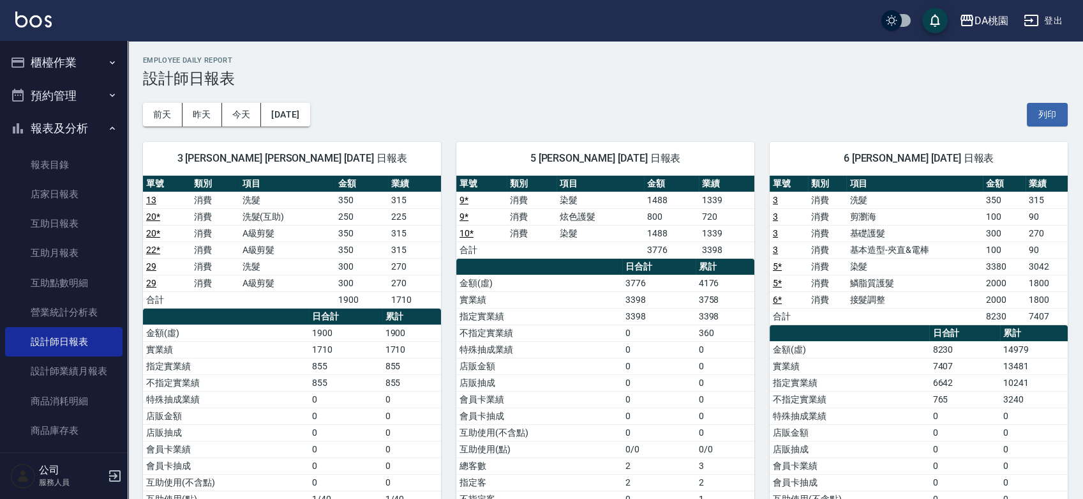
click at [71, 61] on button "櫃檯作業" at bounding box center [63, 62] width 117 height 33
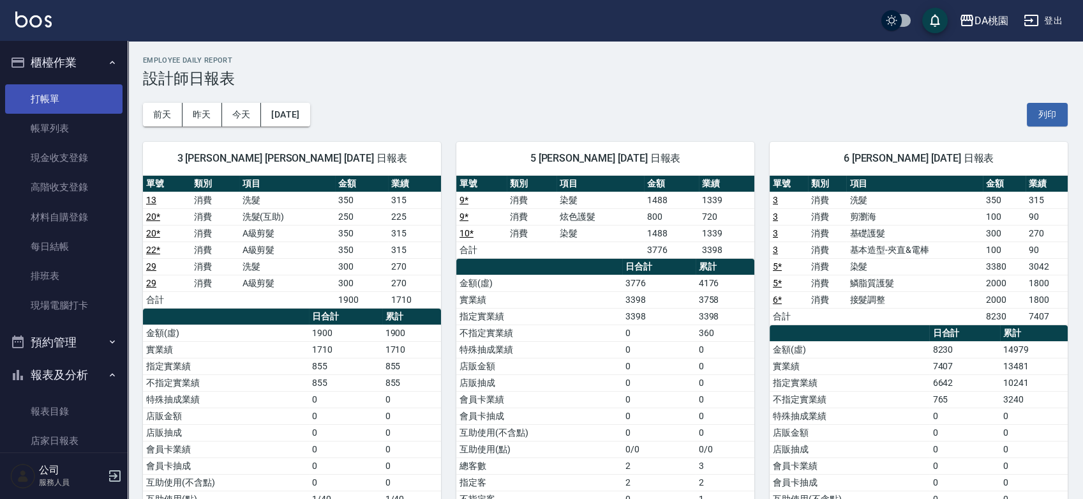
click at [63, 94] on link "打帳單" at bounding box center [63, 98] width 117 height 29
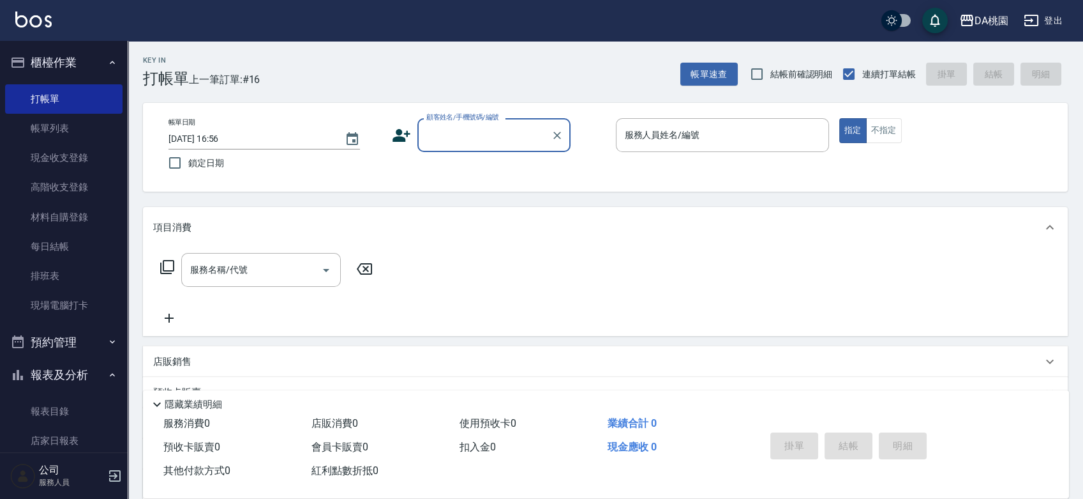
click at [588, 156] on div "帳單日期 2025/08/11 16:56 鎖定日期 顧客姓名/手機號碼/編號 顧客姓名/手機號碼/編號 服務人員姓名/編號 服務人員姓名/編號 指定 不指定" at bounding box center [605, 147] width 894 height 58
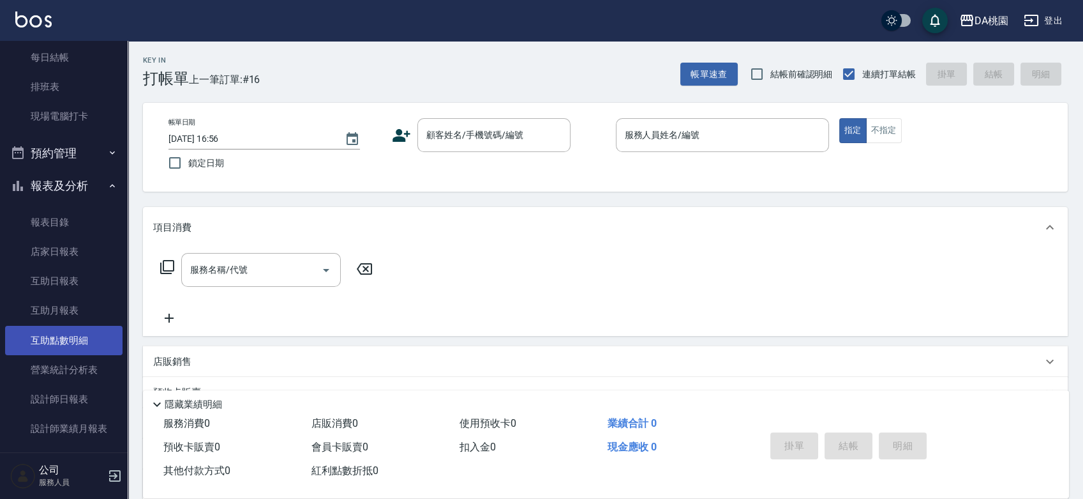
scroll to position [283, 0]
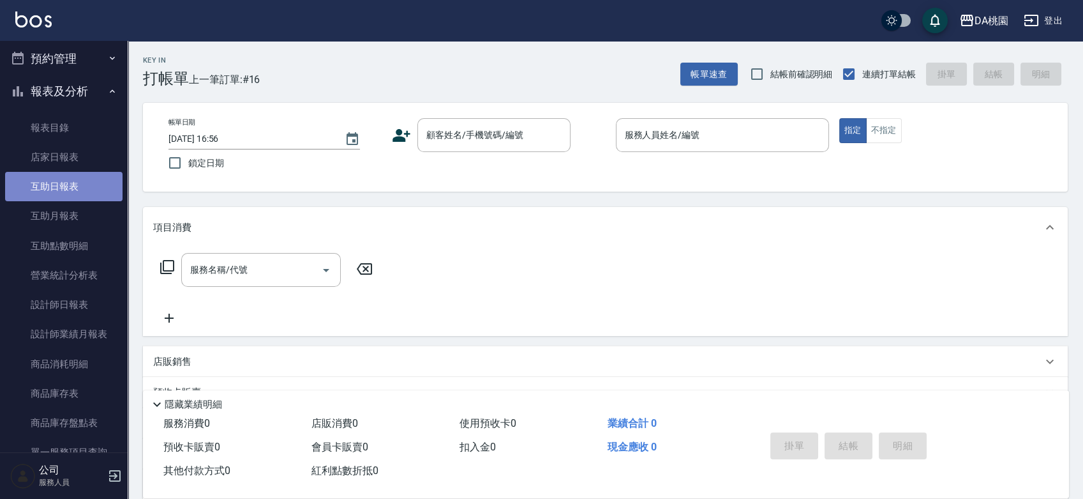
click at [71, 193] on link "互助日報表" at bounding box center [63, 186] width 117 height 29
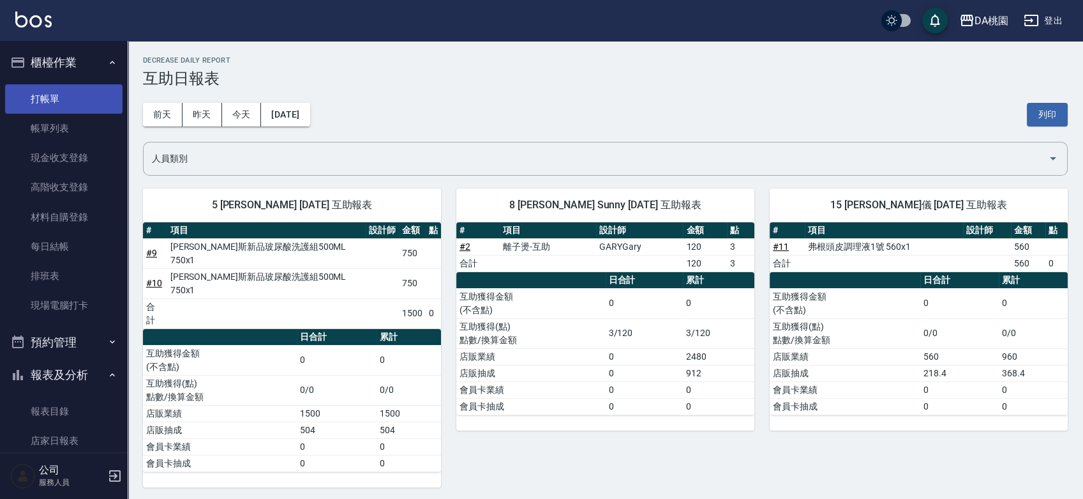
click at [49, 99] on link "打帳單" at bounding box center [63, 98] width 117 height 29
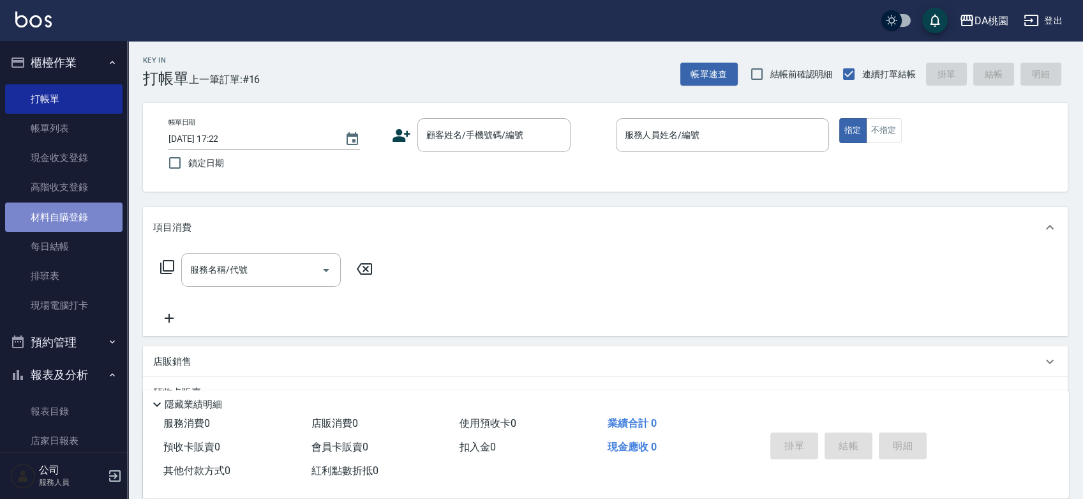
click at [66, 225] on link "材料自購登錄" at bounding box center [63, 216] width 117 height 29
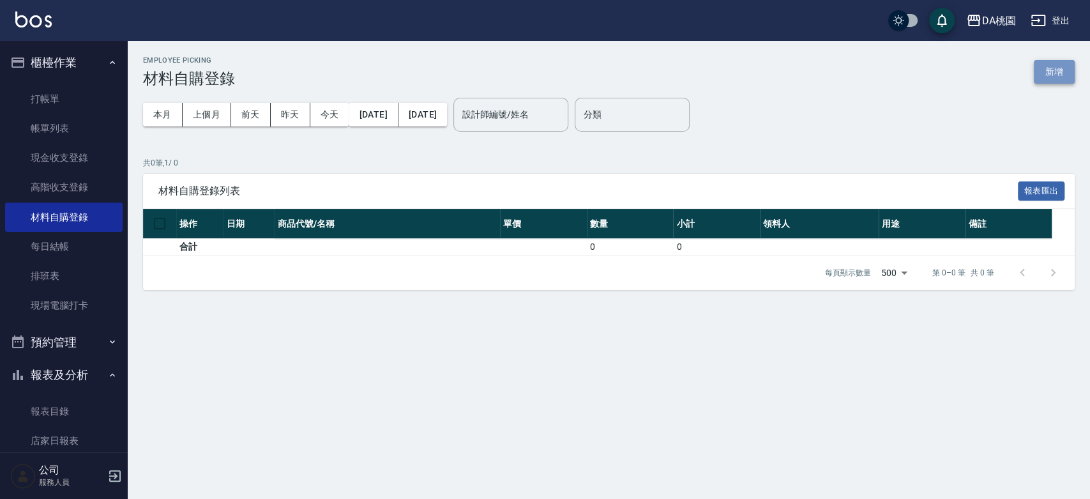
click at [1060, 68] on button "新增" at bounding box center [1053, 72] width 41 height 24
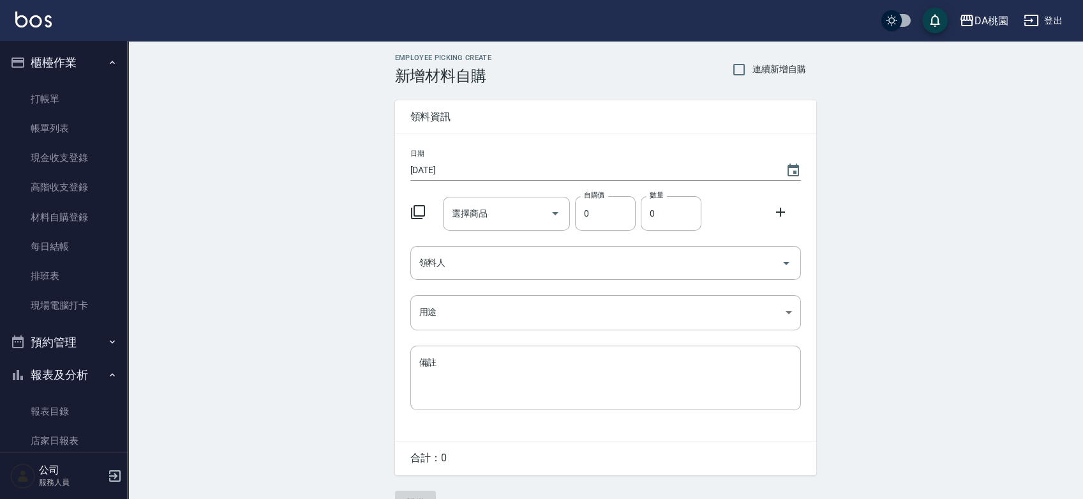
click at [419, 208] on icon at bounding box center [417, 211] width 15 height 15
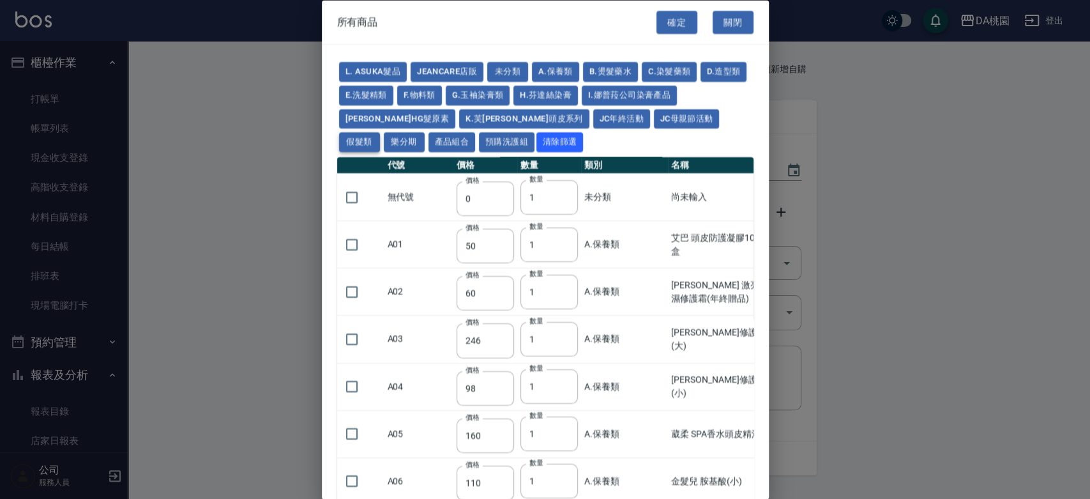
click at [380, 132] on button "假髮類" at bounding box center [359, 142] width 41 height 20
type input "62"
type input "64"
type input "350"
type input "800"
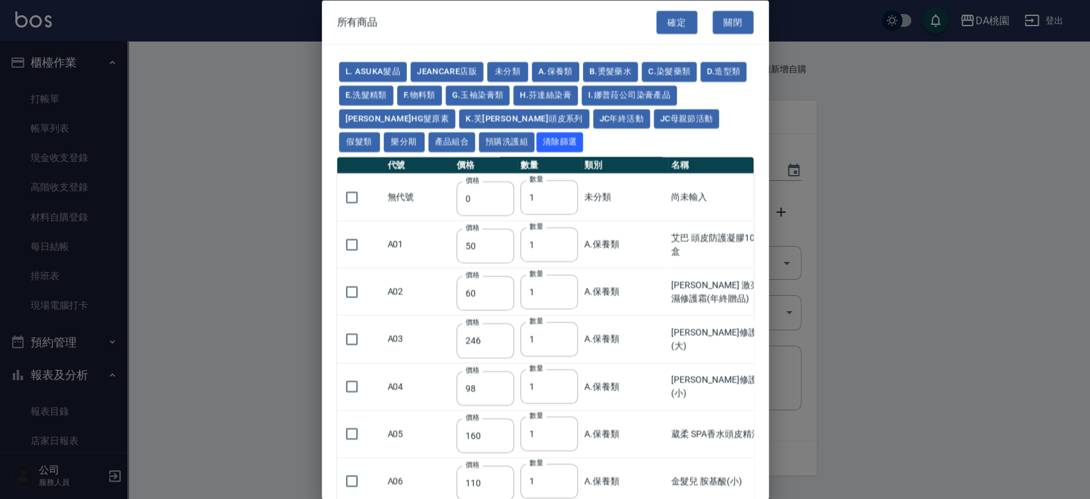
type input "80"
type input "350"
type input "25"
type input "400"
type input "100"
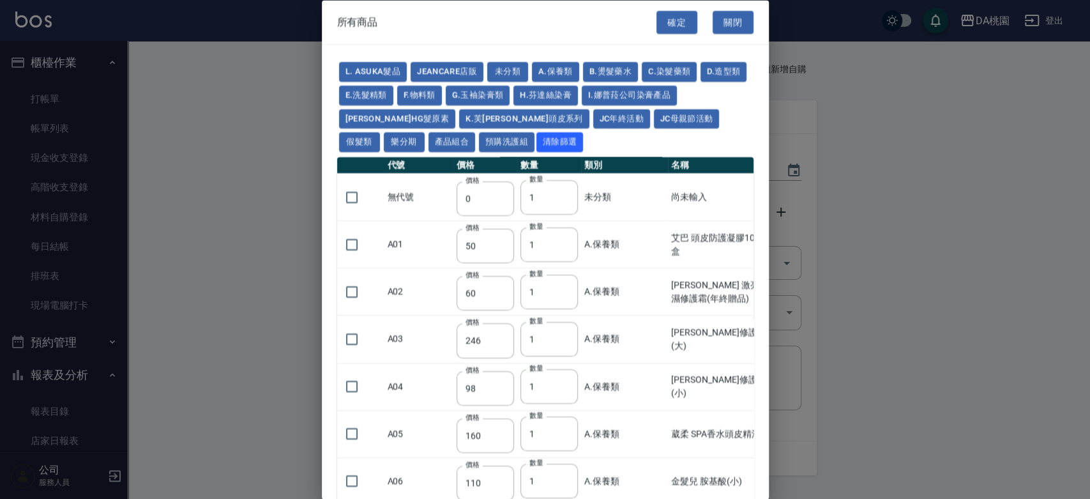
type input "100"
type input "880"
type input "930"
type input "980"
type input "1030"
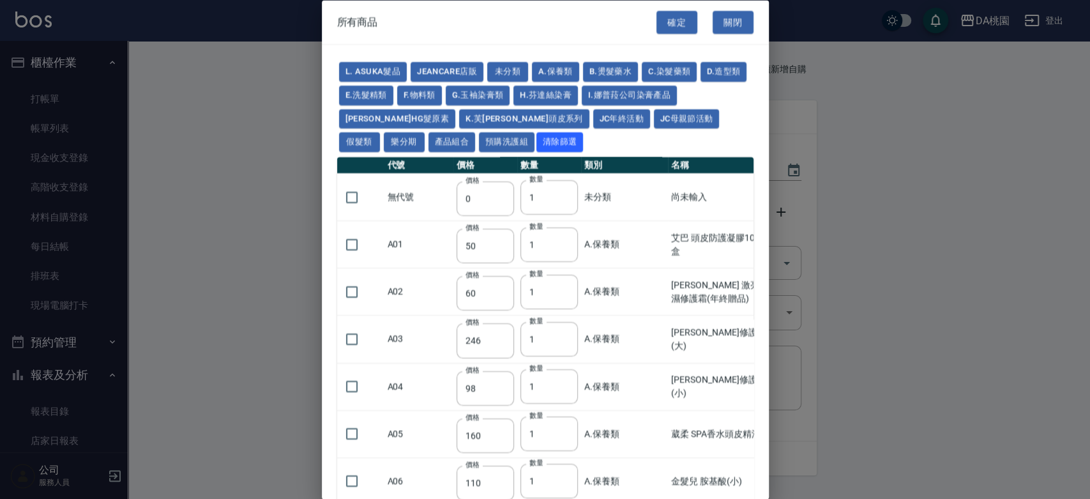
type input "1130"
type input "1230"
type input "1330"
type input "1780"
type input "1980"
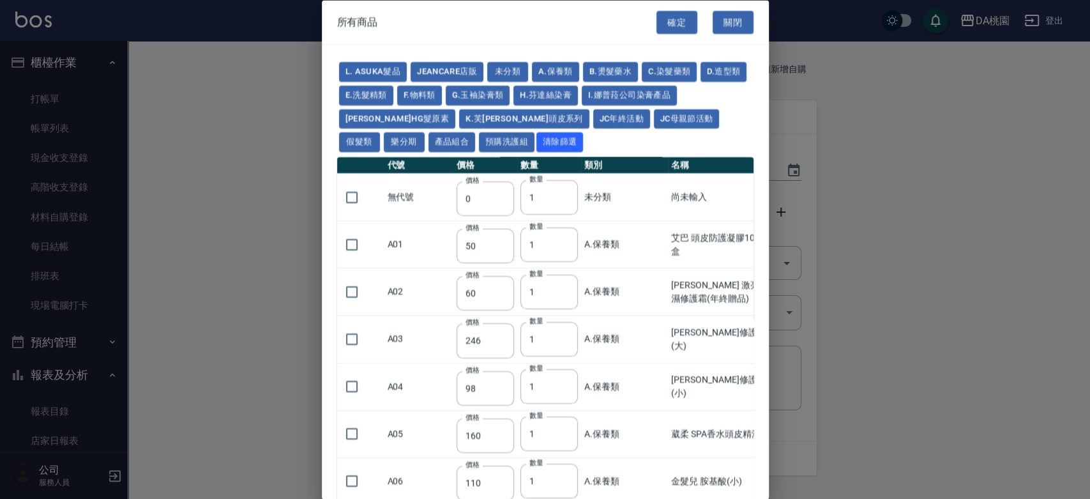
type input "2180"
type input "2380"
type input "2580"
type input "2780"
type input "2980"
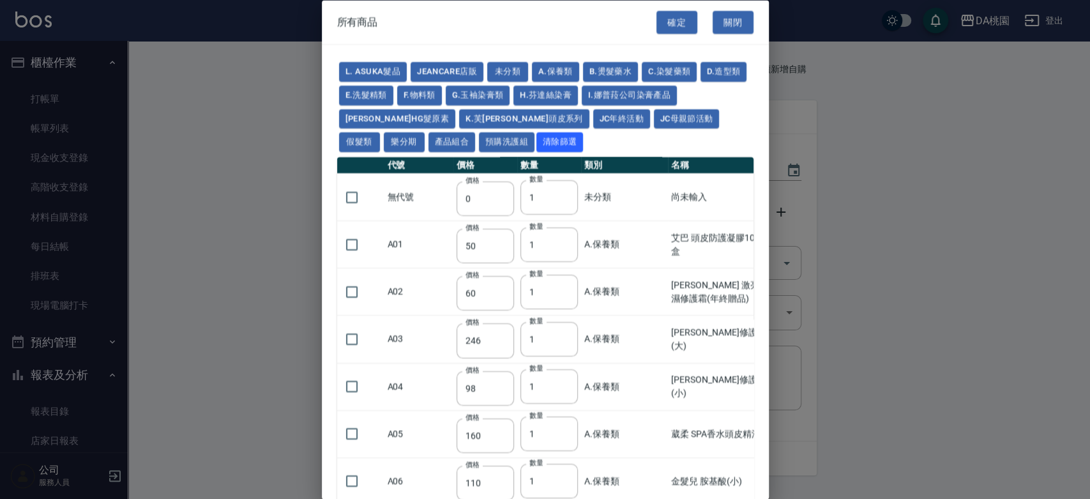
type input "1030"
type input "1080"
type input "1130"
type input "1230"
type input "1280"
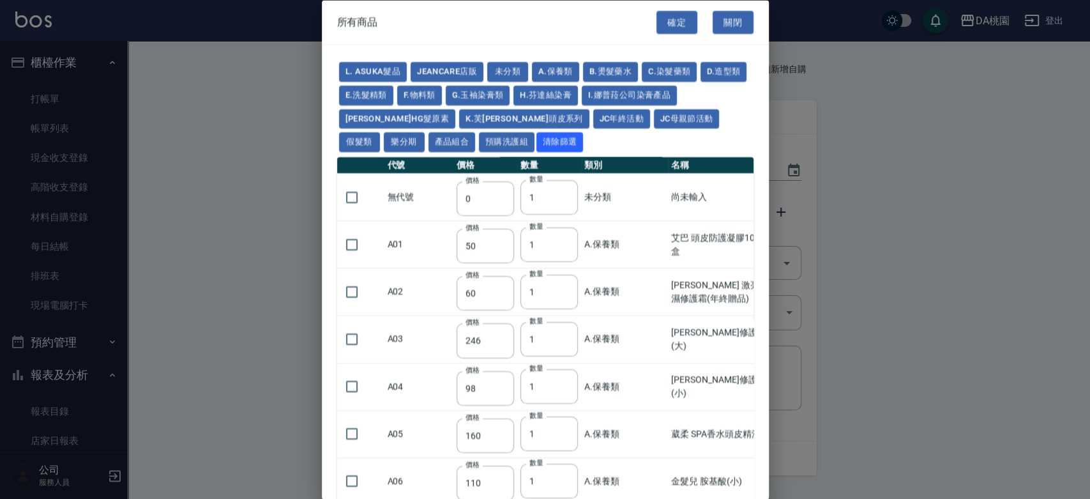
type input "1380"
type input "2180"
type input "2380"
type input "2580"
type input "2780"
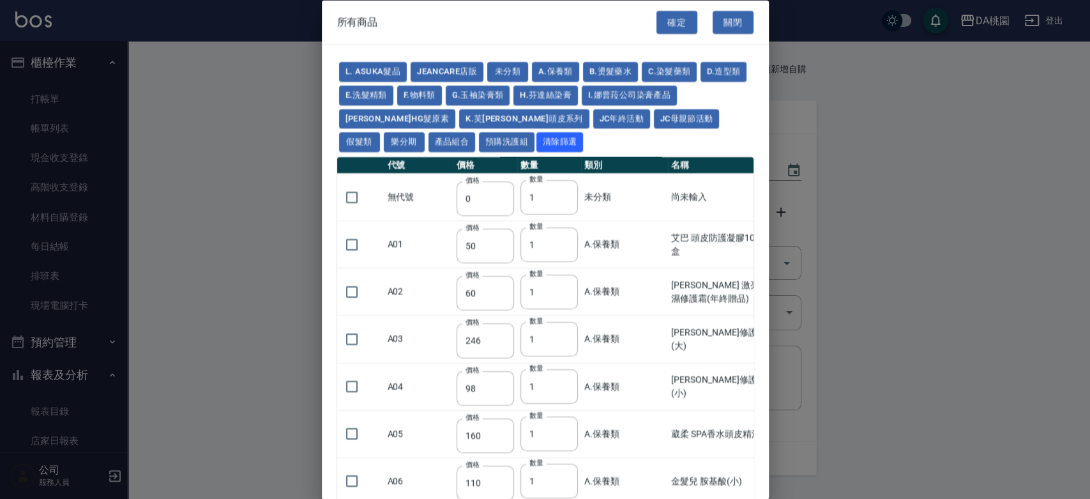
type input "2980"
type input "730"
type input "780"
type input "830"
type input "930"
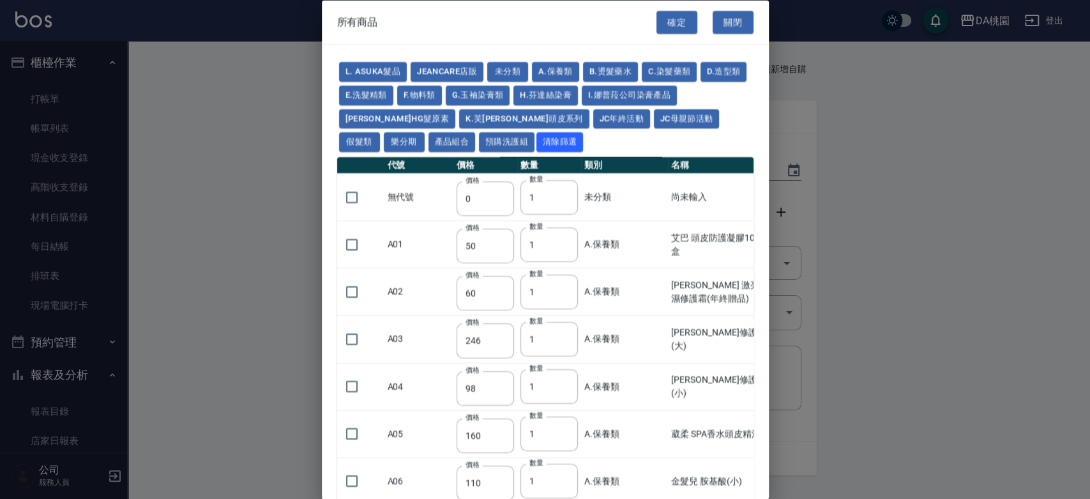
type input "980"
type input "560"
type input "775"
type input "580"
type input "2230"
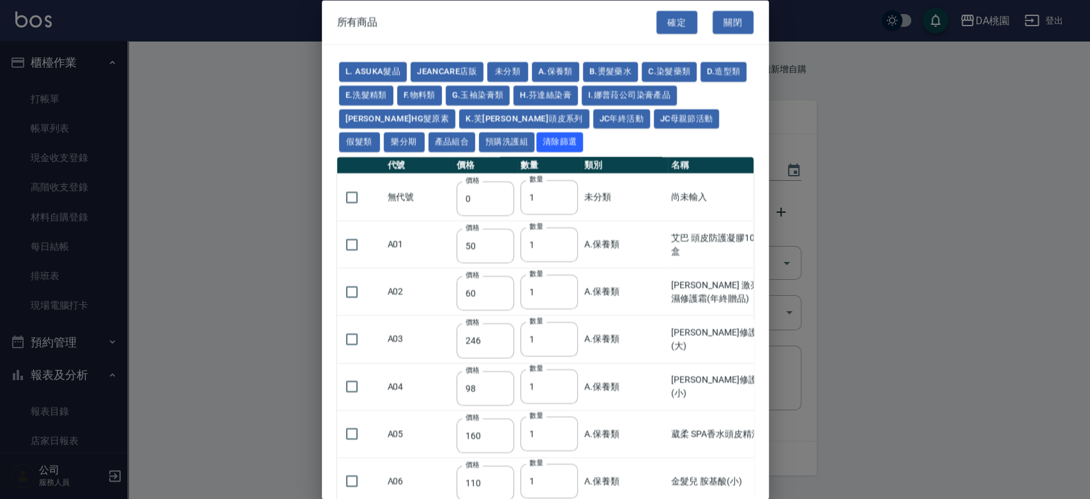
type input "1180"
type input "1030"
type input "1080"
type input "1130"
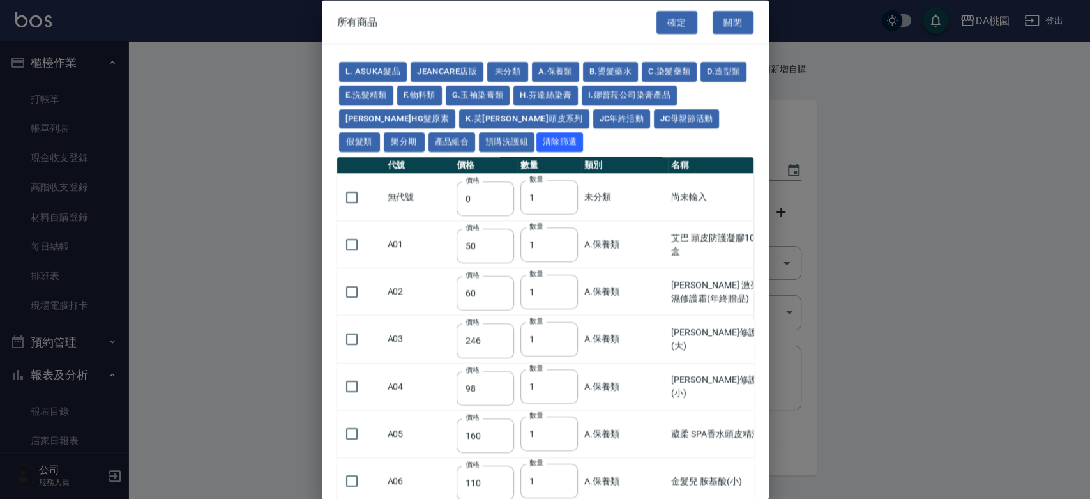
type input "1180"
type input "1230"
type input "2130"
type input "2330"
type input "2530"
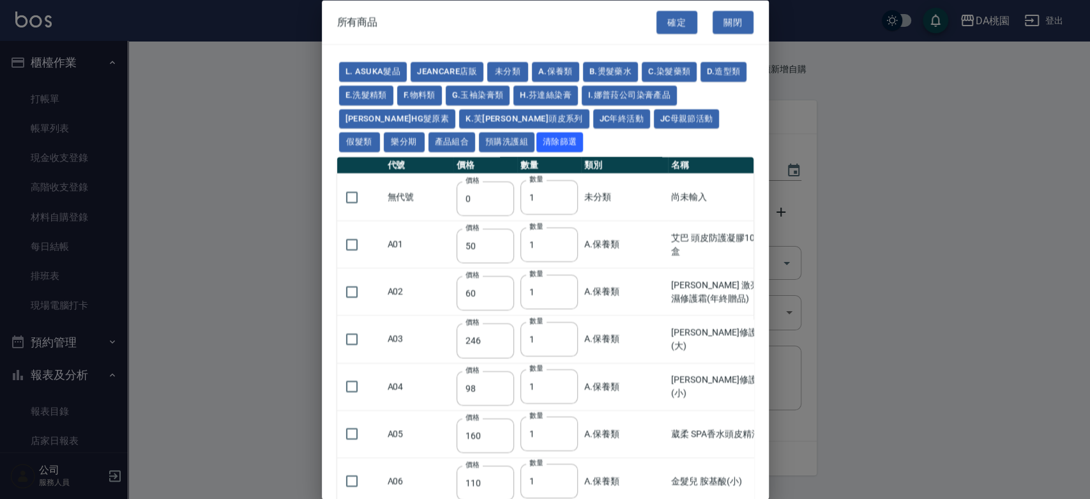
type input "930"
type input "170"
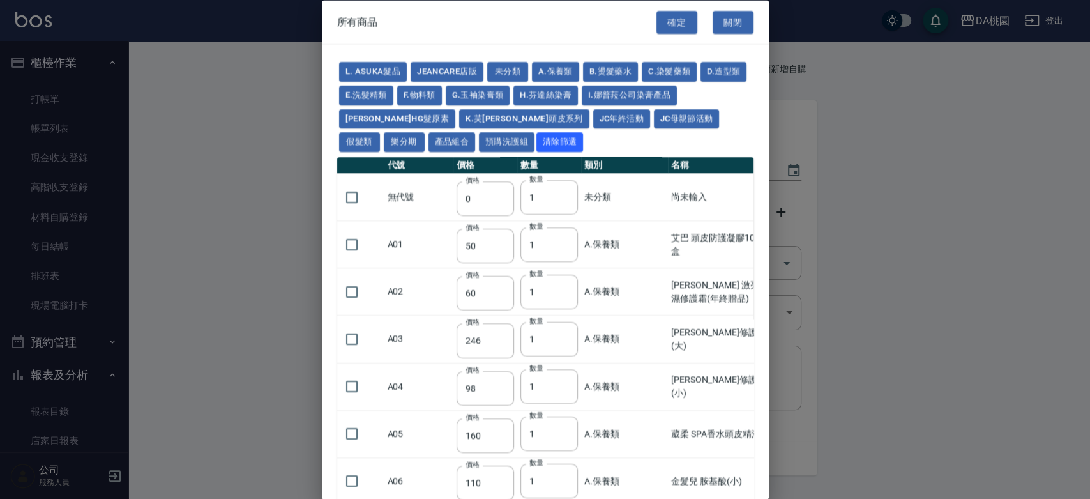
type input "1380"
type input "1530"
type input "1680"
type input "1830"
type input "1980"
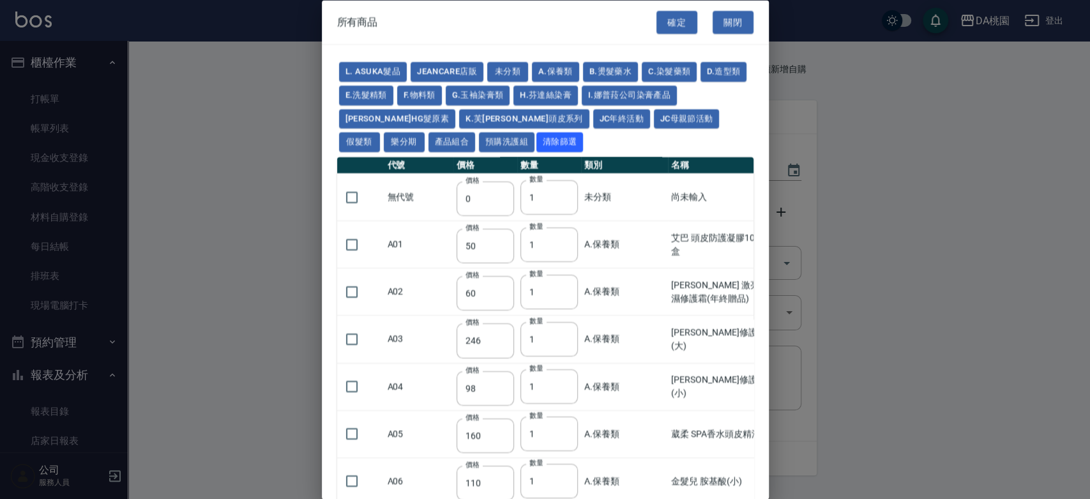
type input "2130"
type input "2780"
type input "1930"
type input "2730"
type input "2380"
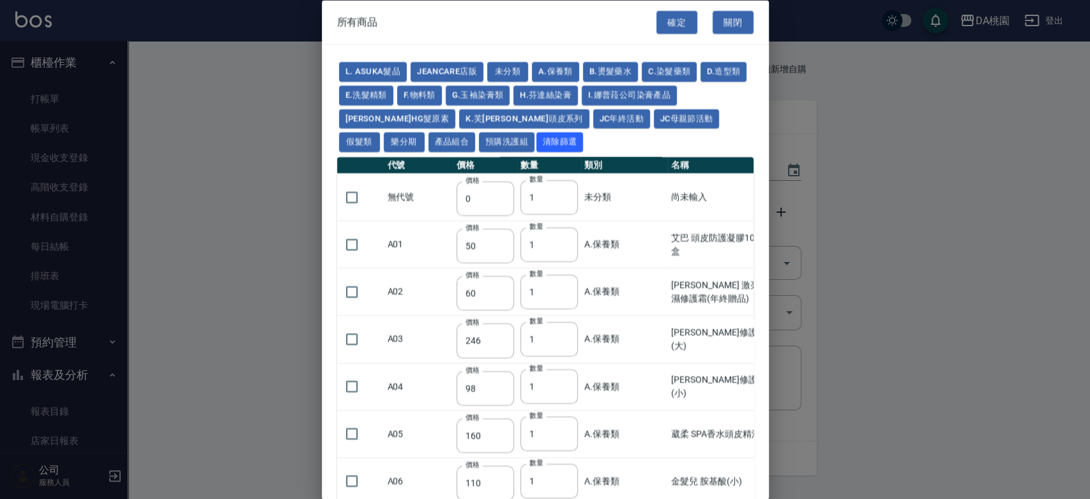
type input "2580"
type input "2780"
type input "2980"
type input "3180"
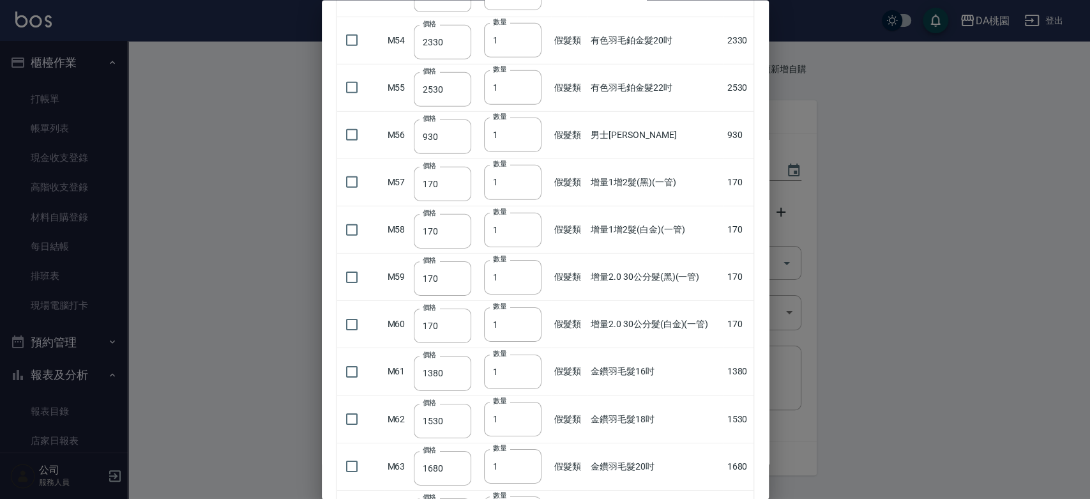
scroll to position [2766, 0]
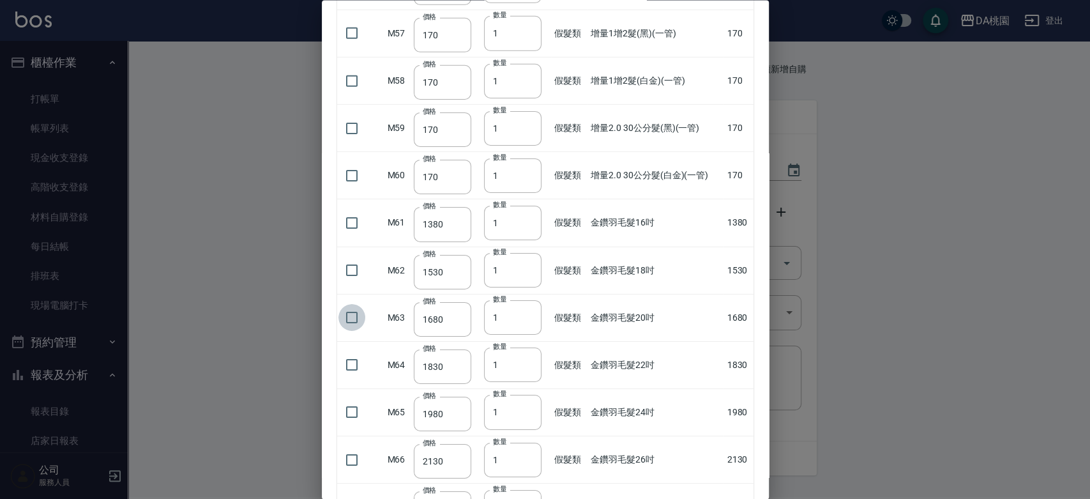
click at [354, 310] on input "checkbox" at bounding box center [351, 317] width 27 height 27
checkbox input "true"
click at [525, 311] on input "2" at bounding box center [512, 317] width 57 height 34
type input "3"
click at [525, 311] on input "3" at bounding box center [512, 317] width 57 height 34
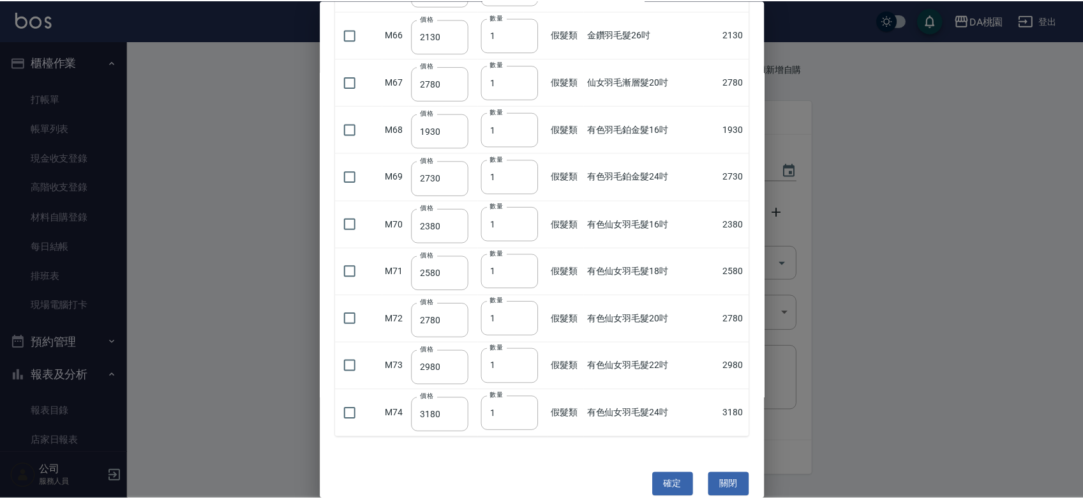
scroll to position [3192, 0]
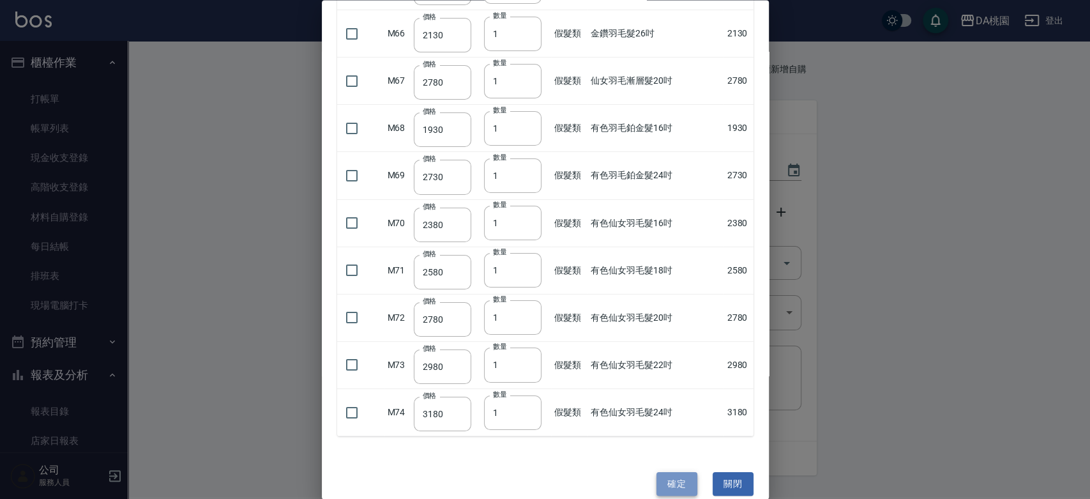
click at [669, 472] on button "確定" at bounding box center [676, 484] width 41 height 24
type input "金鑽羽毛髮20吋"
type input "1680"
type input "3"
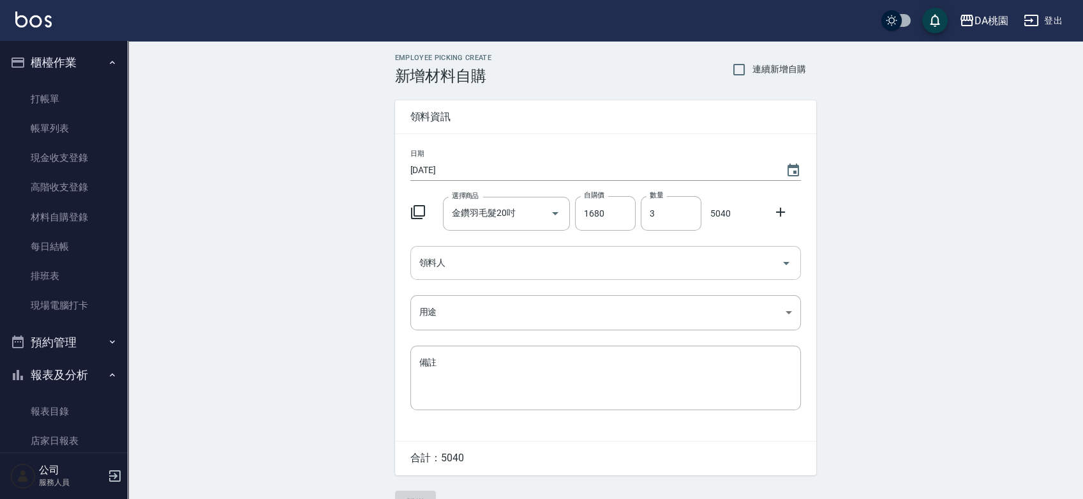
click at [520, 269] on input "領料人" at bounding box center [596, 263] width 360 height 22
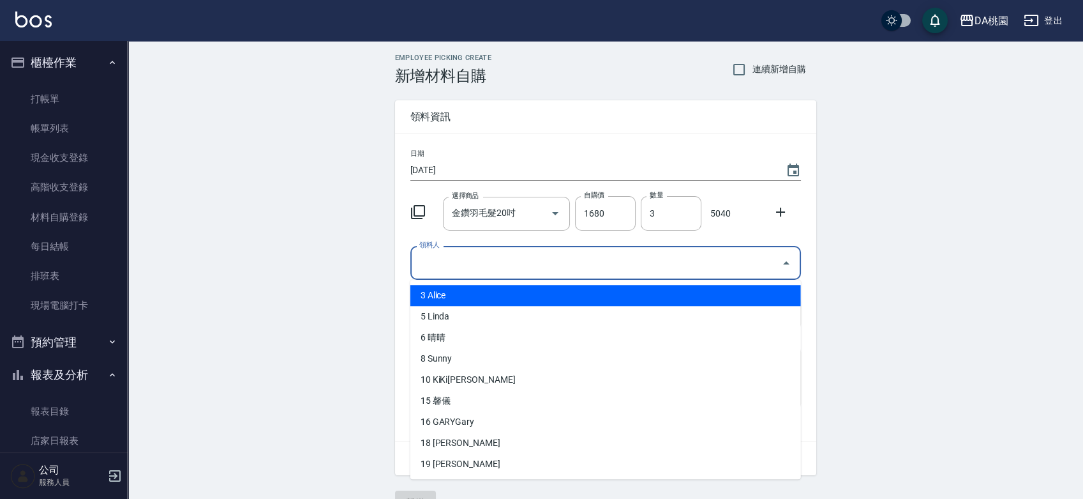
click at [507, 296] on li "3 Alice" at bounding box center [605, 295] width 391 height 21
type input "Alice"
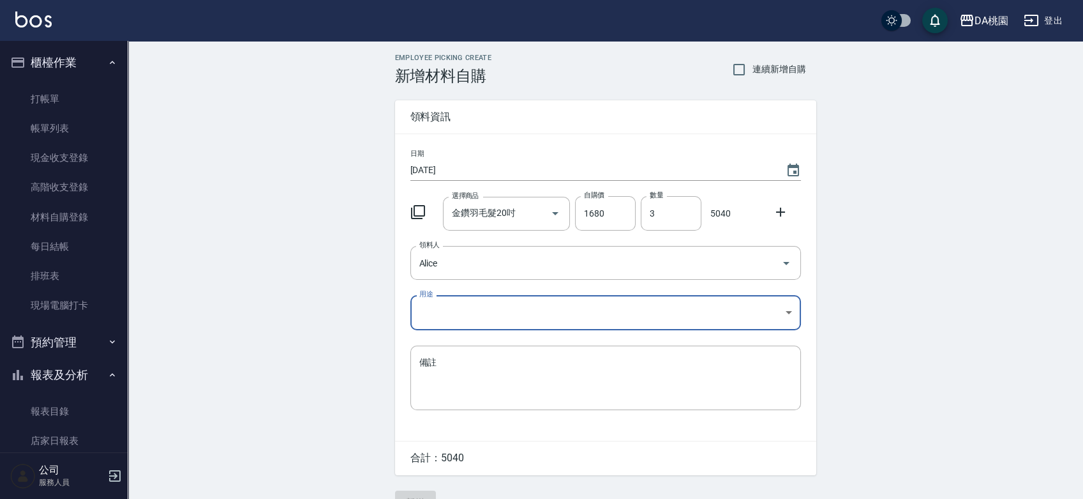
click at [503, 300] on body "DA桃園 登出 櫃檯作業 打帳單 帳單列表 現金收支登錄 高階收支登錄 材料自購登錄 每日結帳 排班表 現場電腦打卡 預約管理 預約管理 單日預約紀錄 單週預…" at bounding box center [541, 263] width 1083 height 526
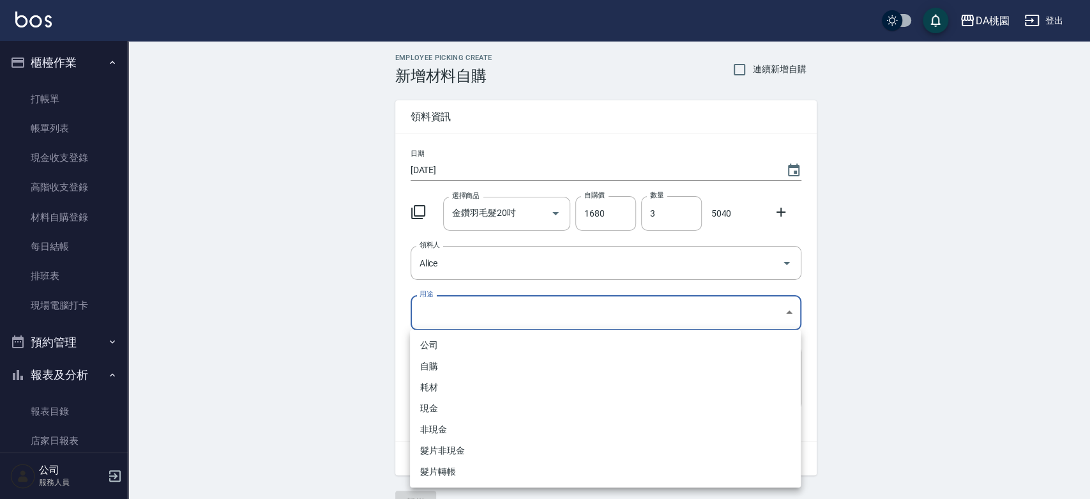
click at [477, 403] on li "現金" at bounding box center [605, 408] width 391 height 21
type input "現金"
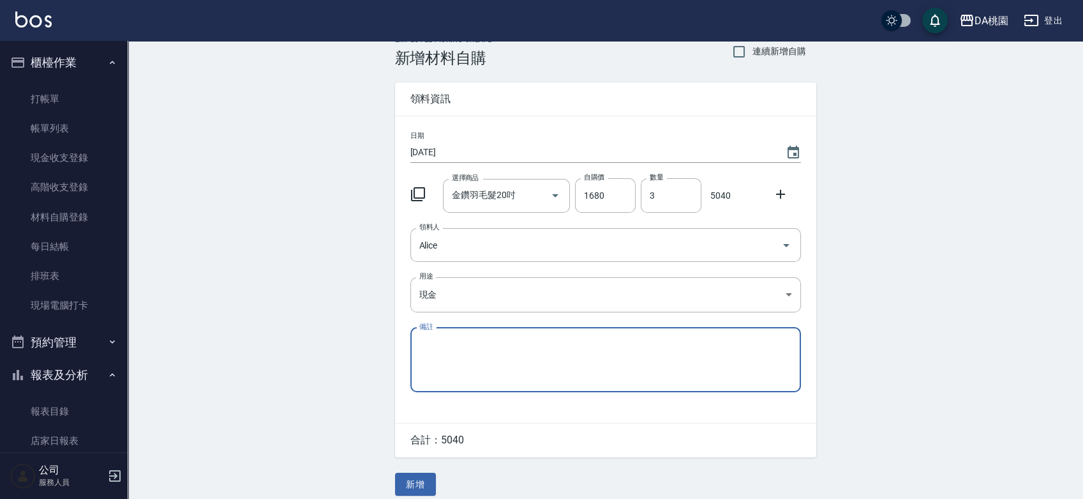
scroll to position [28, 0]
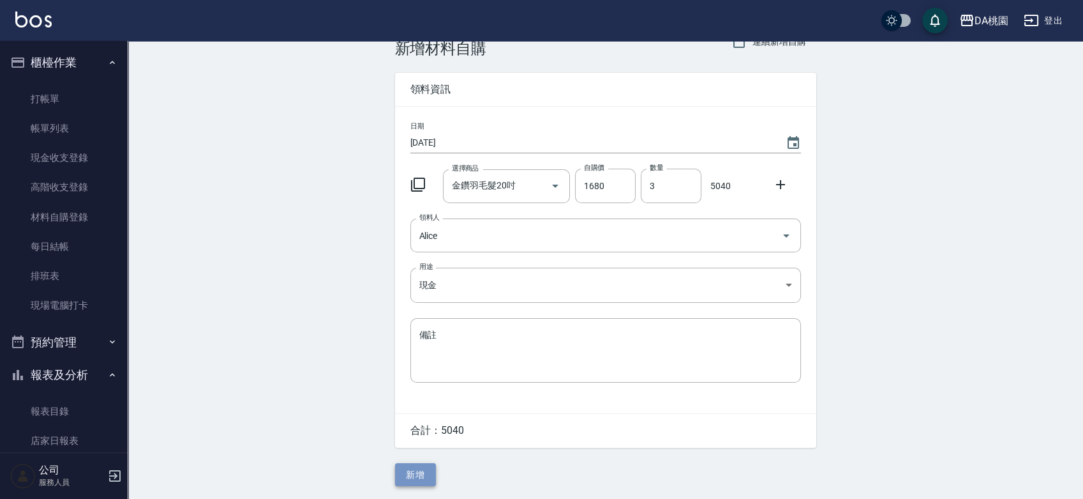
click at [426, 468] on button "新增" at bounding box center [415, 475] width 41 height 24
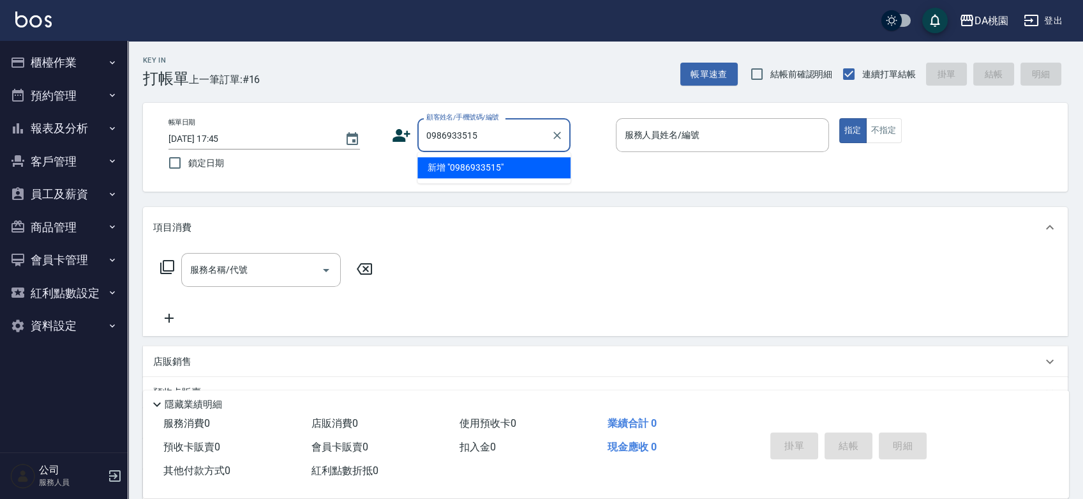
type input "0986933515"
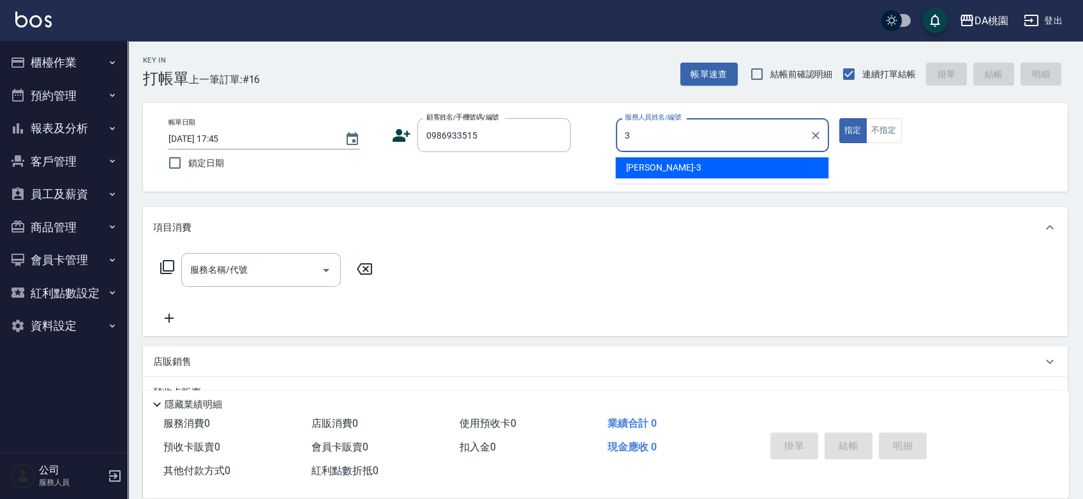
type input "愛莉絲-3"
type button "true"
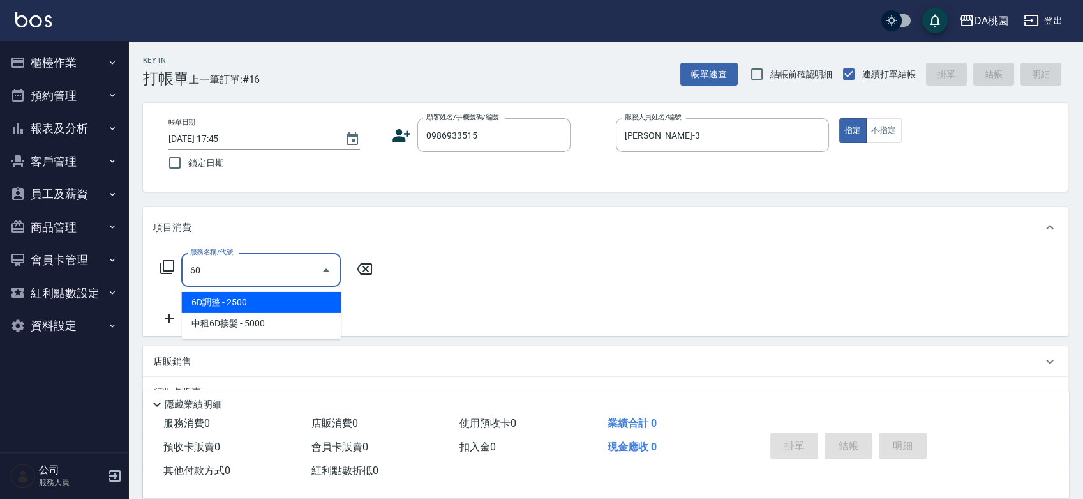
type input "608"
type input "120"
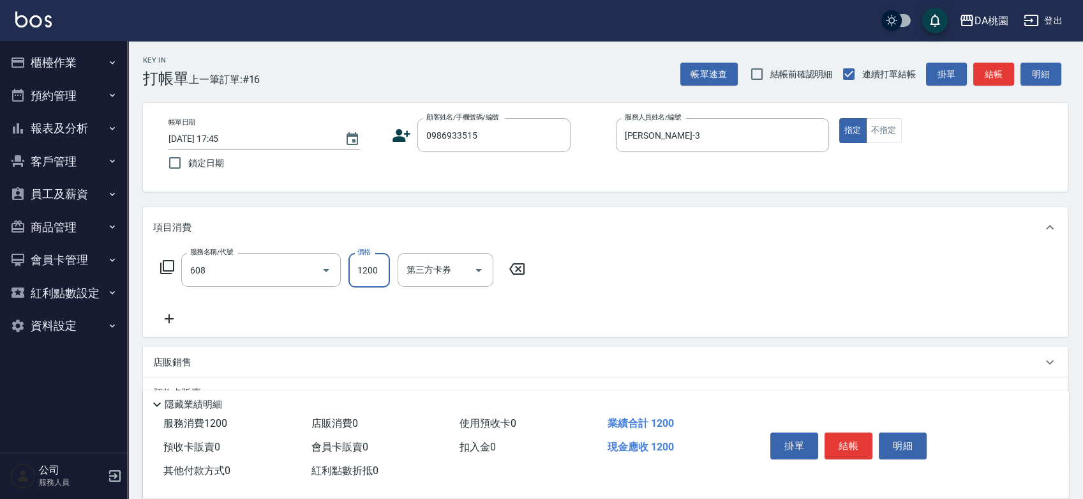
type input "鱗脂質護髮(608)"
type input "0"
type input "20"
type input "200"
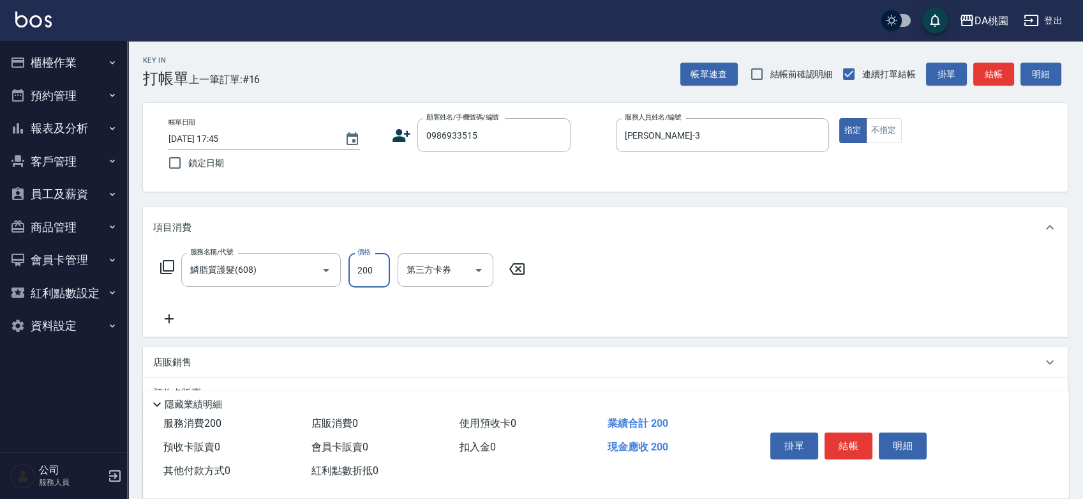
type input "200"
type input "2000"
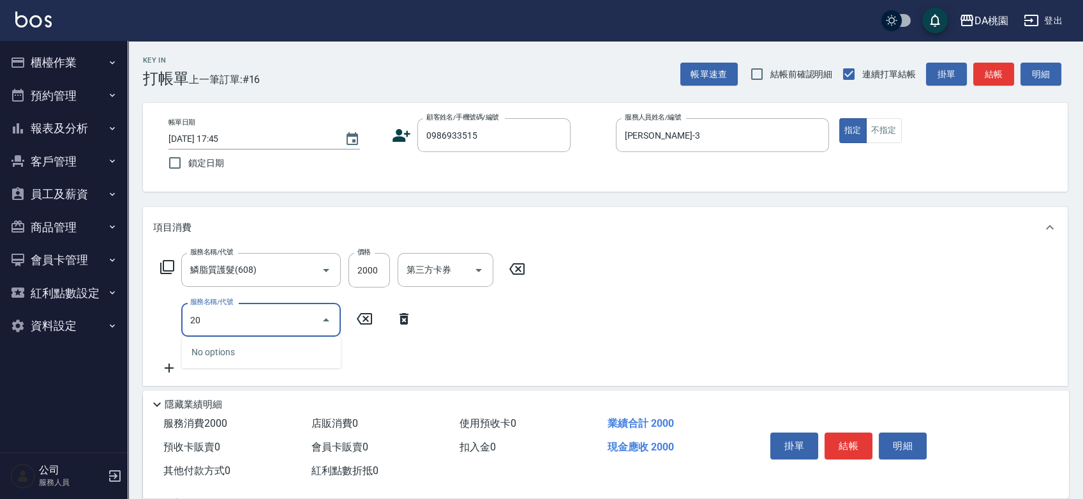
type input "200"
type input "350"
type input "離子燙(200)"
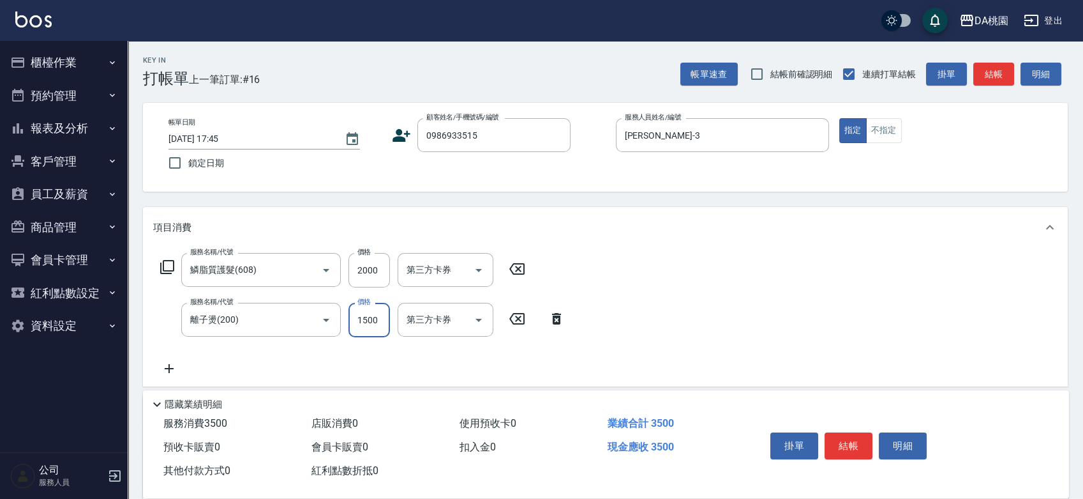
type input "2"
type input "200"
type input "400"
type input "2000"
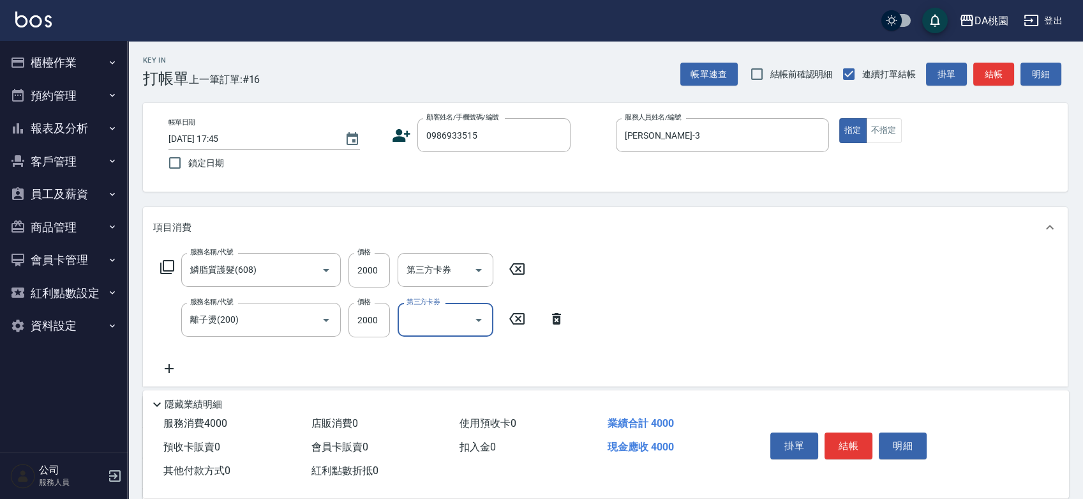
click at [165, 269] on icon at bounding box center [167, 266] width 15 height 15
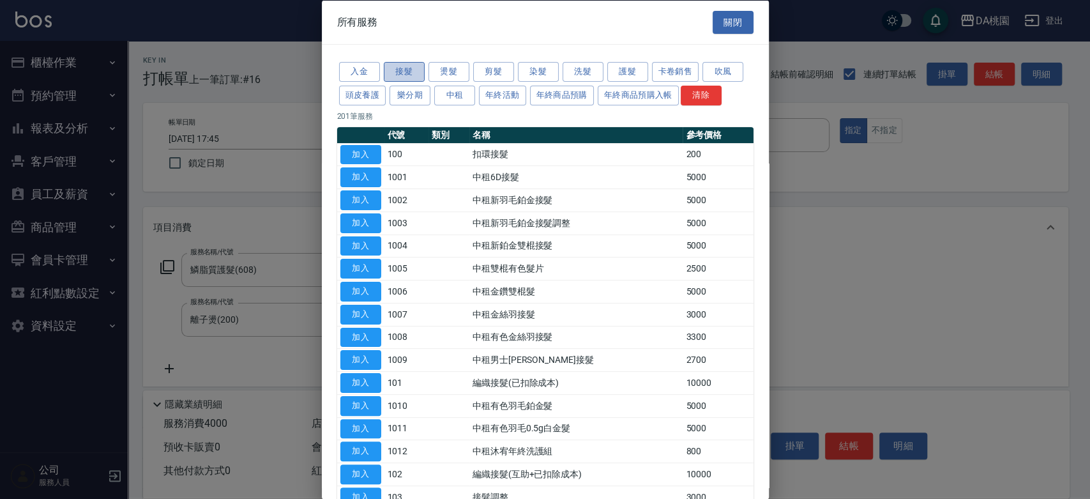
click at [403, 69] on button "接髮" at bounding box center [404, 72] width 41 height 20
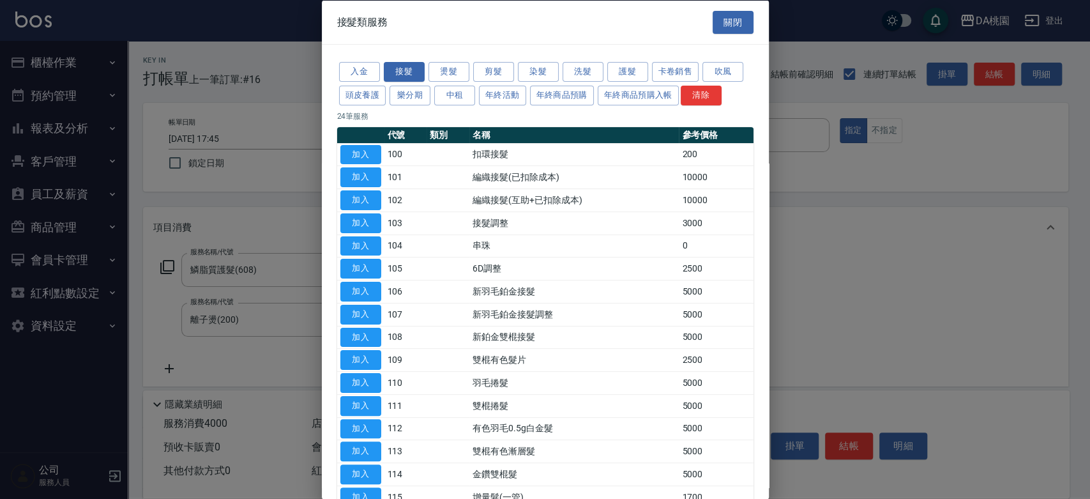
scroll to position [260, 0]
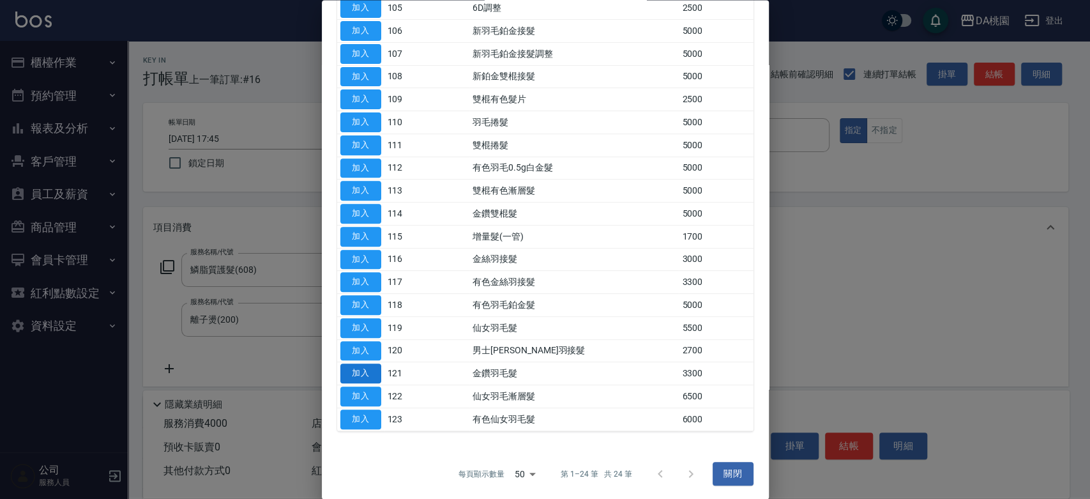
click at [358, 372] on button "加入" at bounding box center [360, 374] width 41 height 20
type input "730"
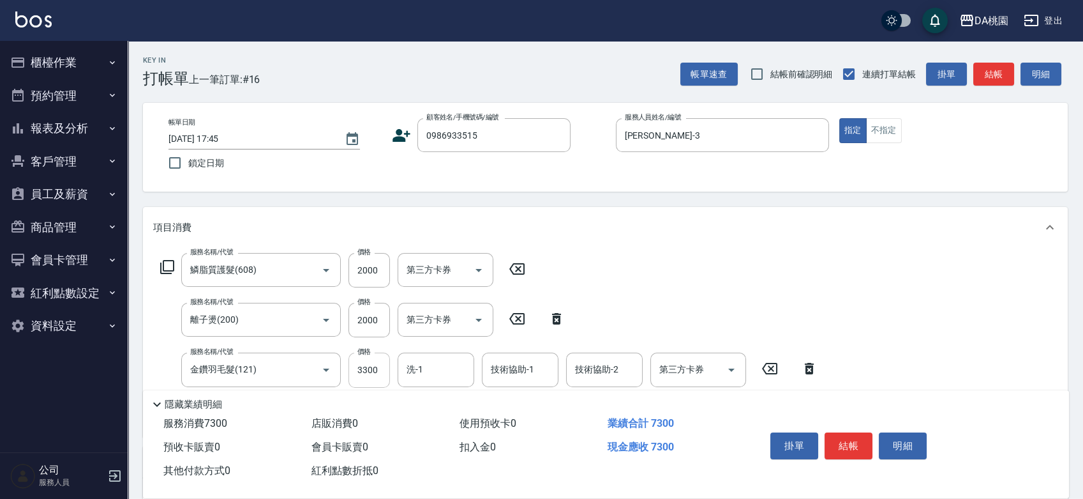
click at [356, 361] on input "3300" at bounding box center [369, 369] width 41 height 34
type input "0"
type input "400"
type input "666"
type input "460"
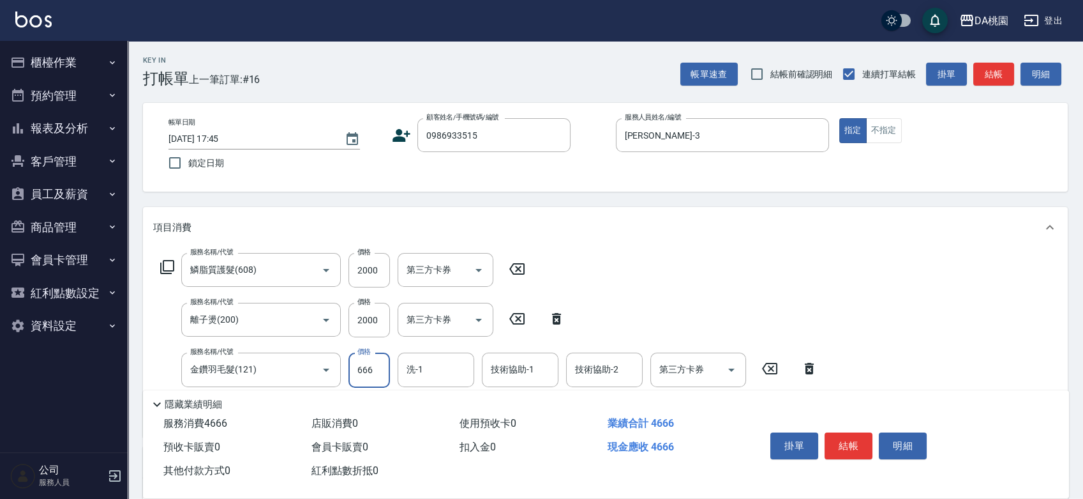
type input "6660"
type input "1060"
type input "6660"
click at [860, 450] on button "結帳" at bounding box center [849, 445] width 48 height 27
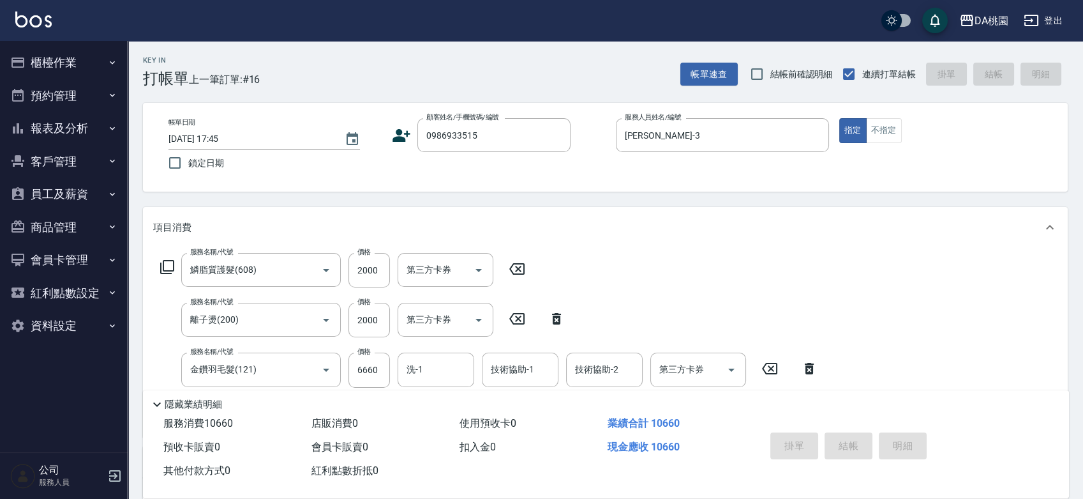
type input "2025/08/11 17:46"
type input "0"
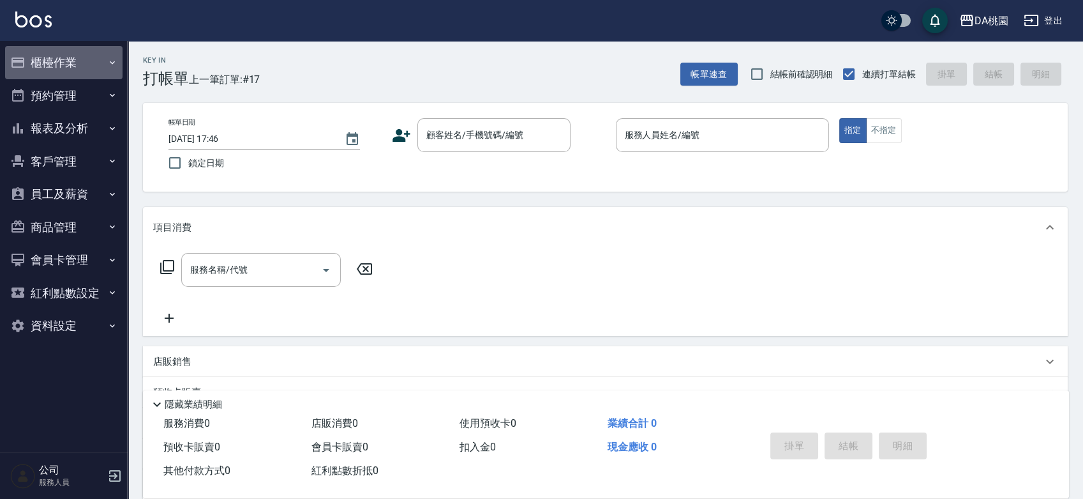
drag, startPoint x: 45, startPoint y: 53, endPoint x: 43, endPoint y: 60, distance: 7.5
click at [43, 58] on button "櫃檯作業" at bounding box center [63, 62] width 117 height 33
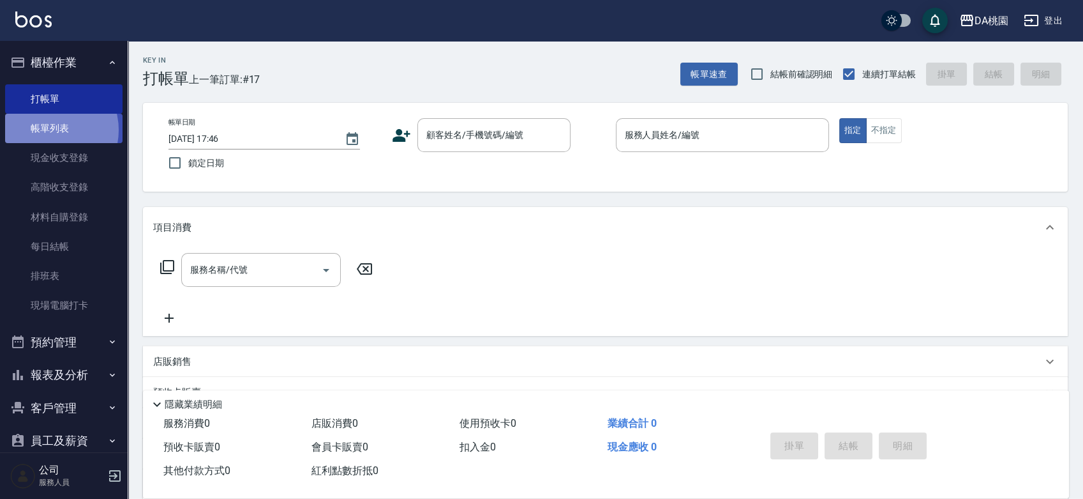
click at [50, 130] on link "帳單列表" at bounding box center [63, 128] width 117 height 29
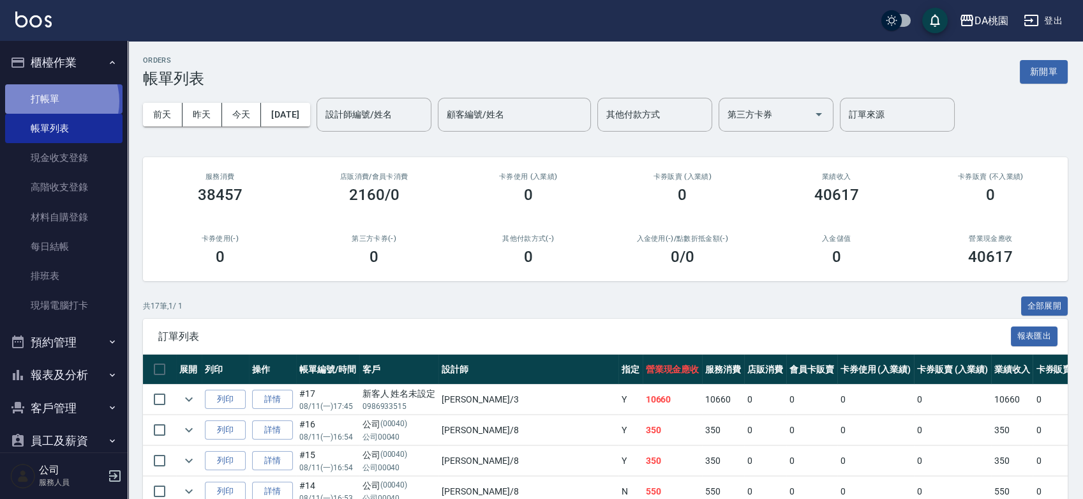
click at [50, 101] on link "打帳單" at bounding box center [63, 98] width 117 height 29
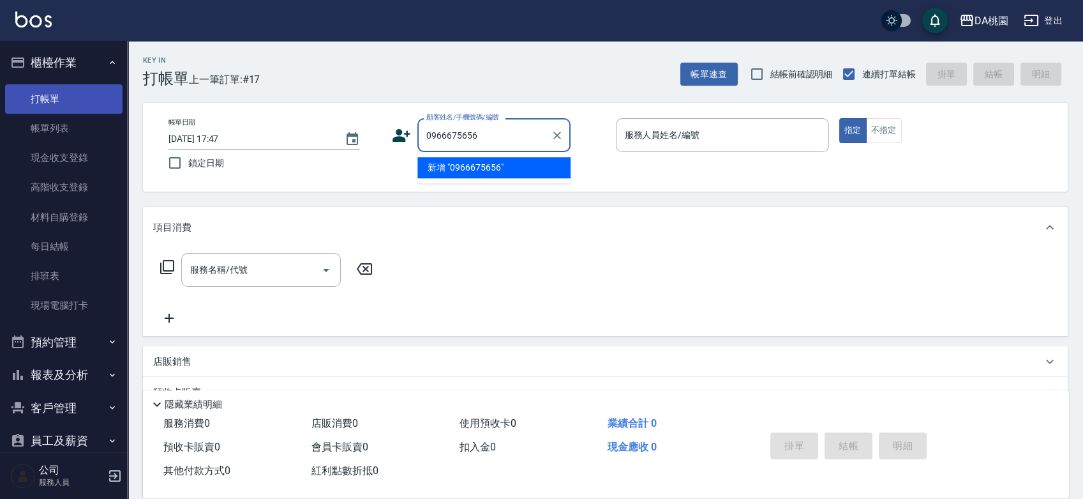
type input "0966675656"
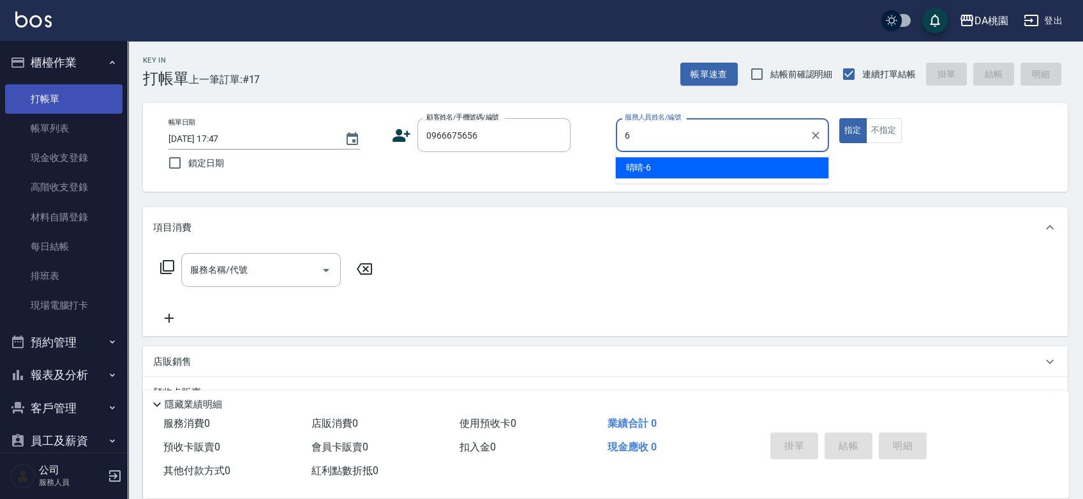
type input "晴晴-6"
type button "true"
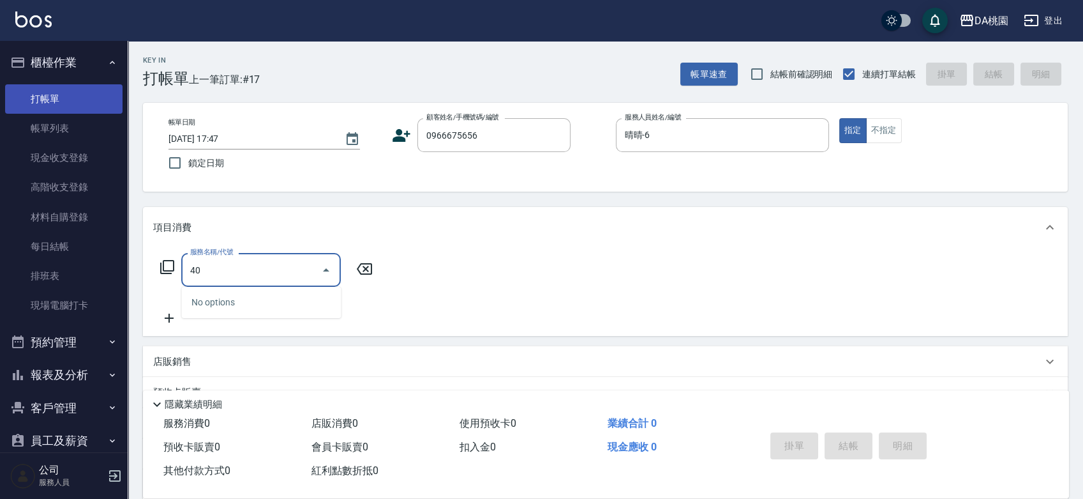
type input "400"
type input "150"
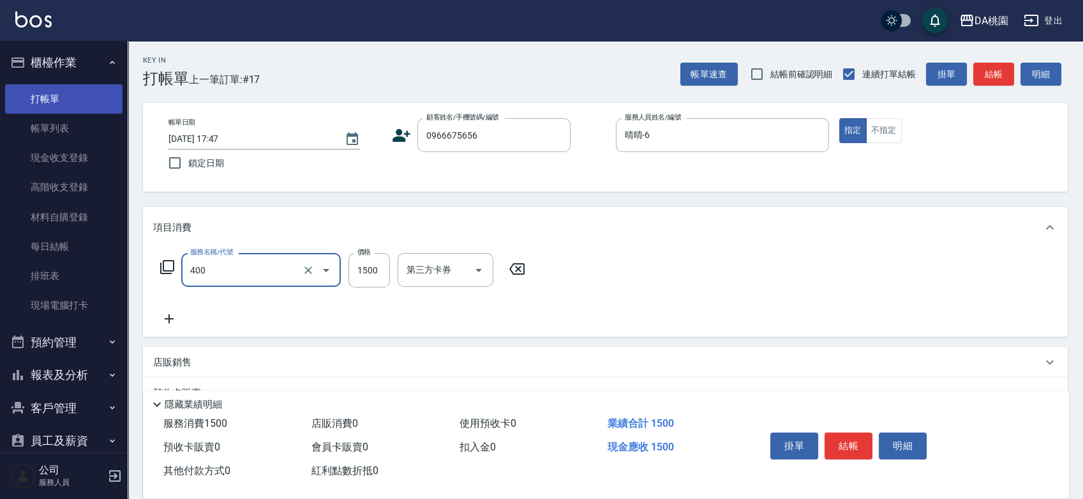
type input "染髮(400)"
type input "0"
type input "378"
type input "30"
type input "3788"
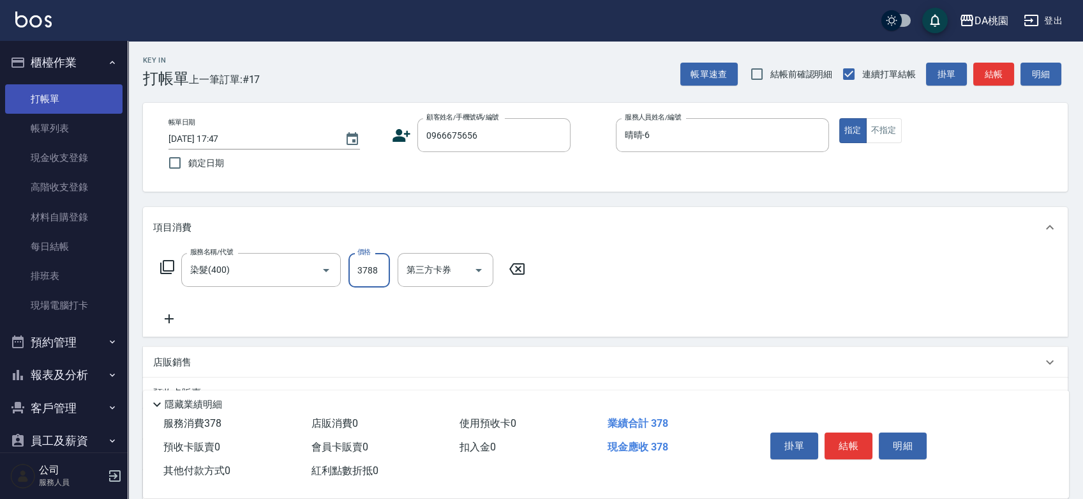
type input "370"
type input "3788"
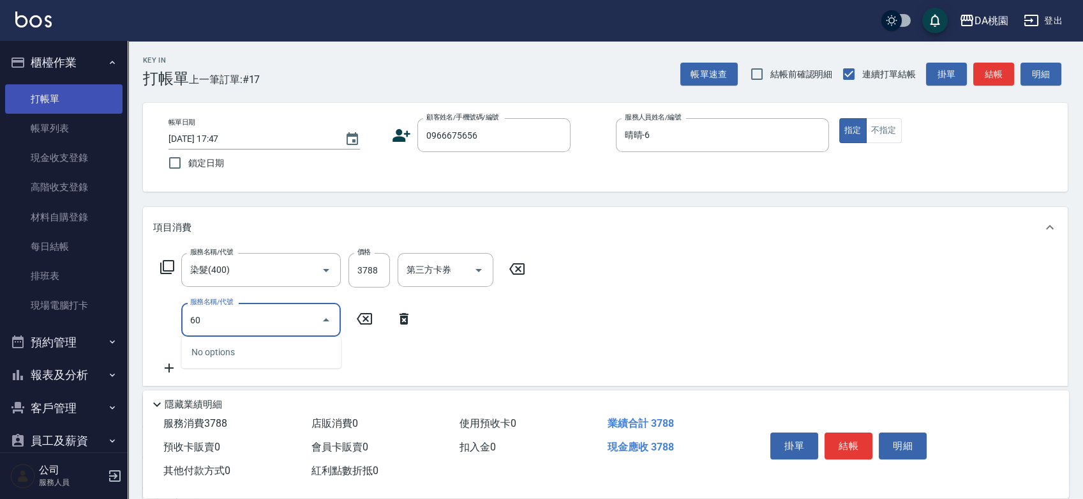
type input "608"
type input "490"
type input "鱗脂質護髮(608)"
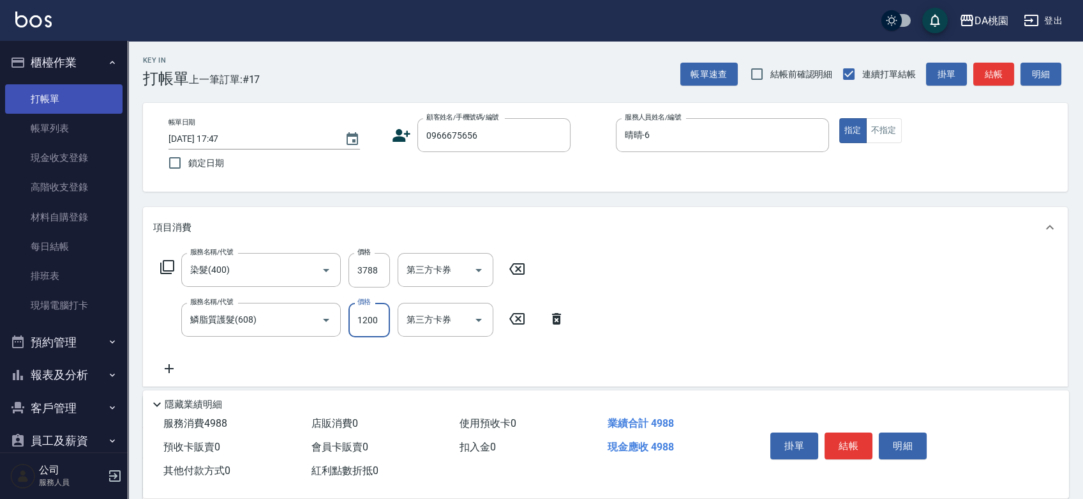
type input "2"
type input "370"
type input "20"
type input "390"
type input "200"
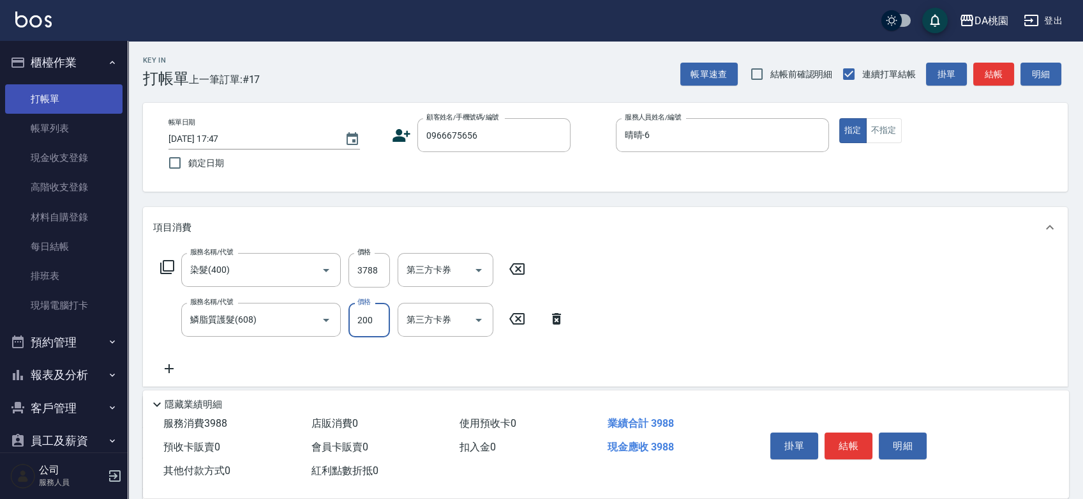
type input "570"
type input "2000"
type input "400"
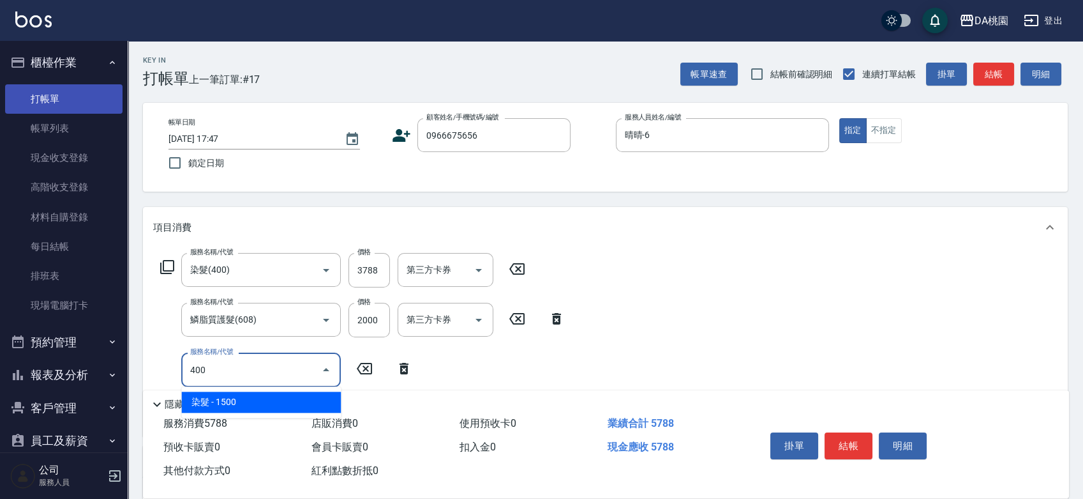
type input "720"
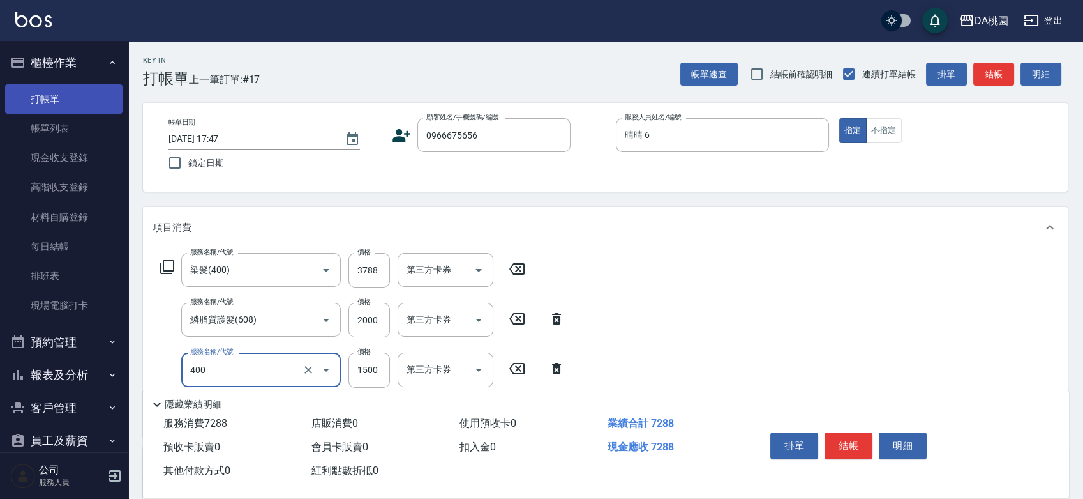
type input "染髮(400)"
type input "1"
type input "570"
type input "12"
type input "590"
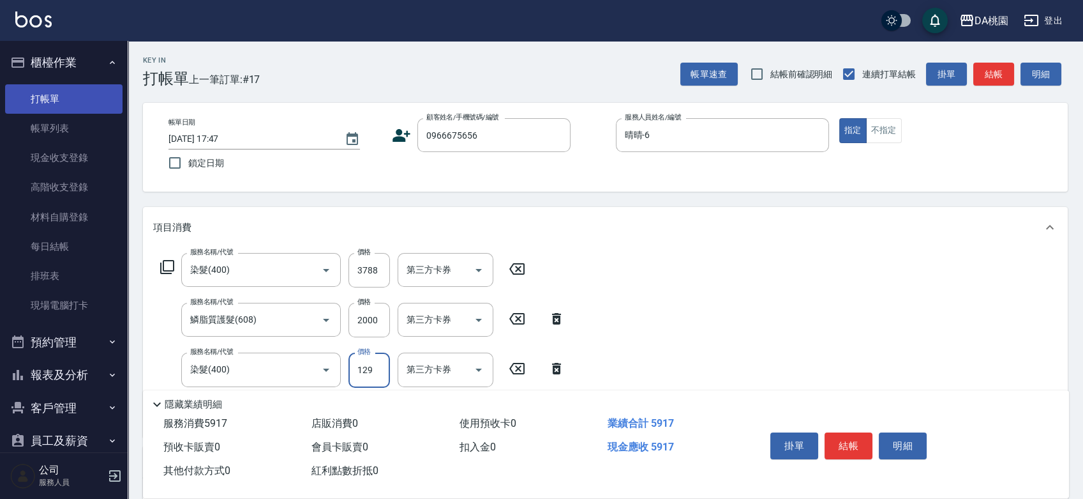
type input "1299"
type input "700"
type input "1299"
type input "606"
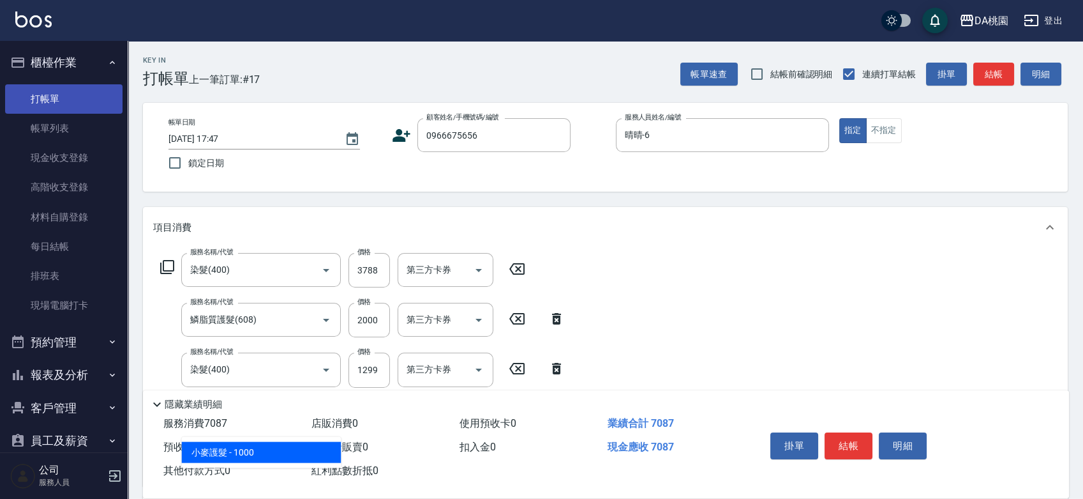
type input "800"
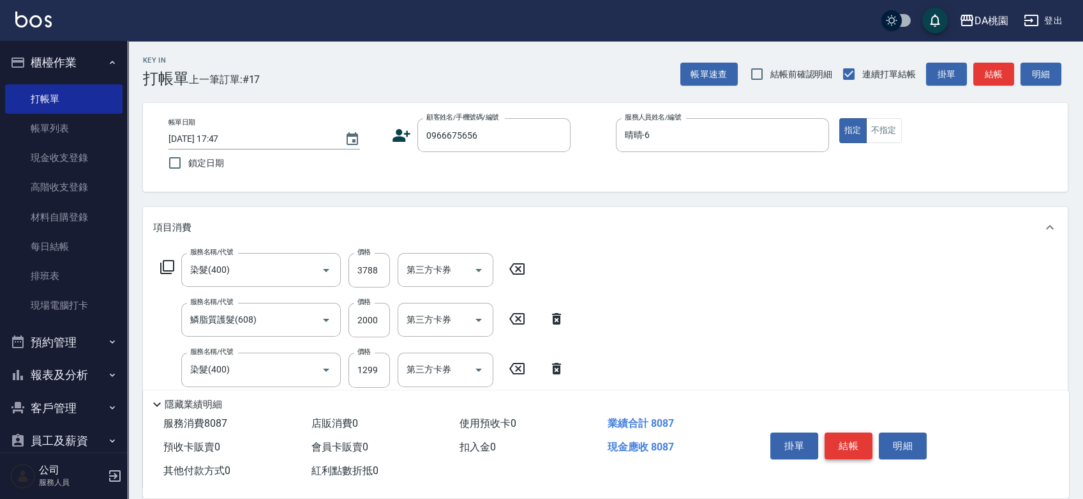
type input "小麥護髮(606)"
click at [843, 442] on button "結帳" at bounding box center [849, 445] width 48 height 27
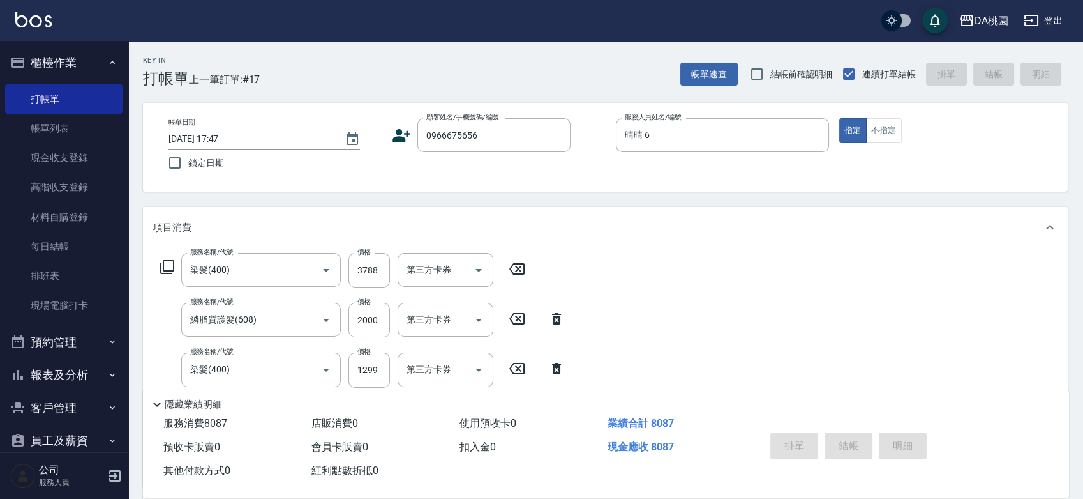
type input "0"
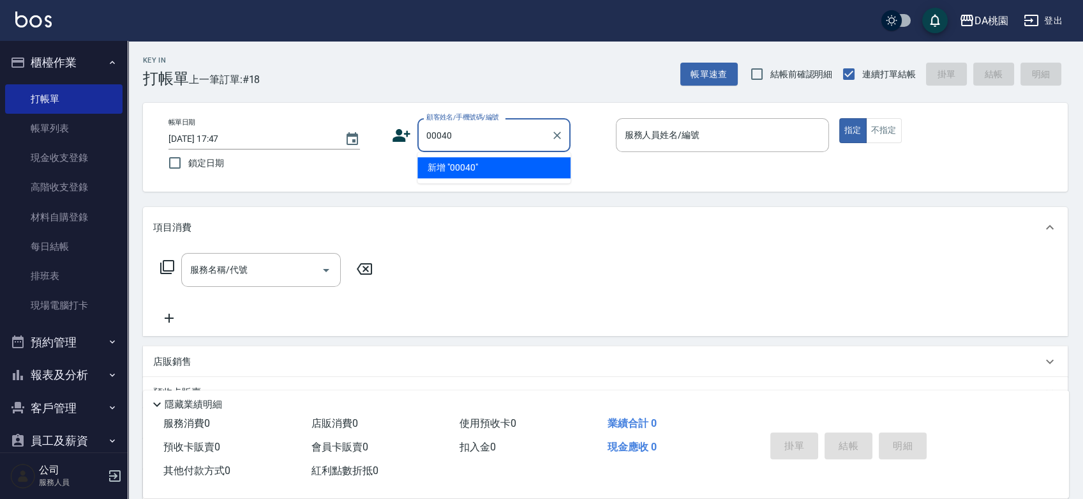
type input "00040"
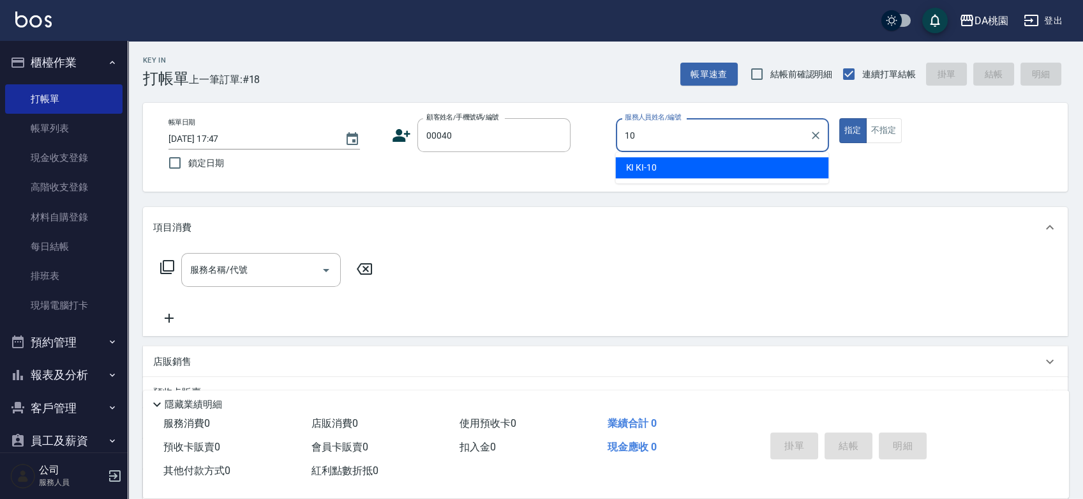
type input "KI KI -10"
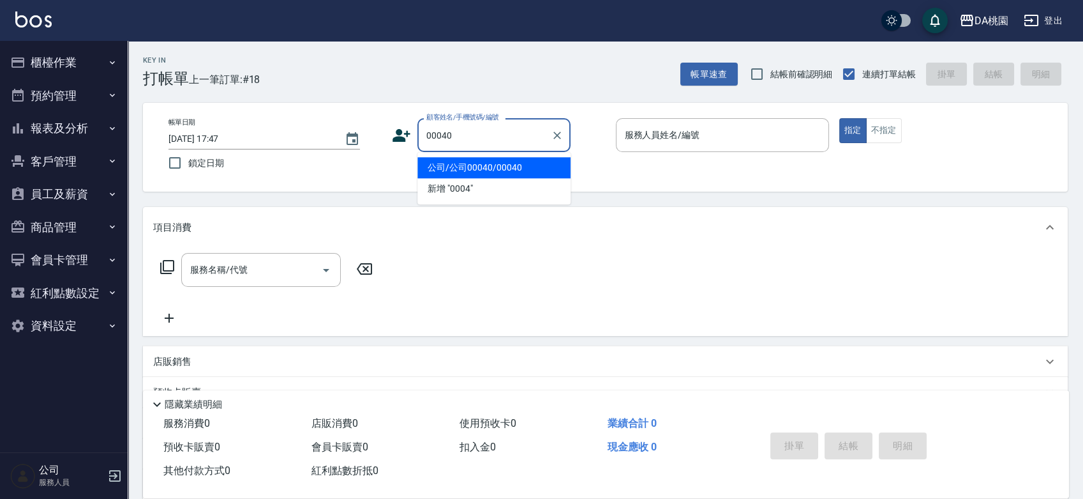
type input "公司/公司00040/00040"
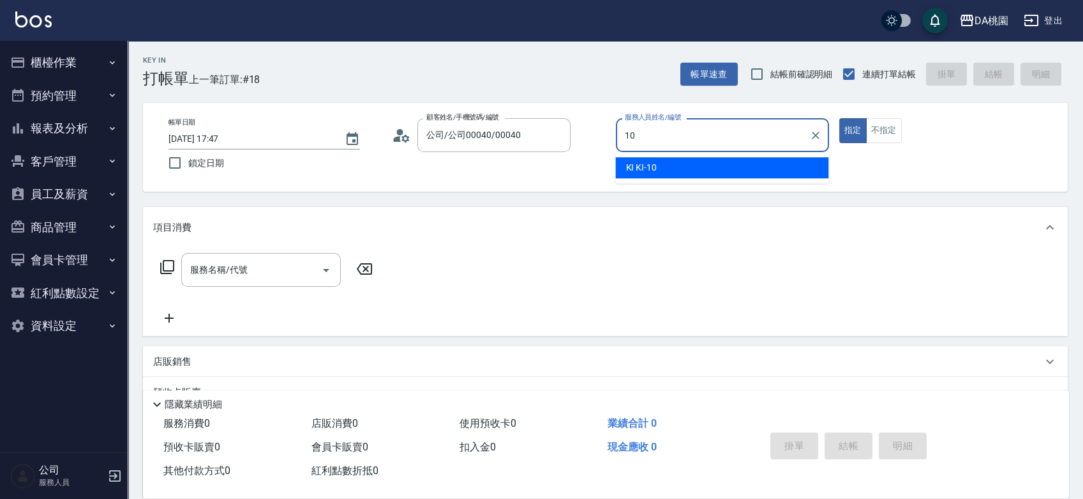
type input "KI KI -10"
type button "true"
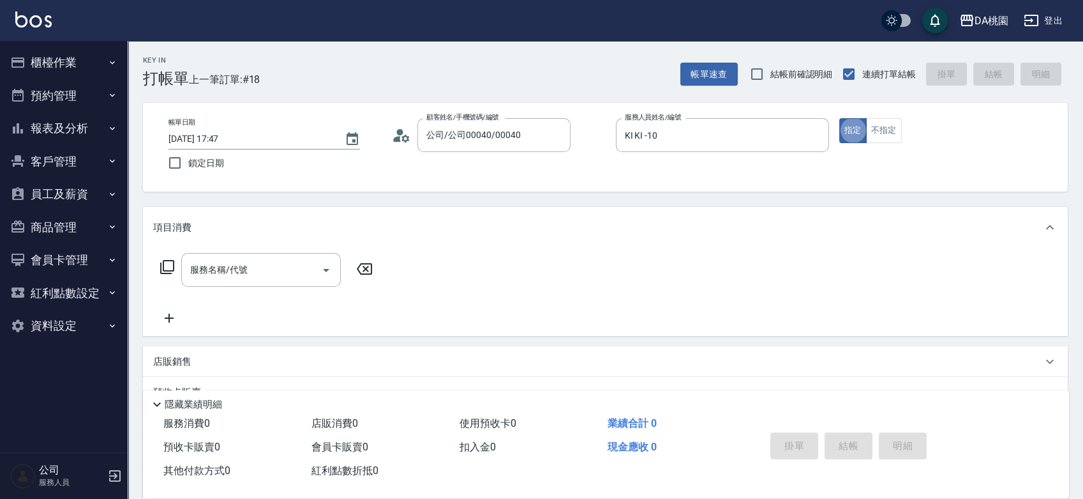
click at [170, 267] on icon at bounding box center [167, 266] width 15 height 15
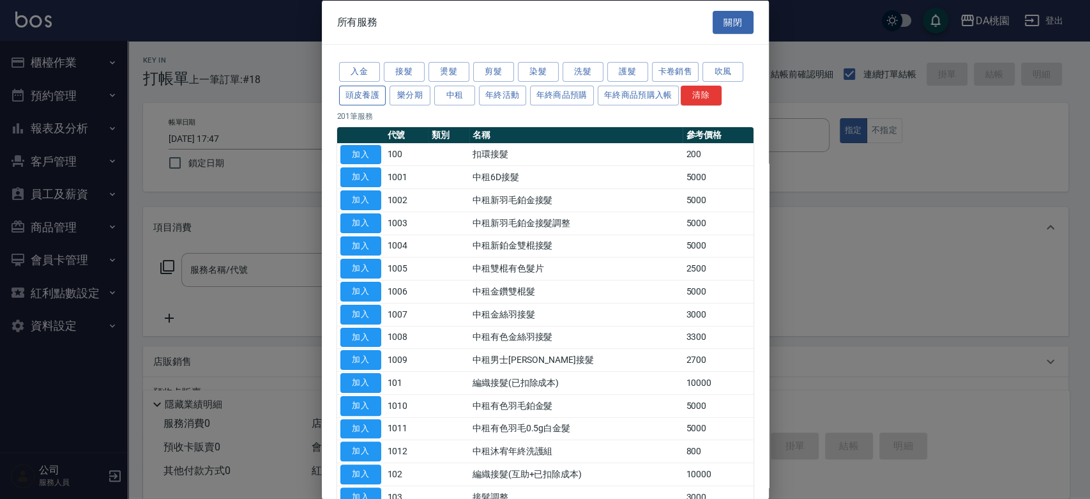
click at [377, 92] on button "頭皮養護" at bounding box center [362, 95] width 47 height 20
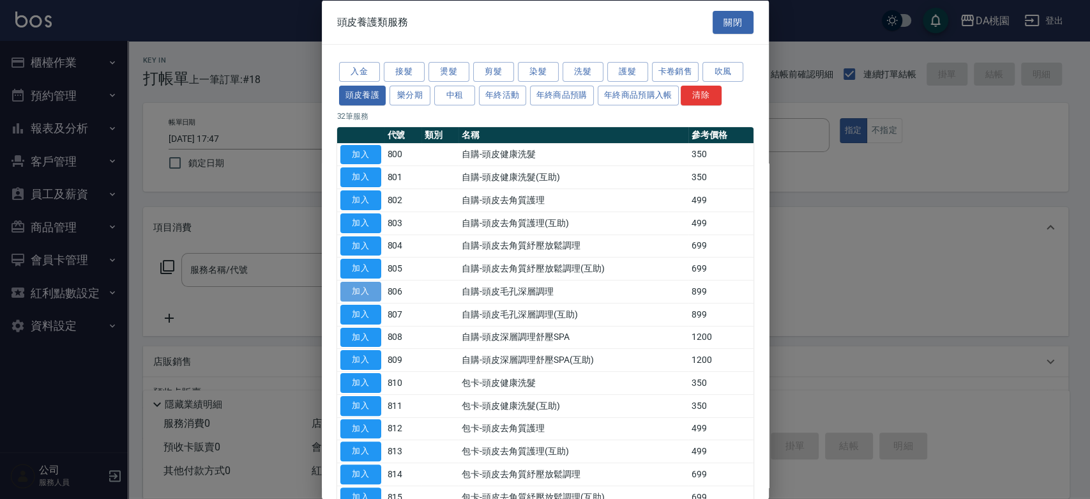
click at [363, 291] on button "加入" at bounding box center [360, 292] width 41 height 20
type input "自購-頭皮毛孔深層調理(806)"
type input "80"
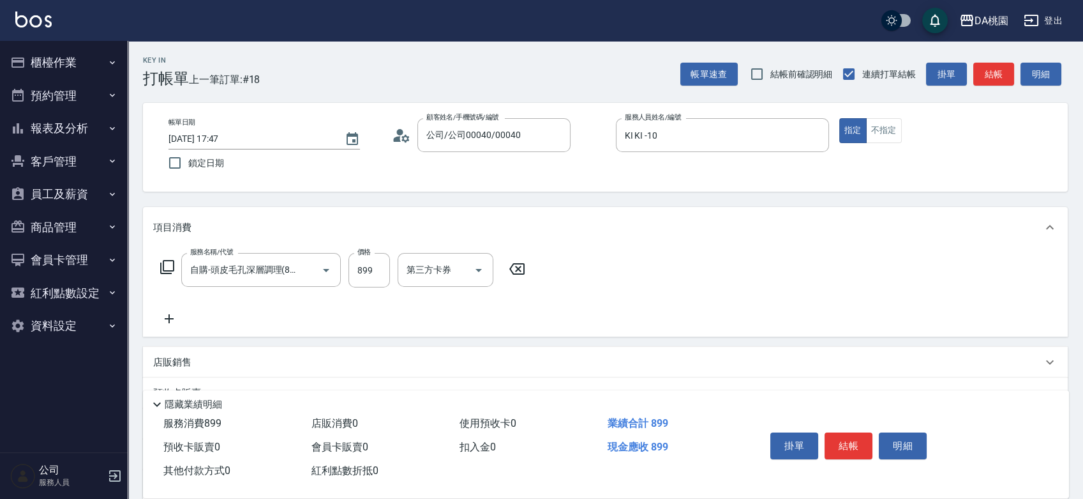
click at [165, 312] on icon at bounding box center [169, 318] width 32 height 15
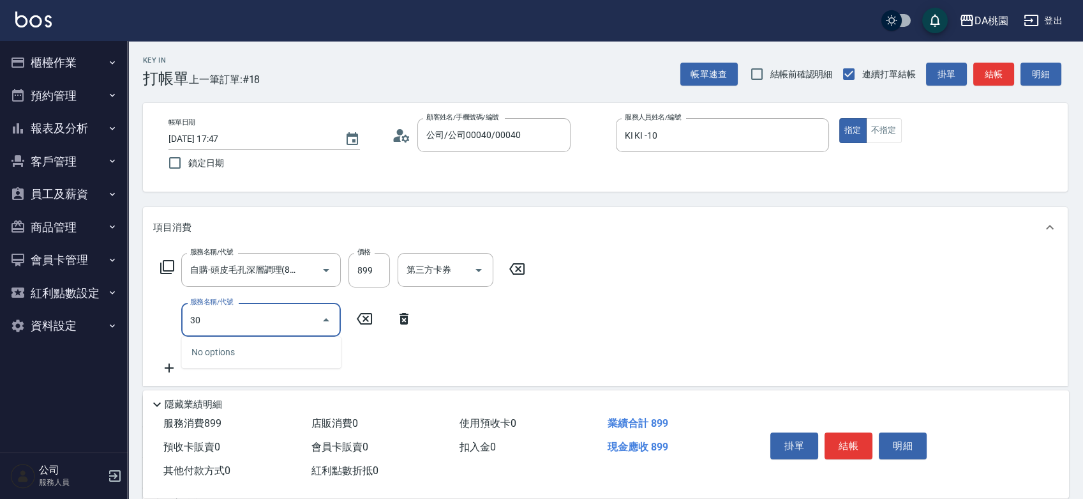
type input "303"
type input "110"
type input "A級剪髮(303)"
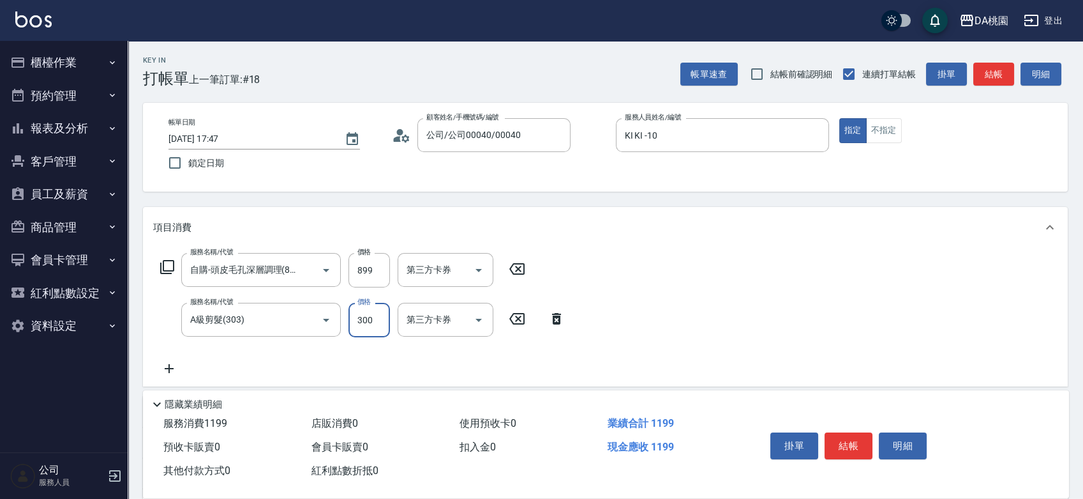
type input "4"
type input "90"
type input "400"
type input "120"
type input "400"
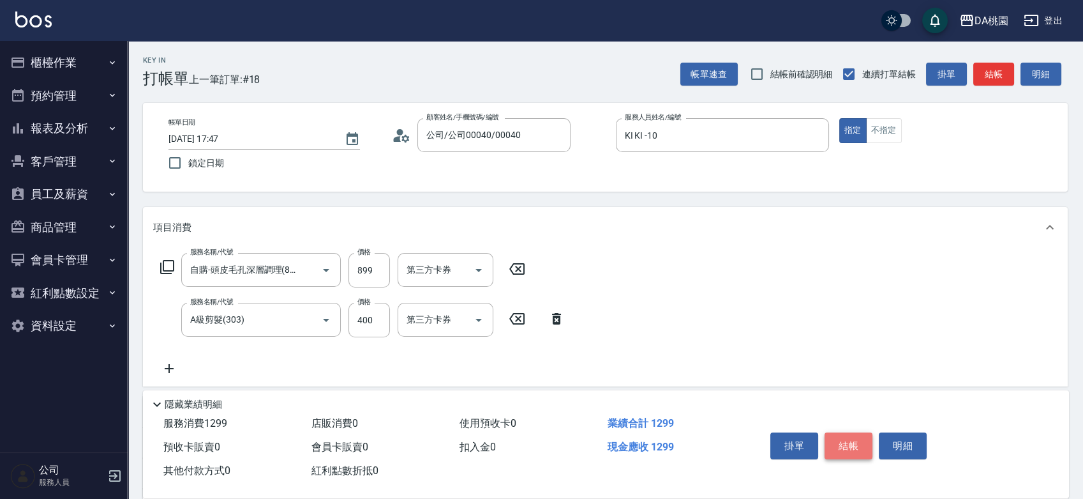
click at [860, 447] on button "結帳" at bounding box center [849, 445] width 48 height 27
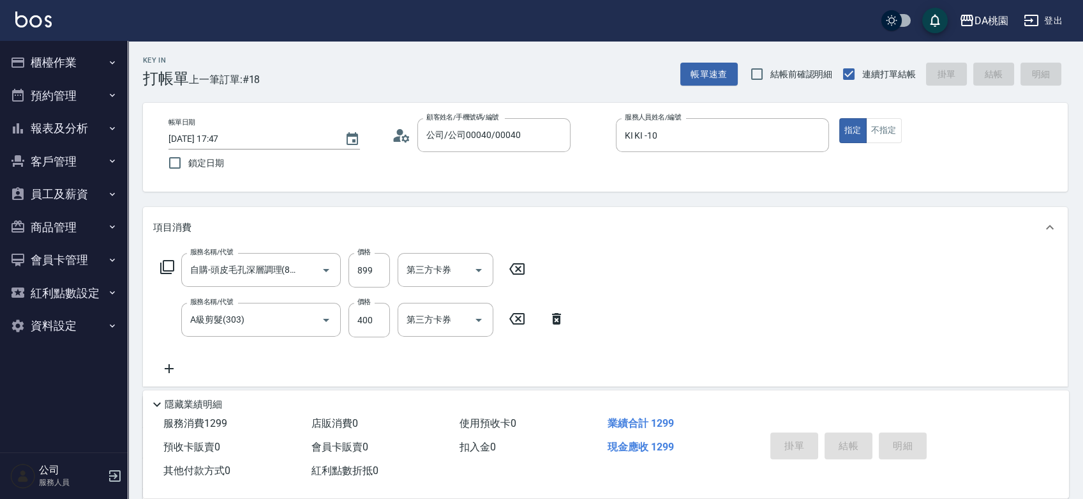
type input "[DATE] 17:48"
type input "0"
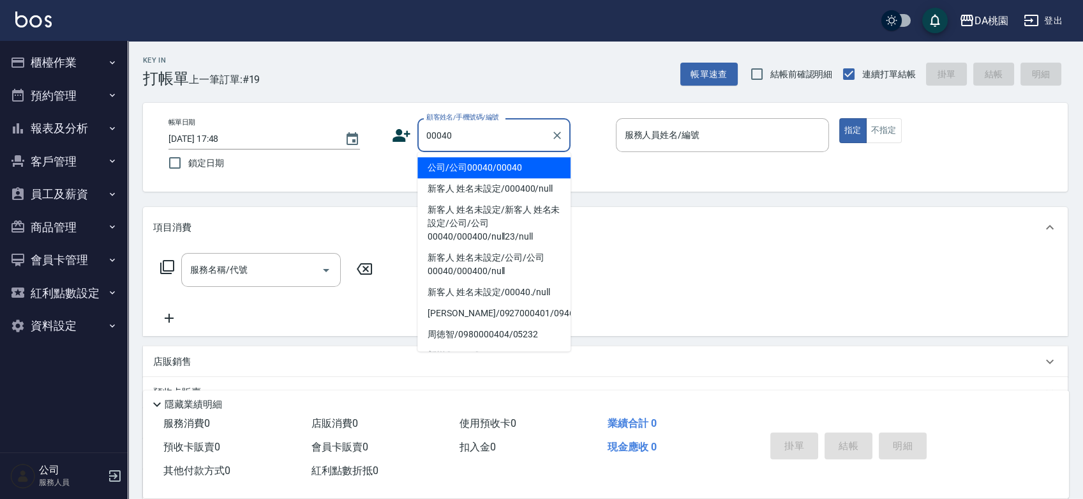
type input "公司/公司00040/00040"
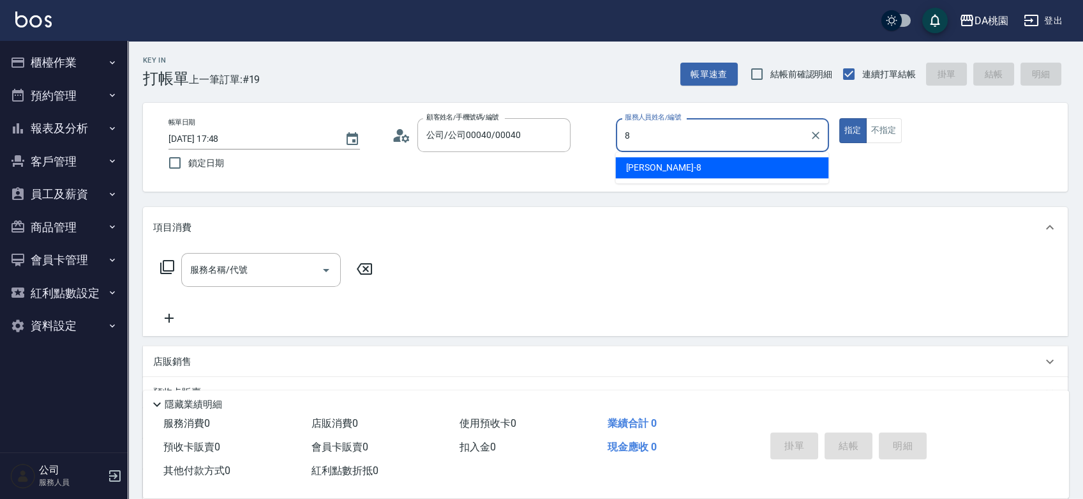
type input "[PERSON_NAME]-8"
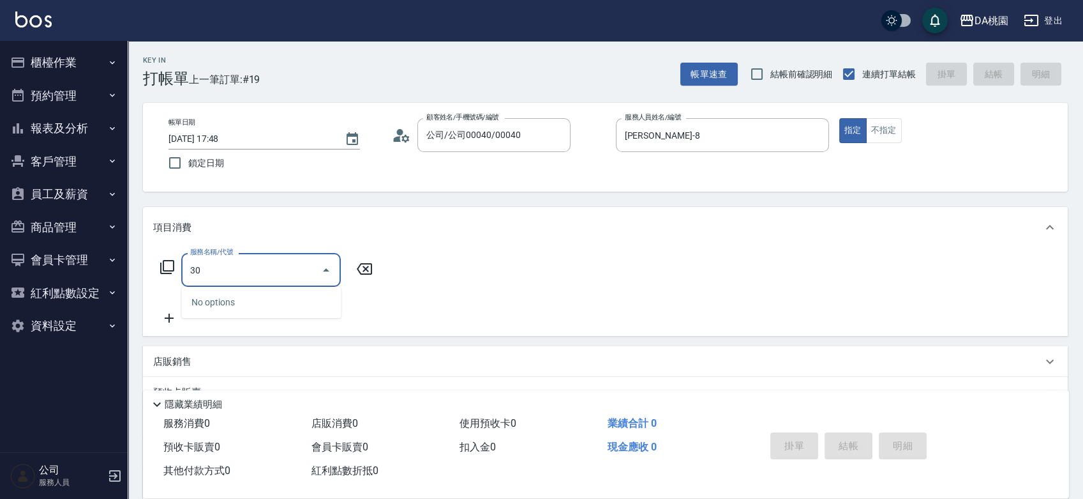
type input "303"
type input "30"
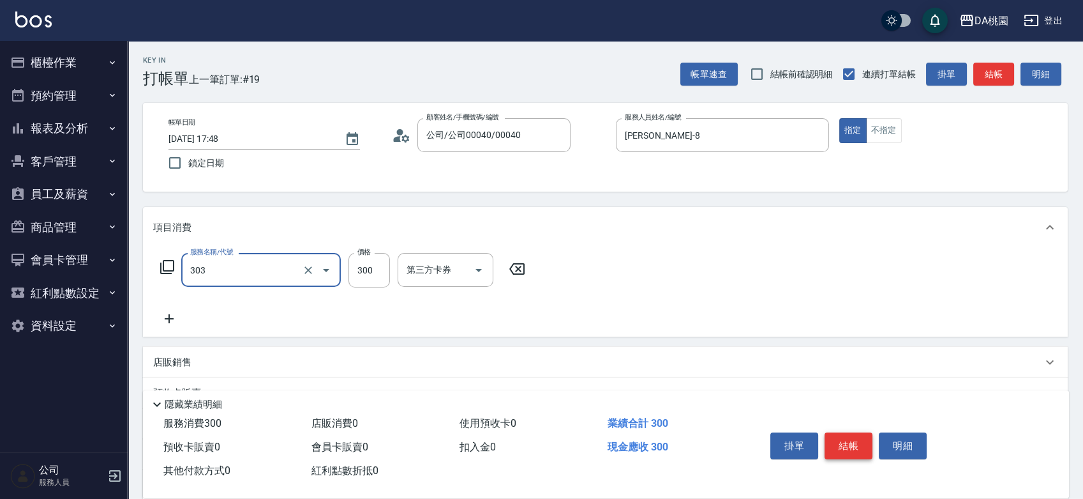
type input "A級剪髮(303)"
type input "0"
type input "350"
type input "30"
type input "350"
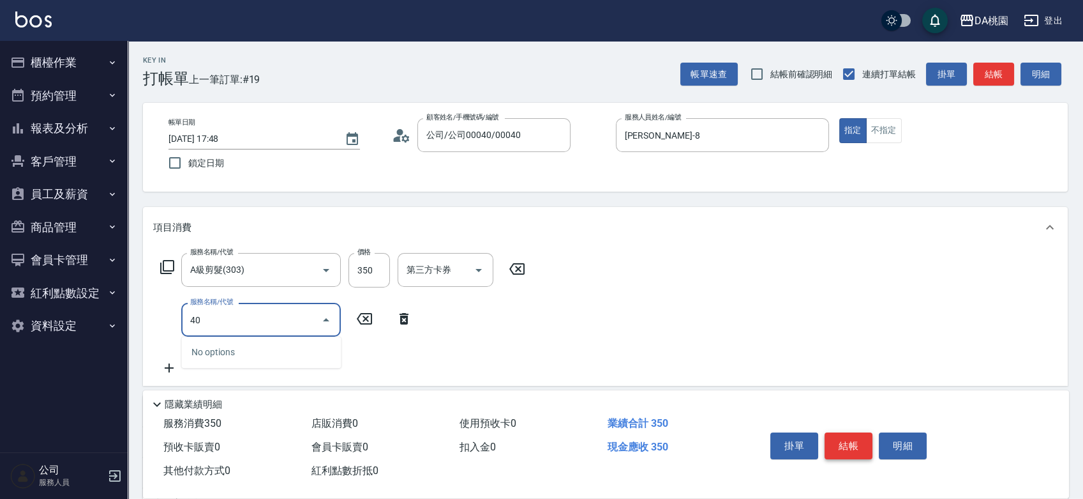
type input "400"
type input "180"
type input "染髮(400)"
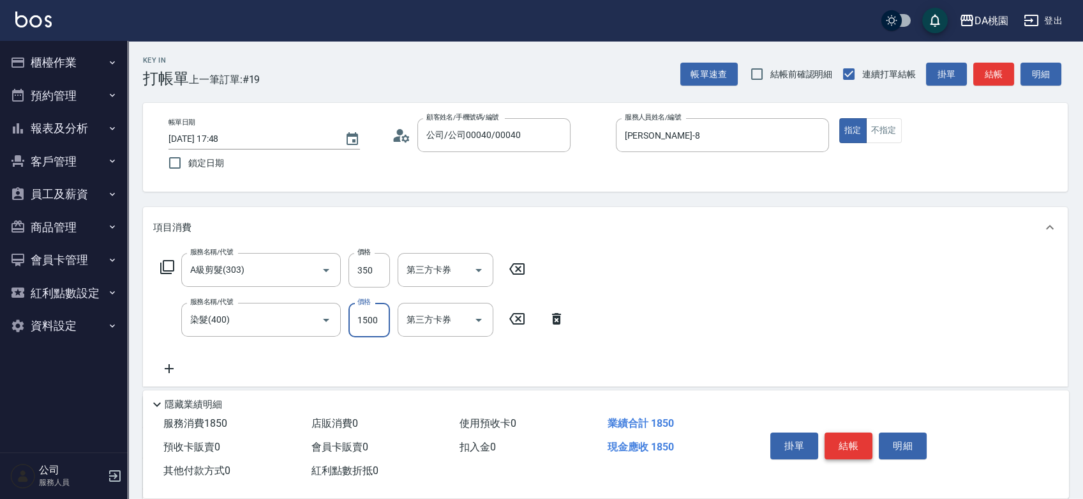
type input "1"
type input "30"
type input "120"
type input "150"
type input "1200"
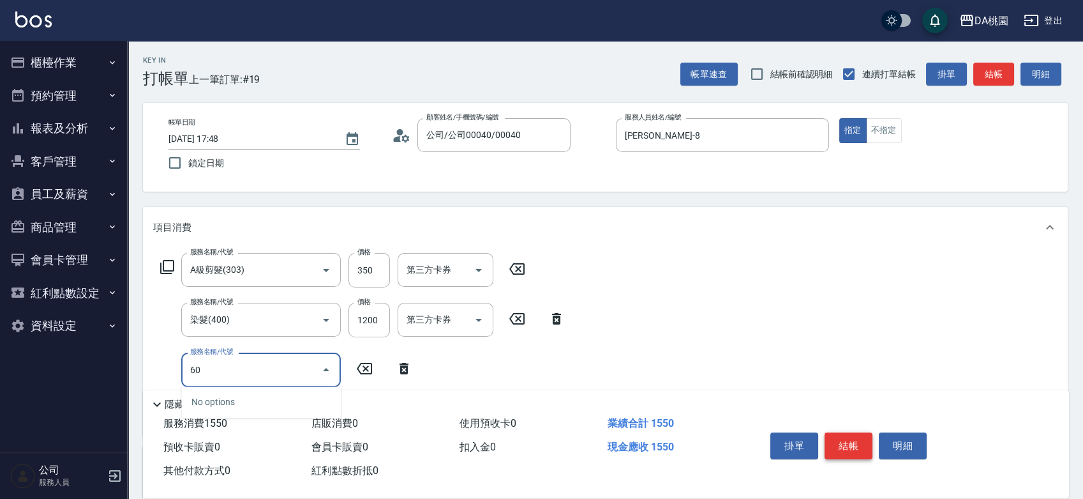
type input "606"
type input "250"
type input "小麥護髮(606)"
click at [860, 447] on button "結帳" at bounding box center [849, 445] width 48 height 27
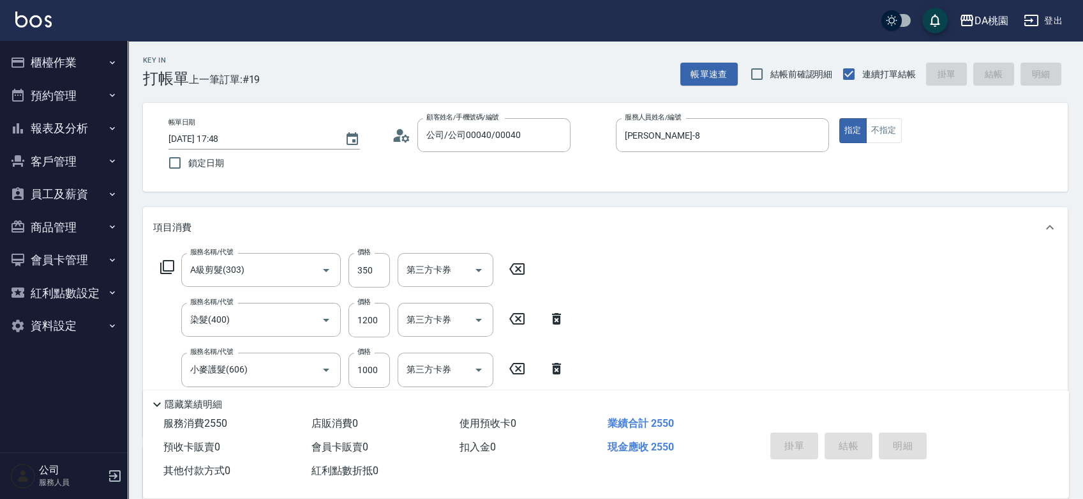
type input "0"
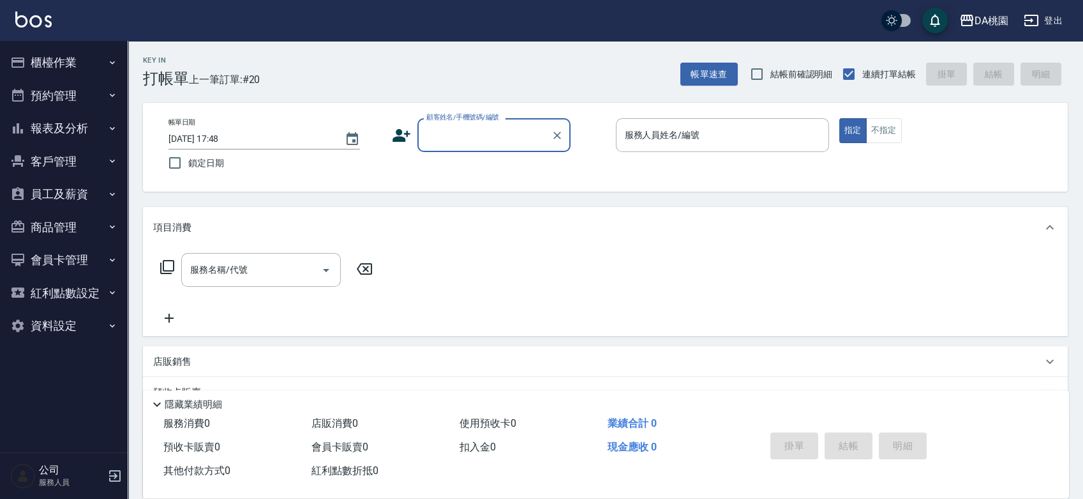
click at [57, 61] on button "櫃檯作業" at bounding box center [63, 62] width 117 height 33
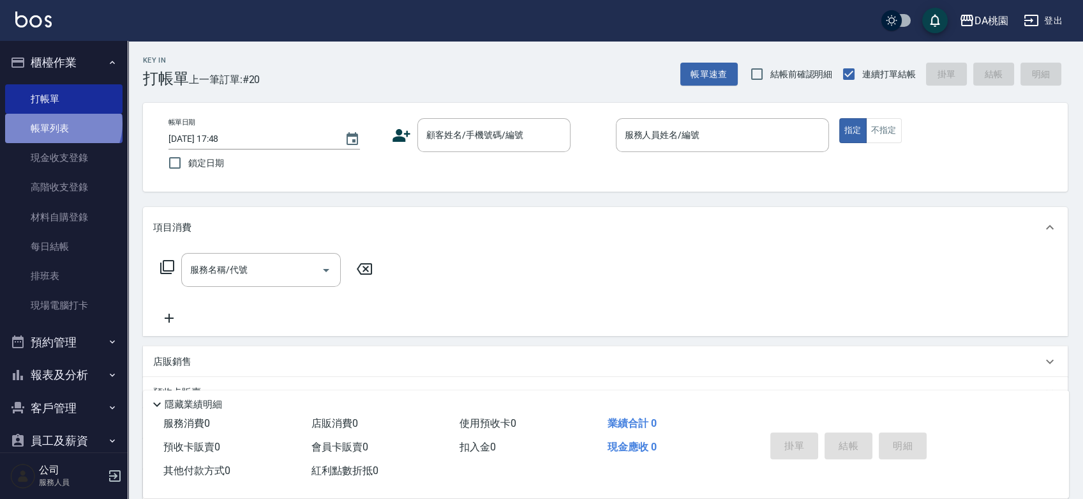
click at [62, 124] on link "帳單列表" at bounding box center [63, 128] width 117 height 29
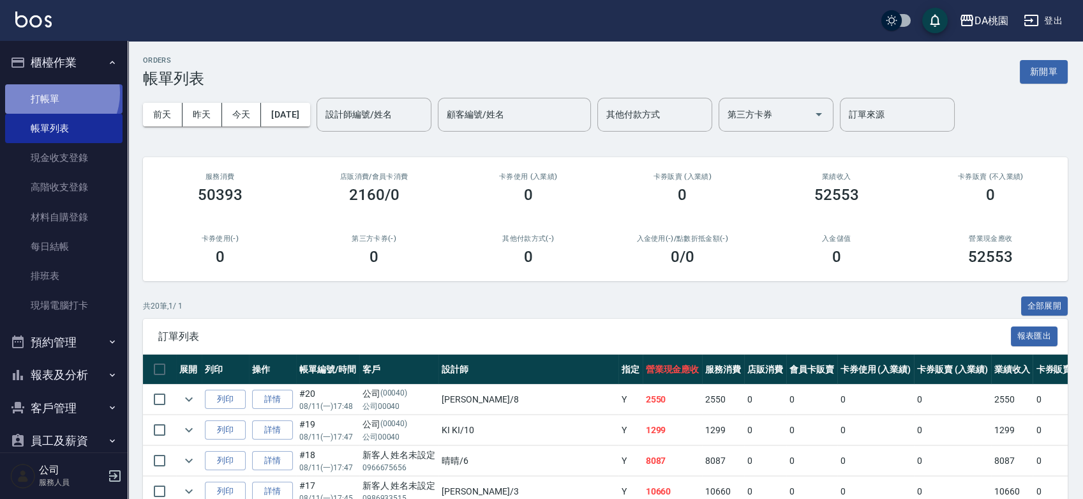
click at [54, 93] on link "打帳單" at bounding box center [63, 98] width 117 height 29
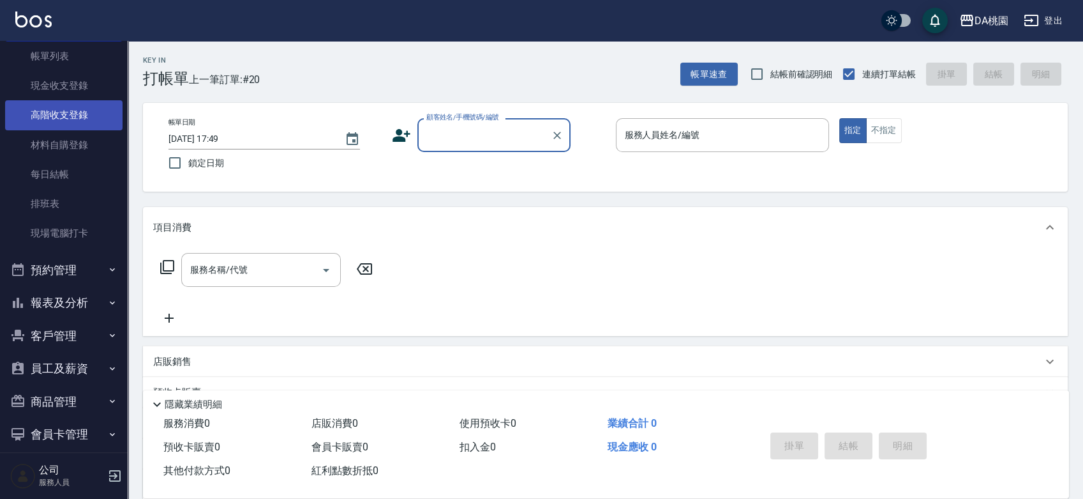
scroll to position [151, 0]
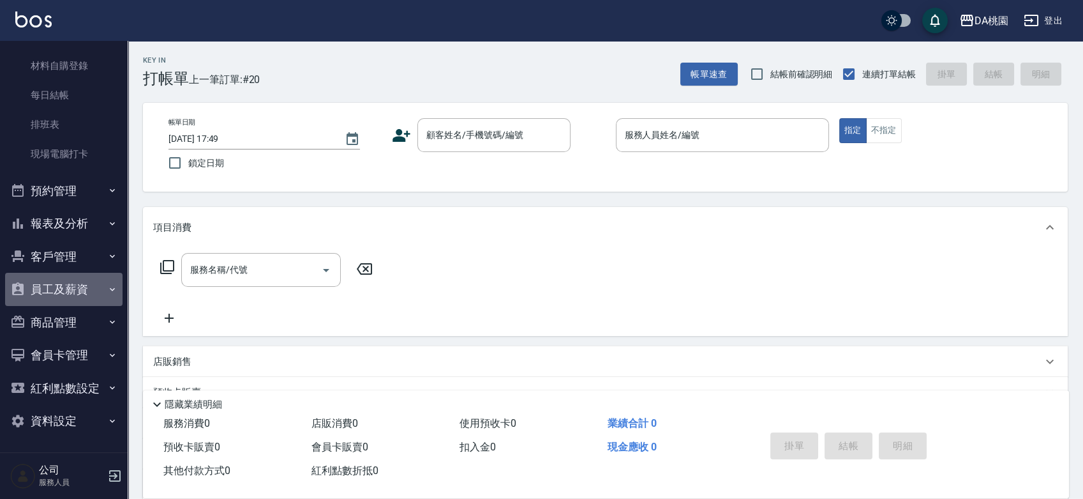
click at [73, 298] on button "員工及薪資" at bounding box center [63, 289] width 117 height 33
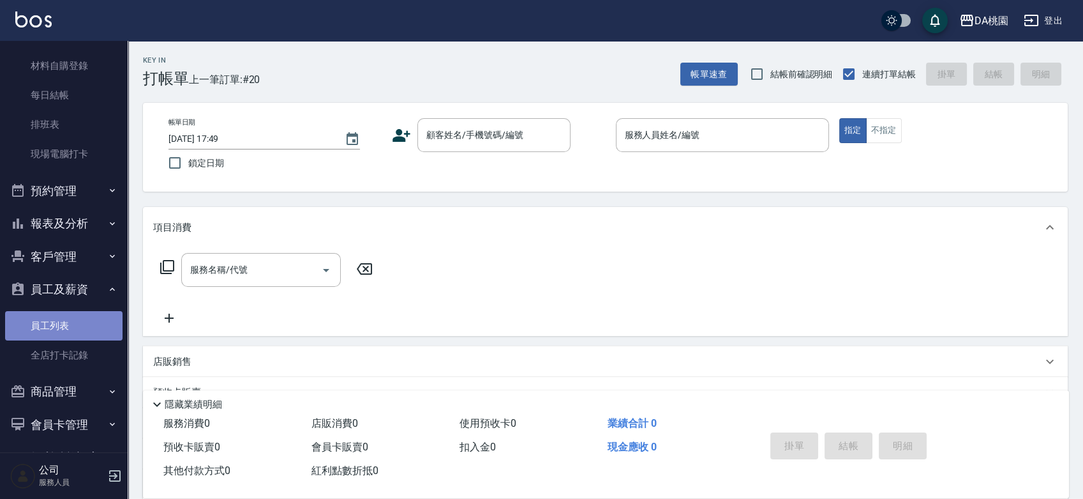
click at [75, 321] on link "員工列表" at bounding box center [63, 325] width 117 height 29
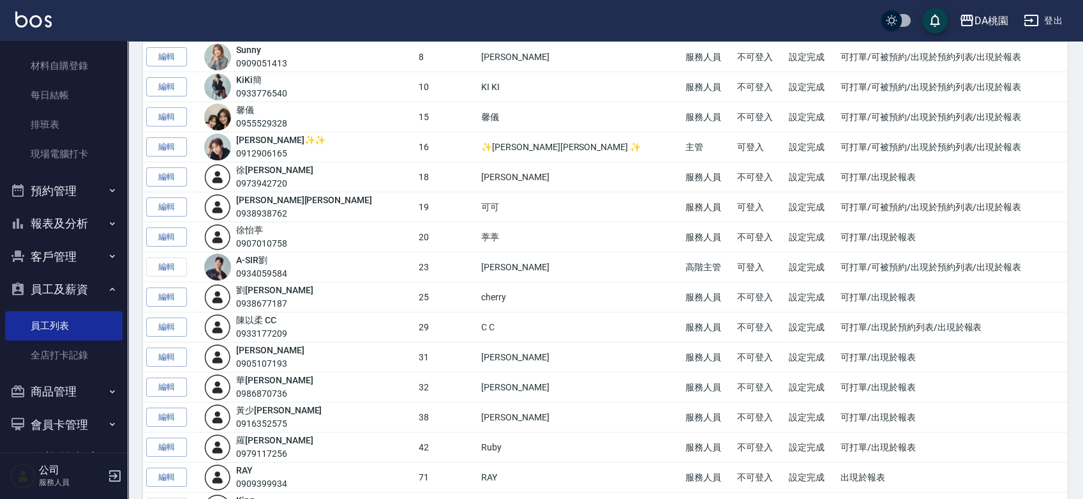
scroll to position [142, 0]
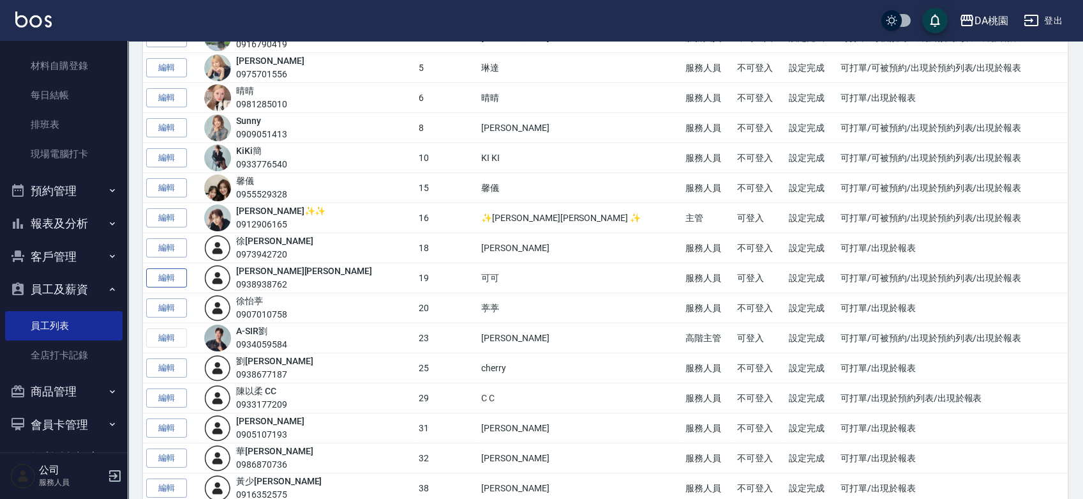
click at [171, 273] on link "編輯" at bounding box center [166, 278] width 41 height 20
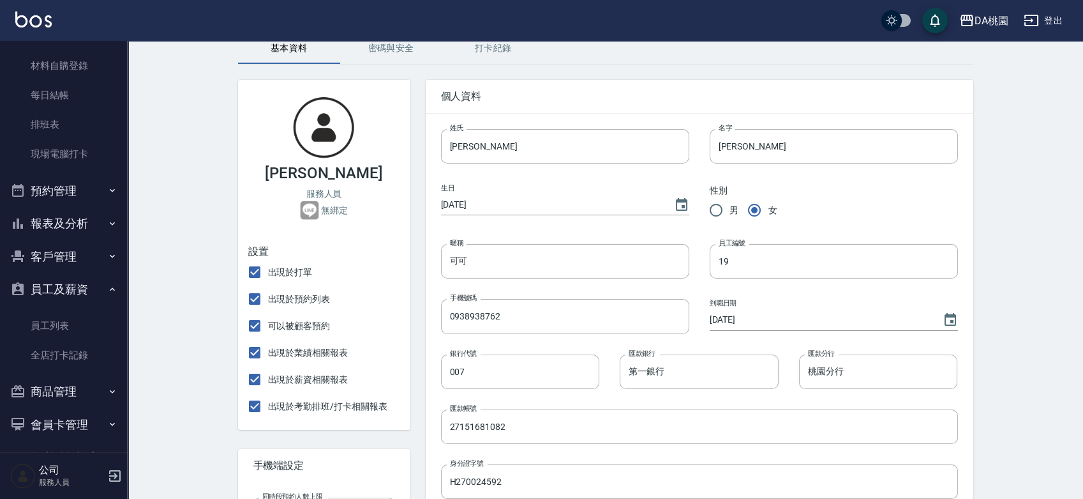
scroll to position [213, 0]
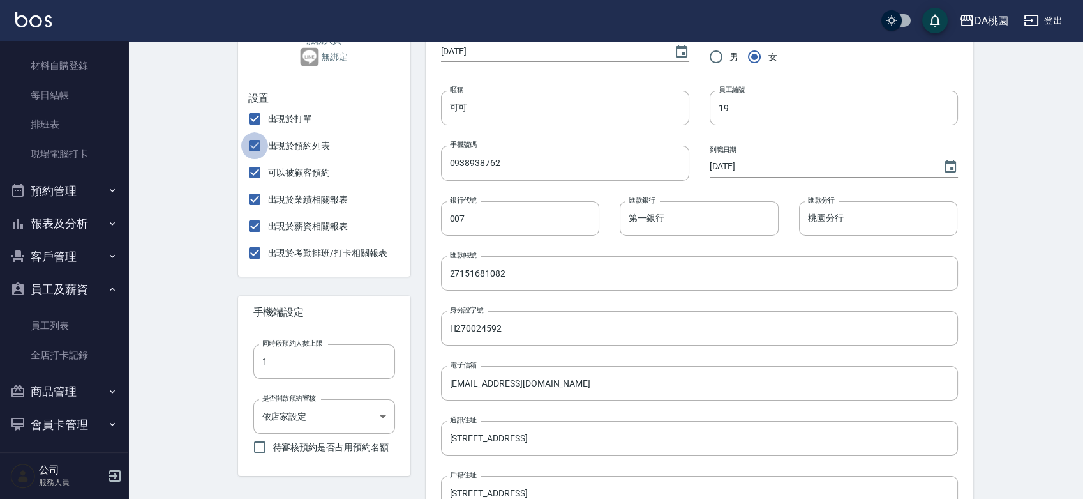
click at [255, 149] on input "出現於預約列表" at bounding box center [254, 145] width 27 height 27
checkbox input "false"
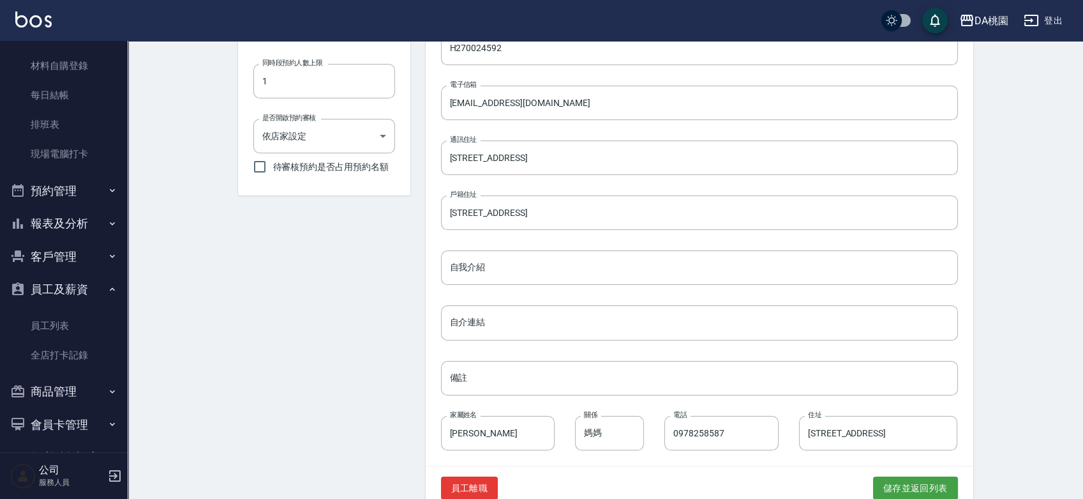
scroll to position [519, 0]
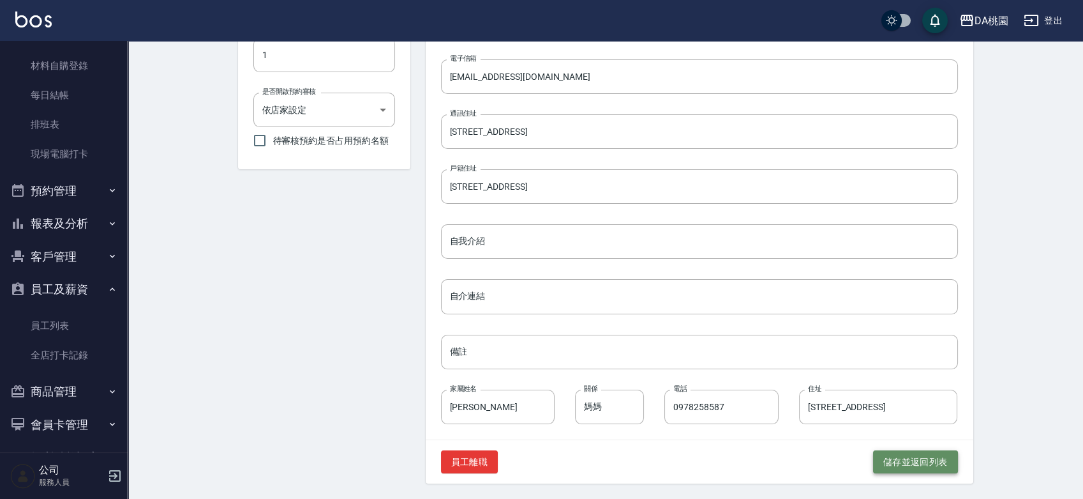
click at [896, 463] on button "儲存並返回列表" at bounding box center [915, 462] width 85 height 24
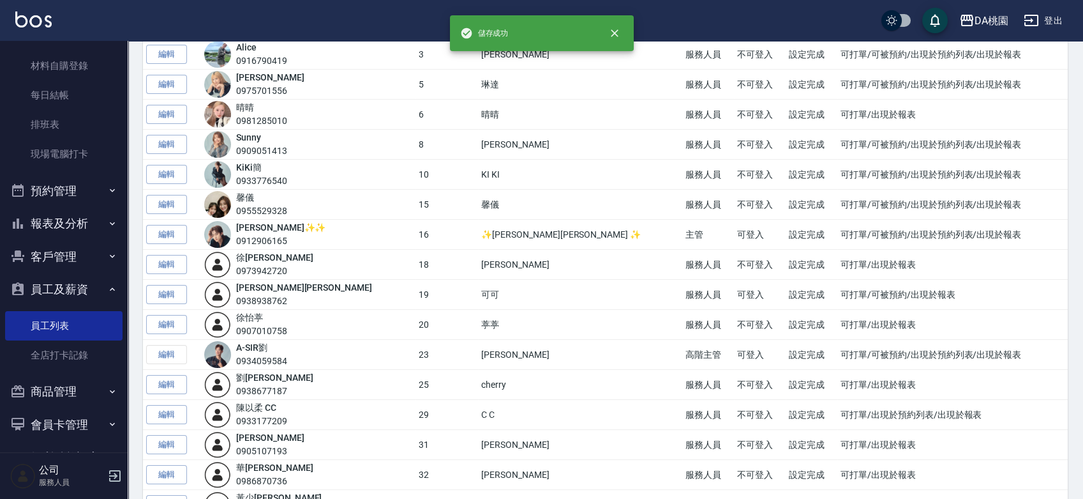
scroll to position [142, 0]
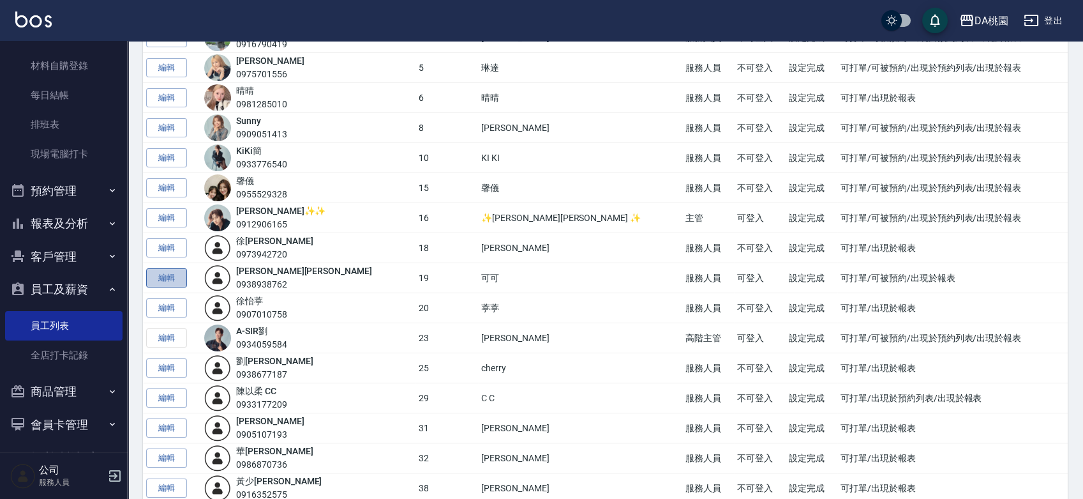
click at [162, 274] on link "編輯" at bounding box center [166, 278] width 41 height 20
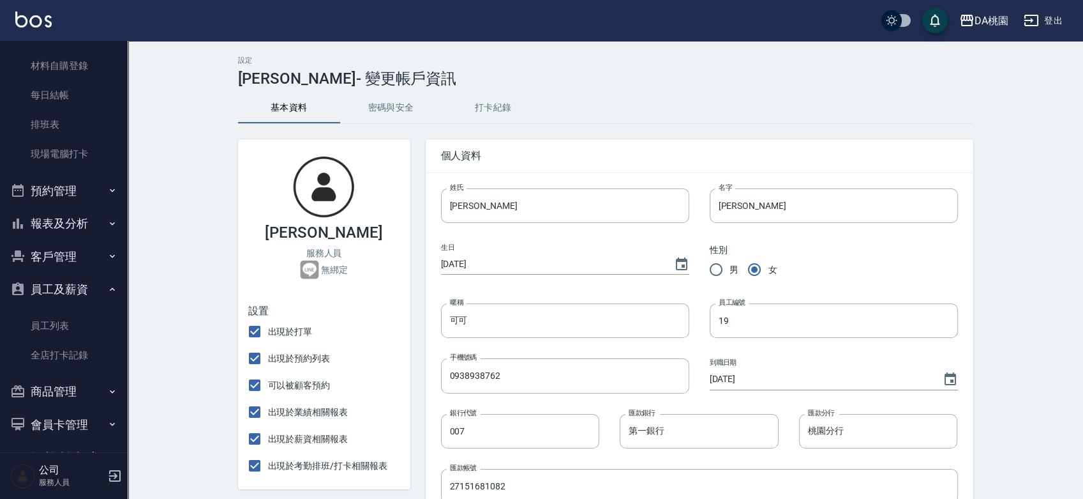
checkbox input "false"
click at [255, 392] on input "可以被顧客預約" at bounding box center [254, 385] width 27 height 27
checkbox input "false"
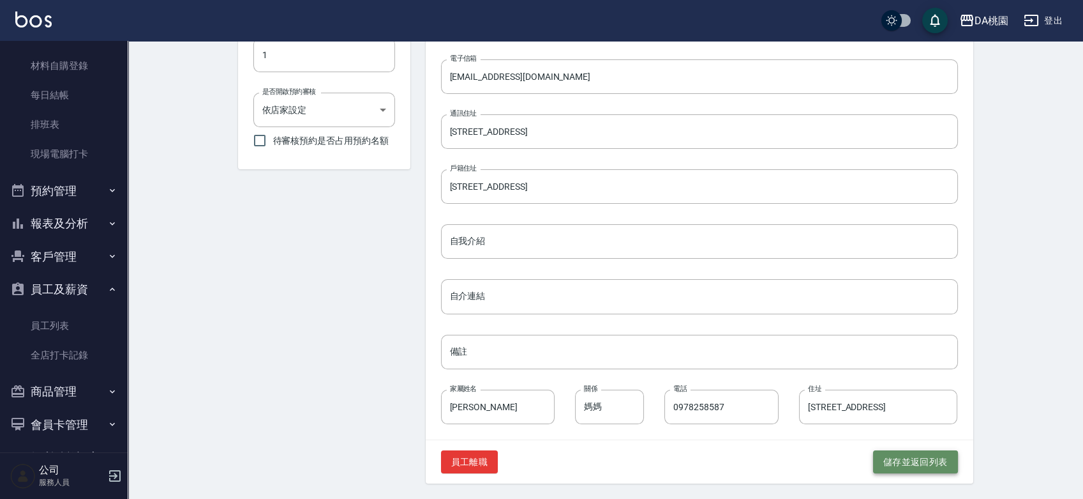
click at [894, 463] on button "儲存並返回列表" at bounding box center [915, 462] width 85 height 24
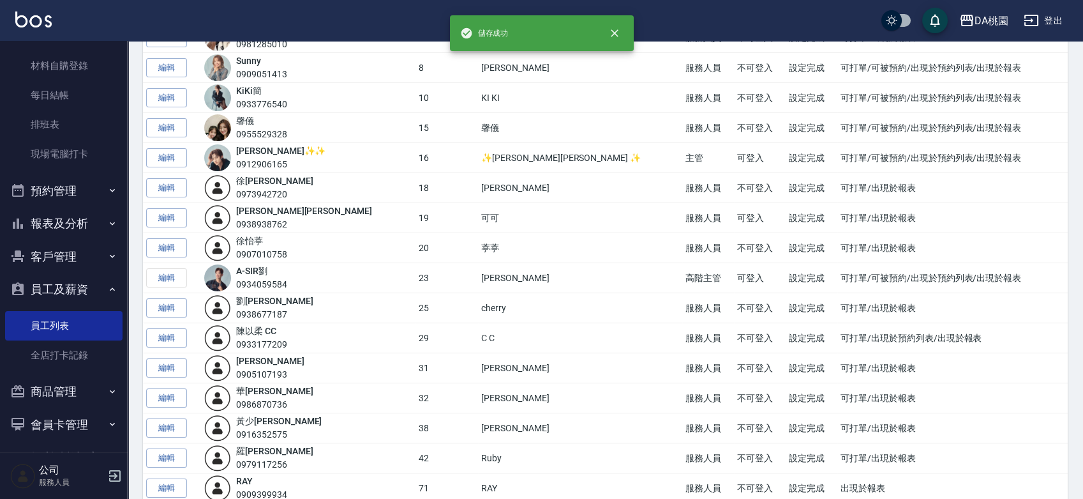
scroll to position [213, 0]
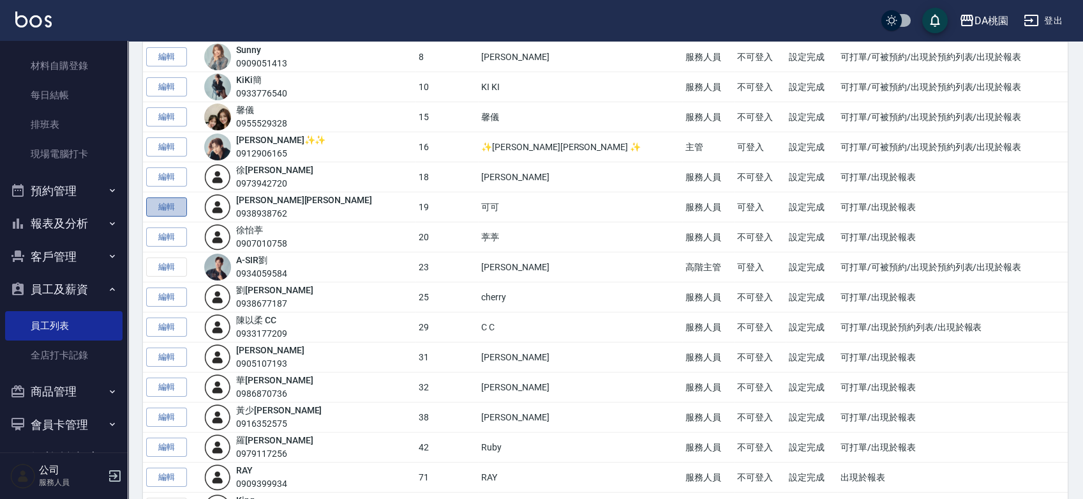
click at [177, 208] on link "編輯" at bounding box center [166, 207] width 41 height 20
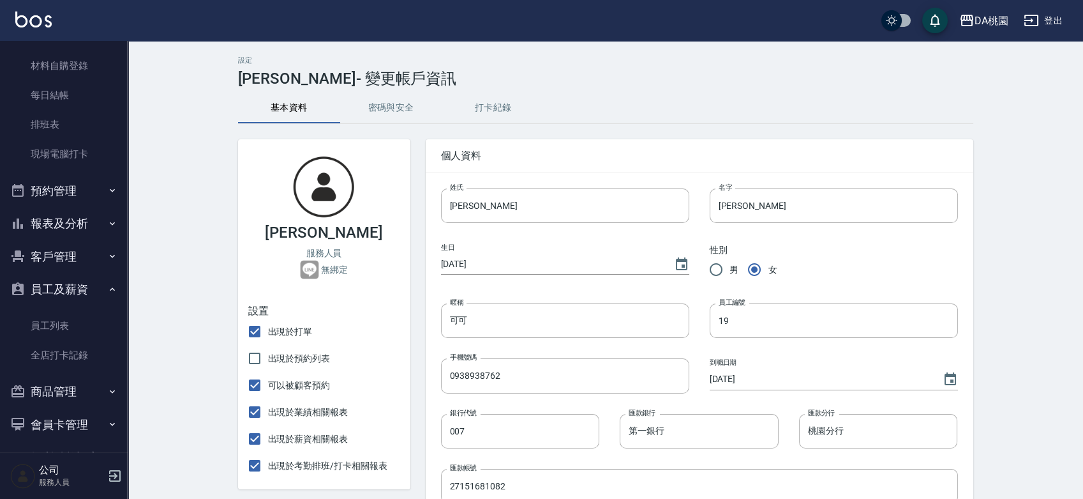
checkbox input "false"
click at [482, 106] on button "打卡紀錄" at bounding box center [493, 108] width 102 height 31
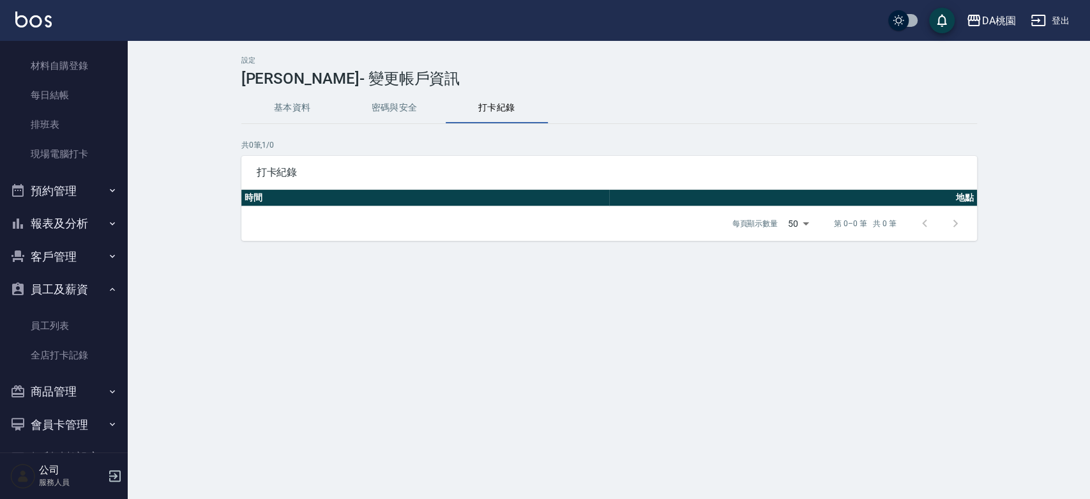
click at [387, 111] on button "密碼與安全" at bounding box center [394, 108] width 102 height 31
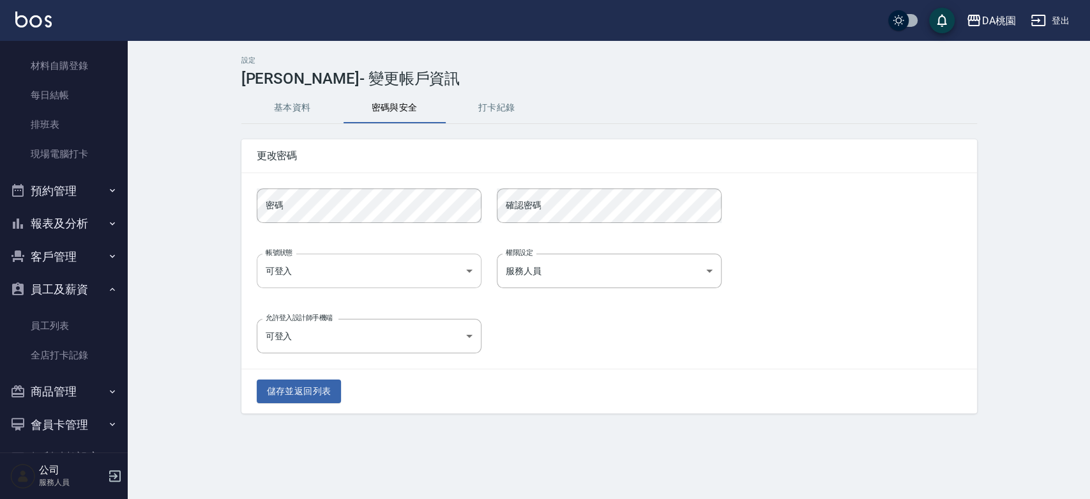
click at [377, 267] on body "DA桃園 登出 櫃檯作業 打帳單 帳單列表 現金收支登錄 高階收支登錄 材料自購登錄 每日結帳 排班表 現場電腦打卡 預約管理 預約管理 單日預約紀錄 單週預…" at bounding box center [545, 249] width 1090 height 499
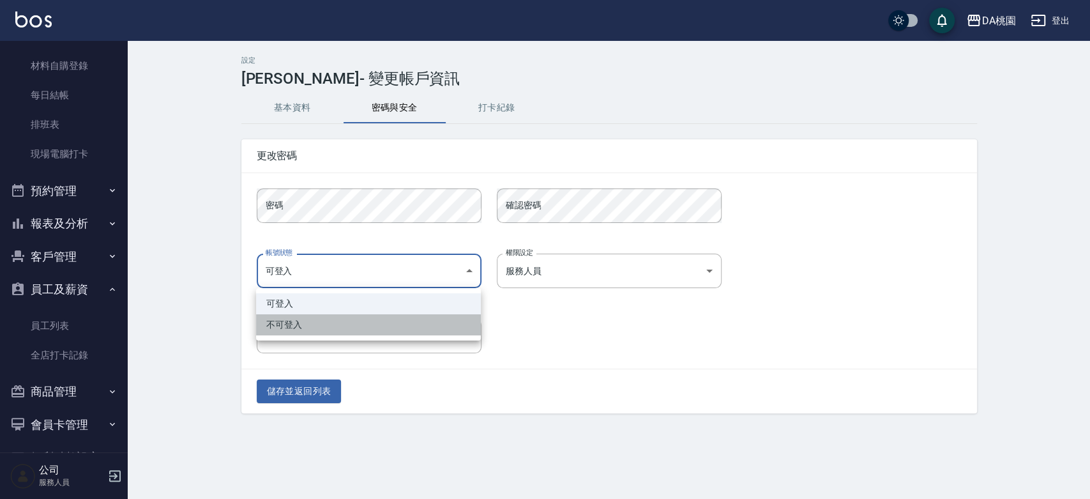
click at [384, 328] on li "不可登入" at bounding box center [368, 324] width 225 height 21
type input "banned"
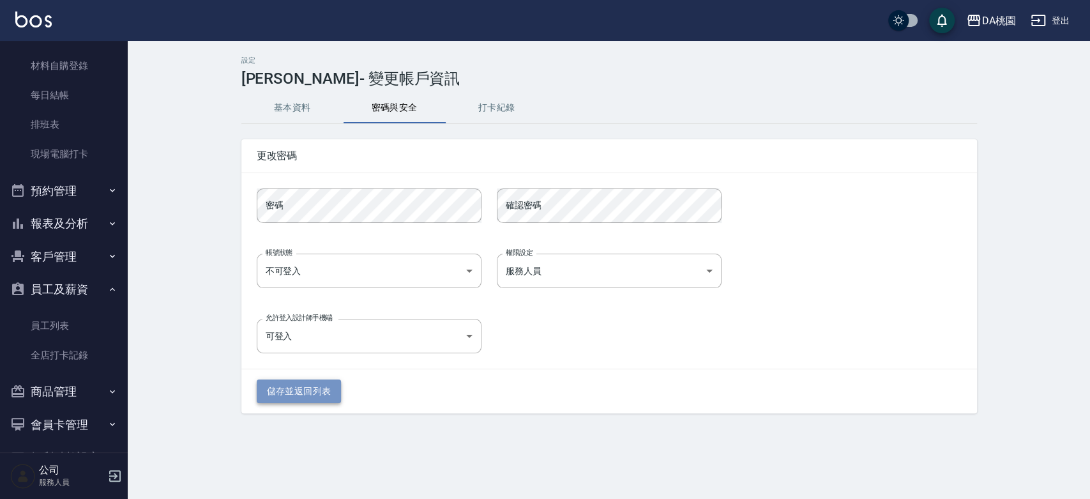
click at [340, 387] on button "儲存並返回列表" at bounding box center [299, 391] width 85 height 24
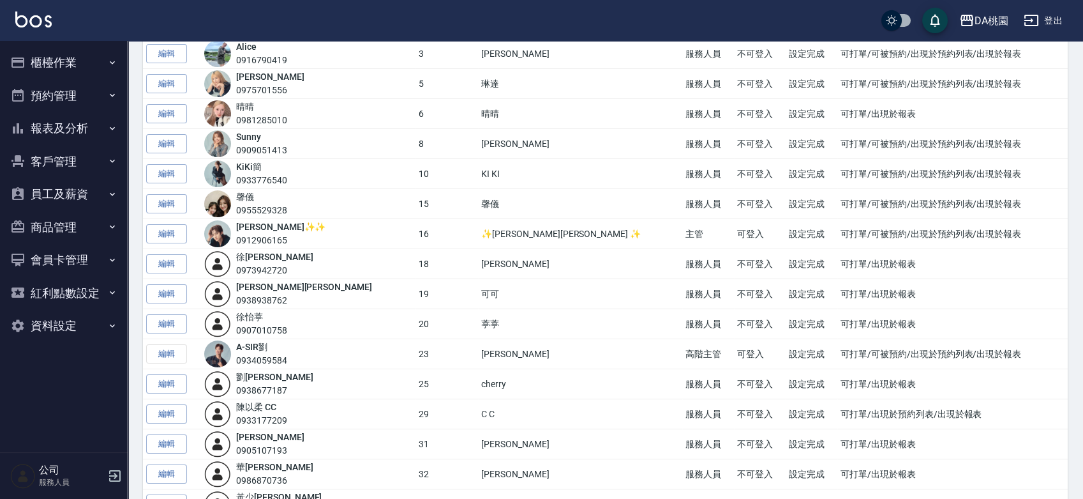
scroll to position [142, 0]
